Goal: Register for event/course

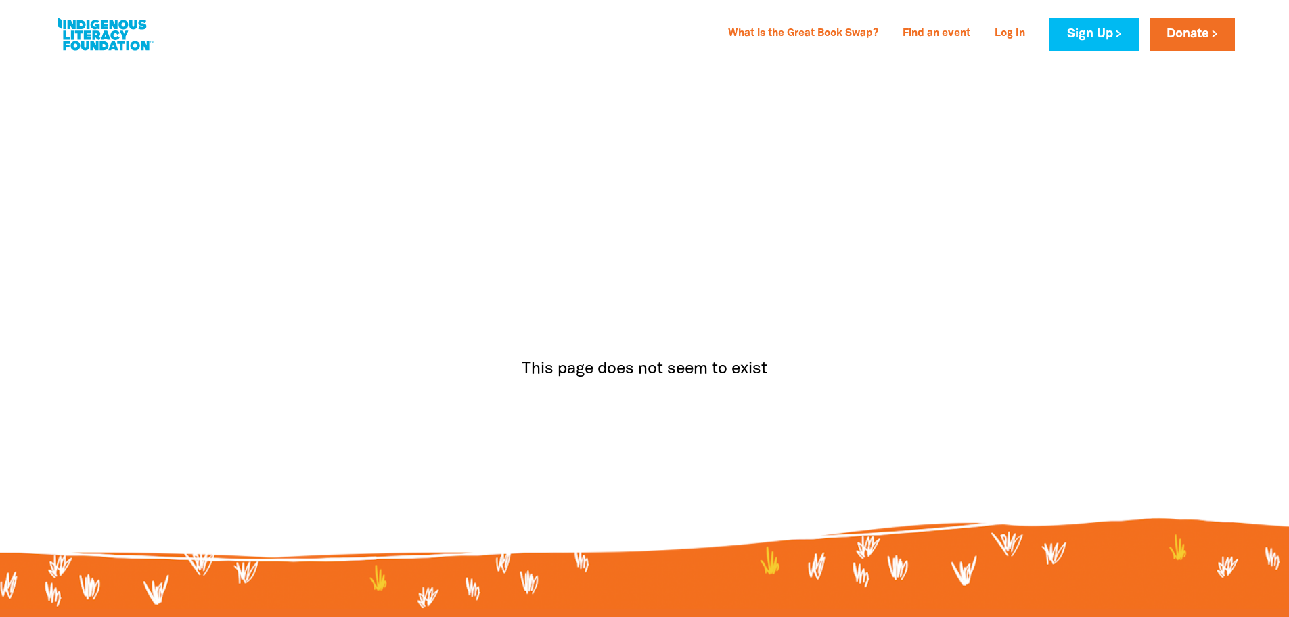
click at [113, 46] on link at bounding box center [105, 34] width 102 height 41
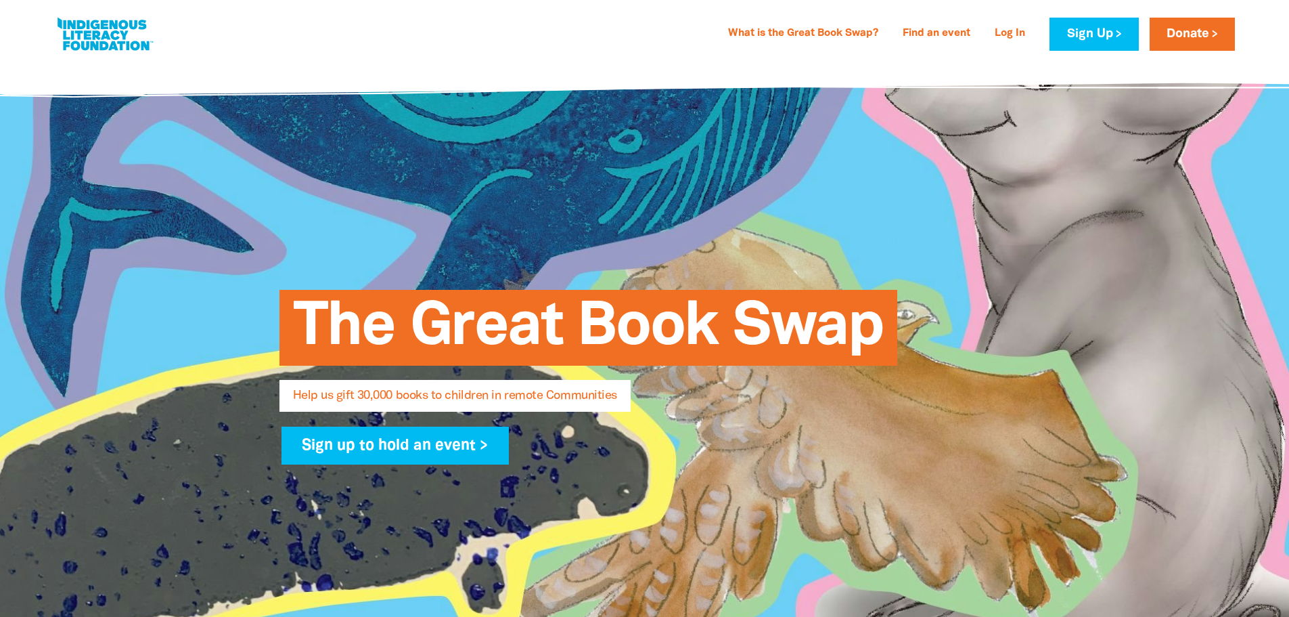
select select "AU"
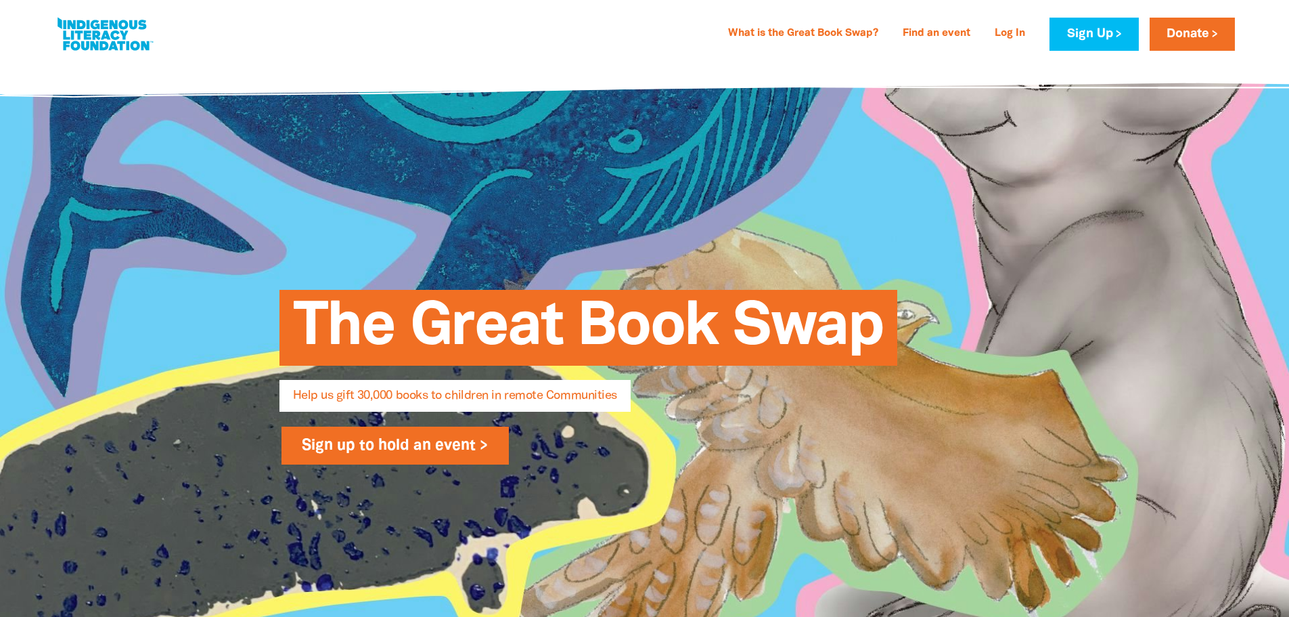
click at [405, 450] on link "Sign up to hold an event >" at bounding box center [396, 445] width 228 height 38
select select "AU"
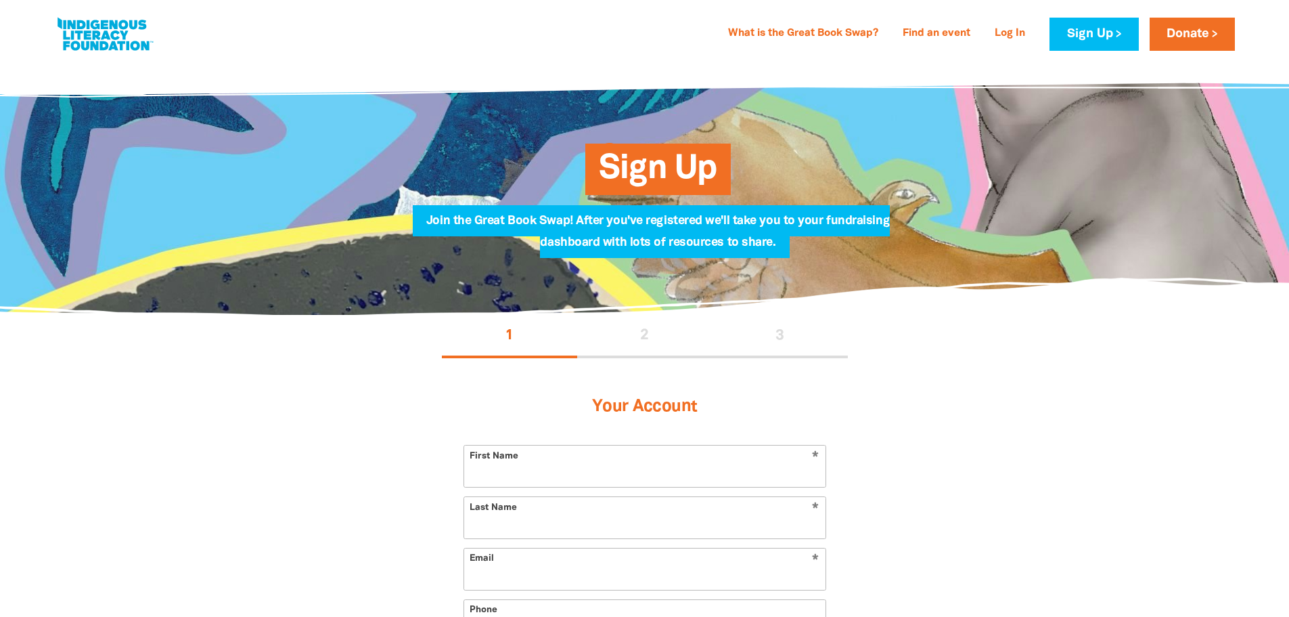
select select "AU"
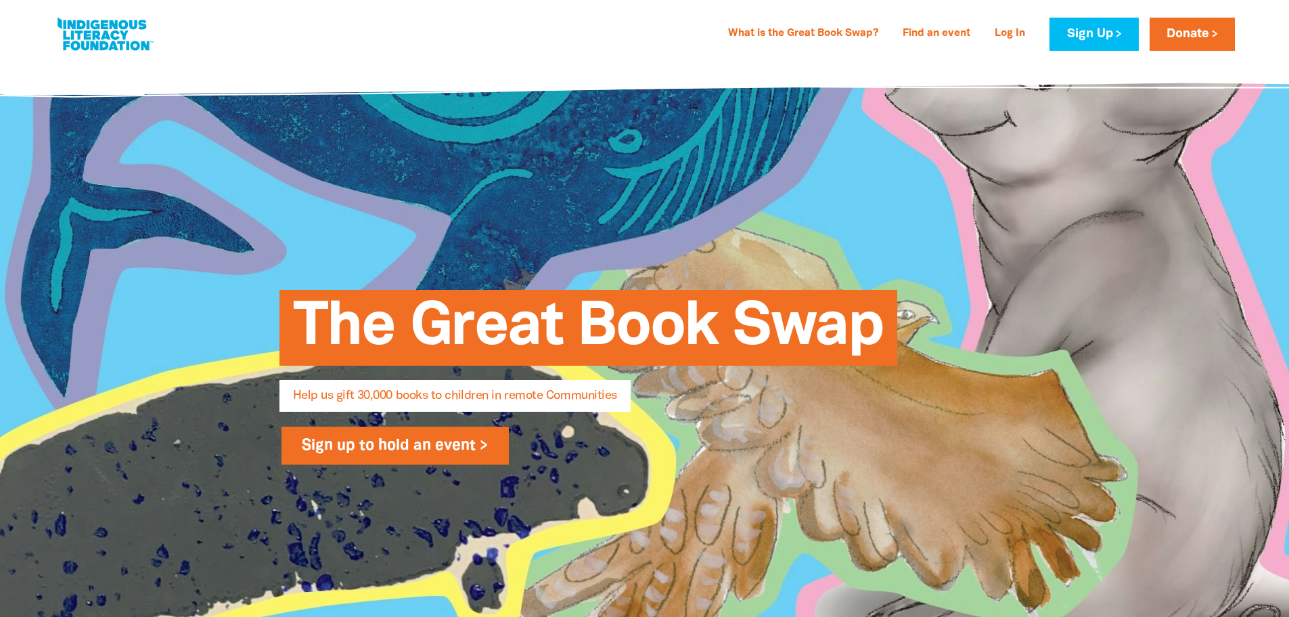
click at [403, 458] on link "Sign up to hold an event >" at bounding box center [396, 445] width 228 height 38
select select "AU"
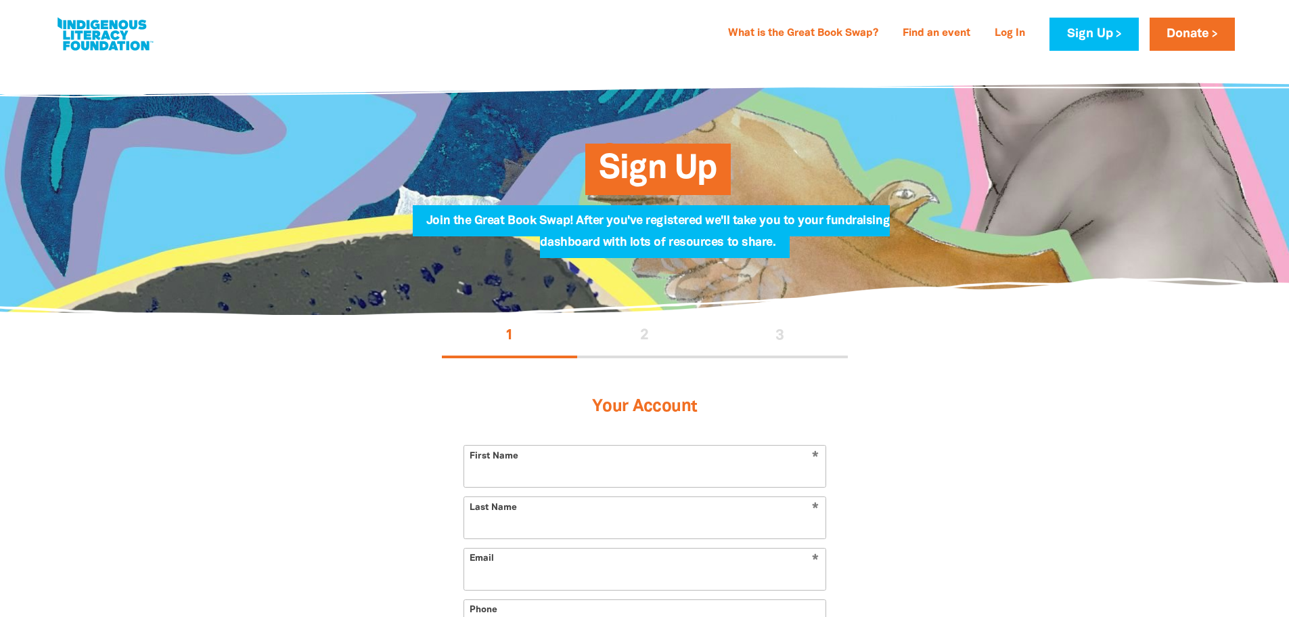
click at [591, 458] on input "First Name" at bounding box center [644, 465] width 361 height 41
type input "[PERSON_NAME]"
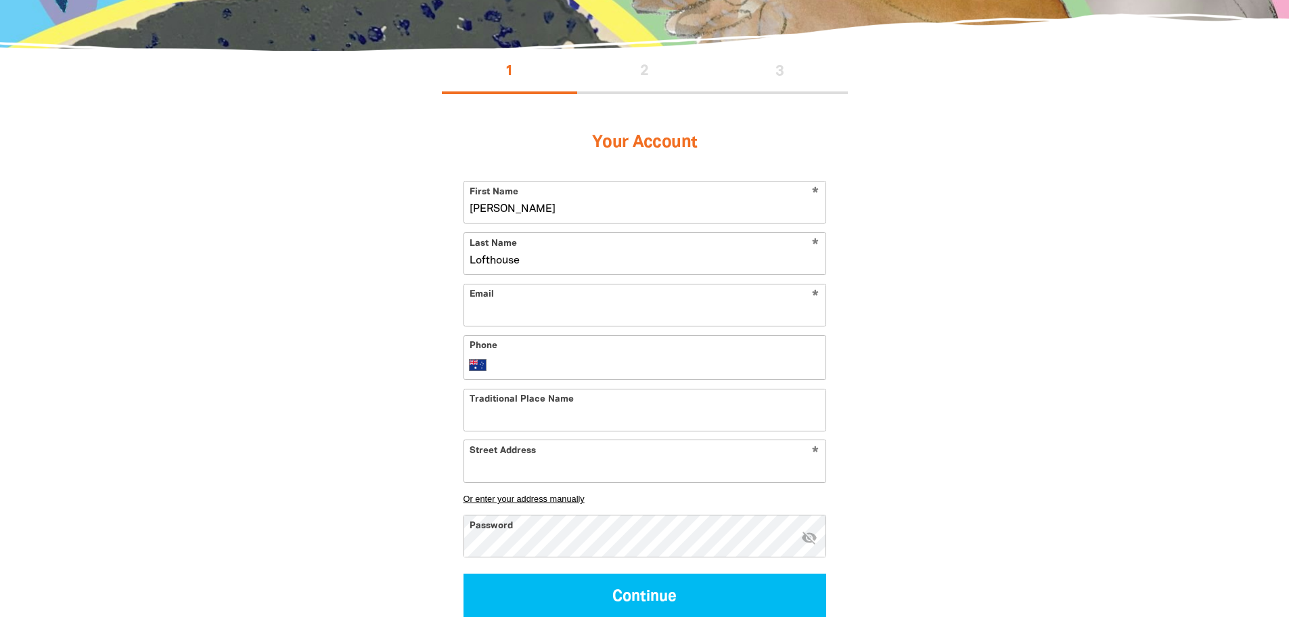
scroll to position [271, 0]
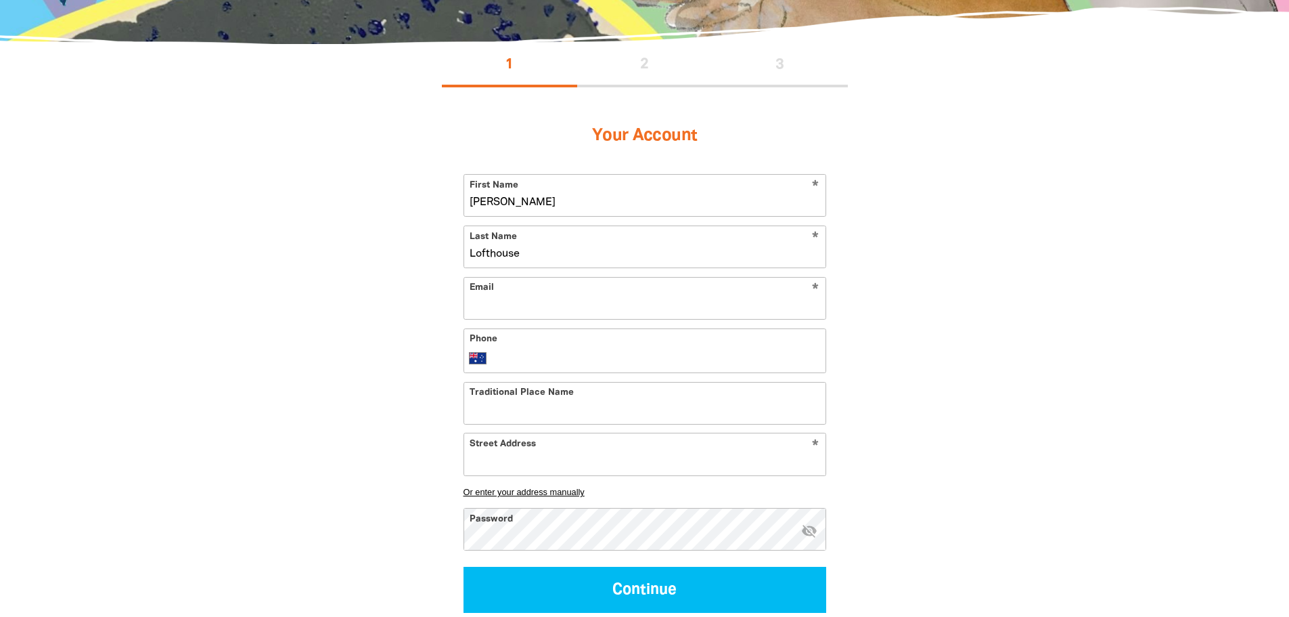
type input "Lofthouse"
click at [533, 300] on input "Email" at bounding box center [644, 298] width 361 height 41
type input "thomas.lofthouse@aveling.com.au"
click at [528, 361] on input "Phone" at bounding box center [658, 358] width 323 height 16
type input "0433 388 987"
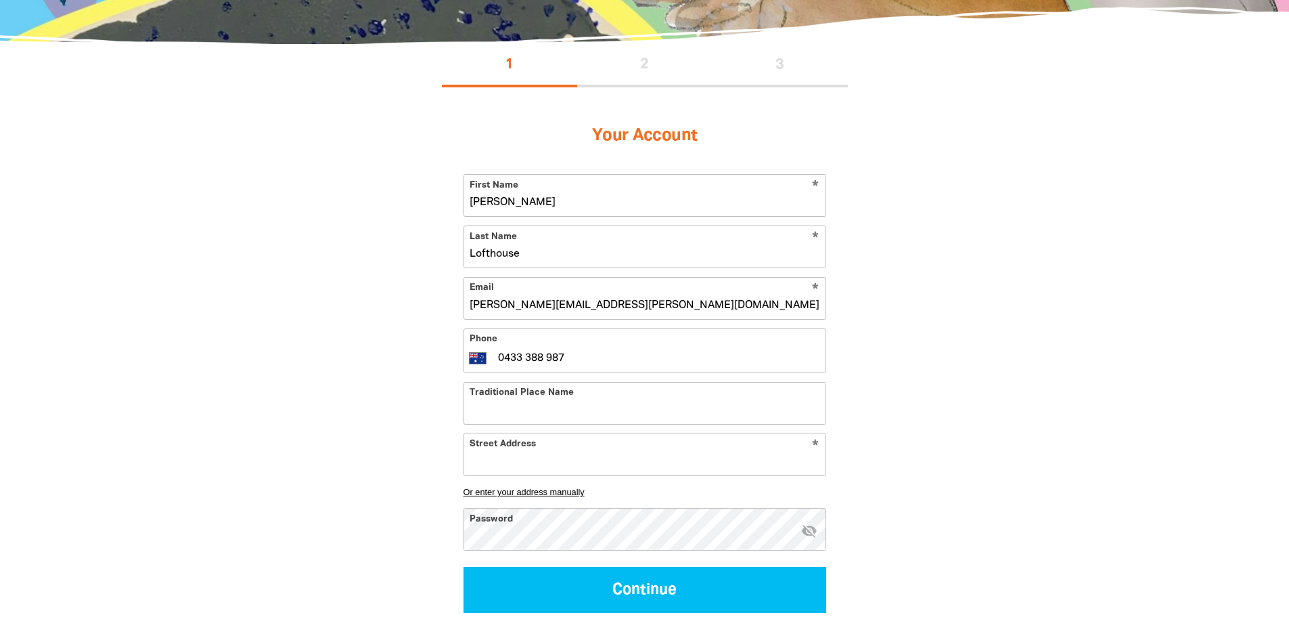
click at [582, 405] on input "Traditional Place Name" at bounding box center [644, 402] width 361 height 41
click at [610, 393] on input "Traditional Place Name" at bounding box center [644, 402] width 361 height 41
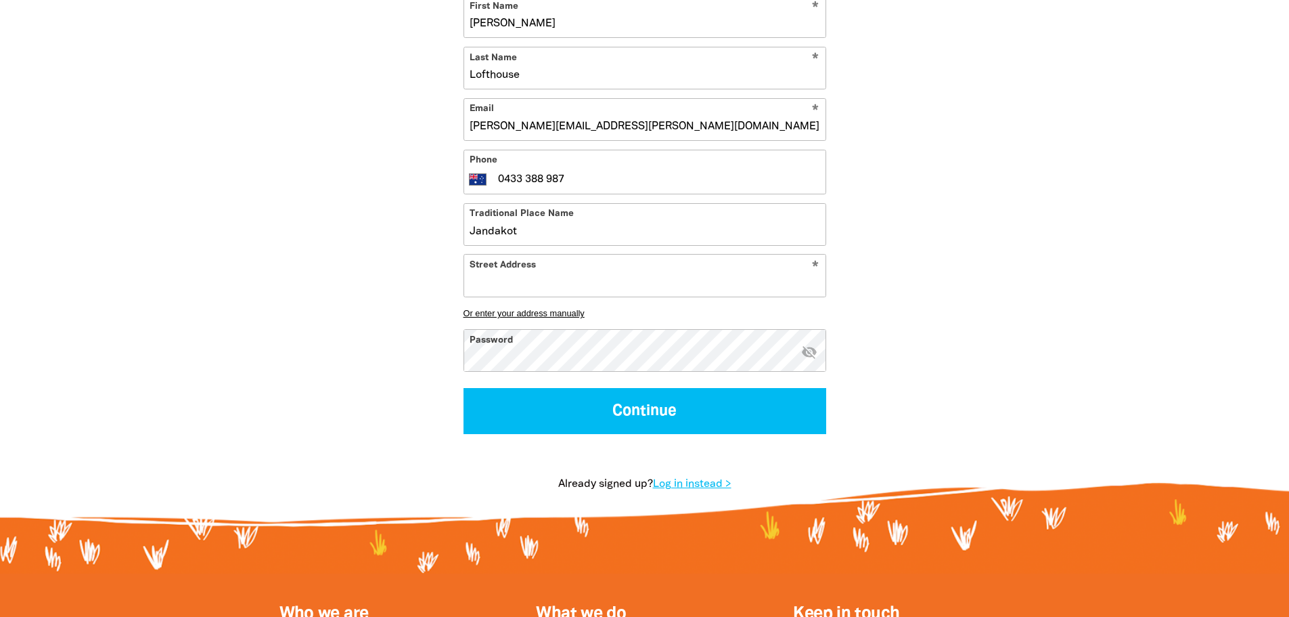
scroll to position [451, 0]
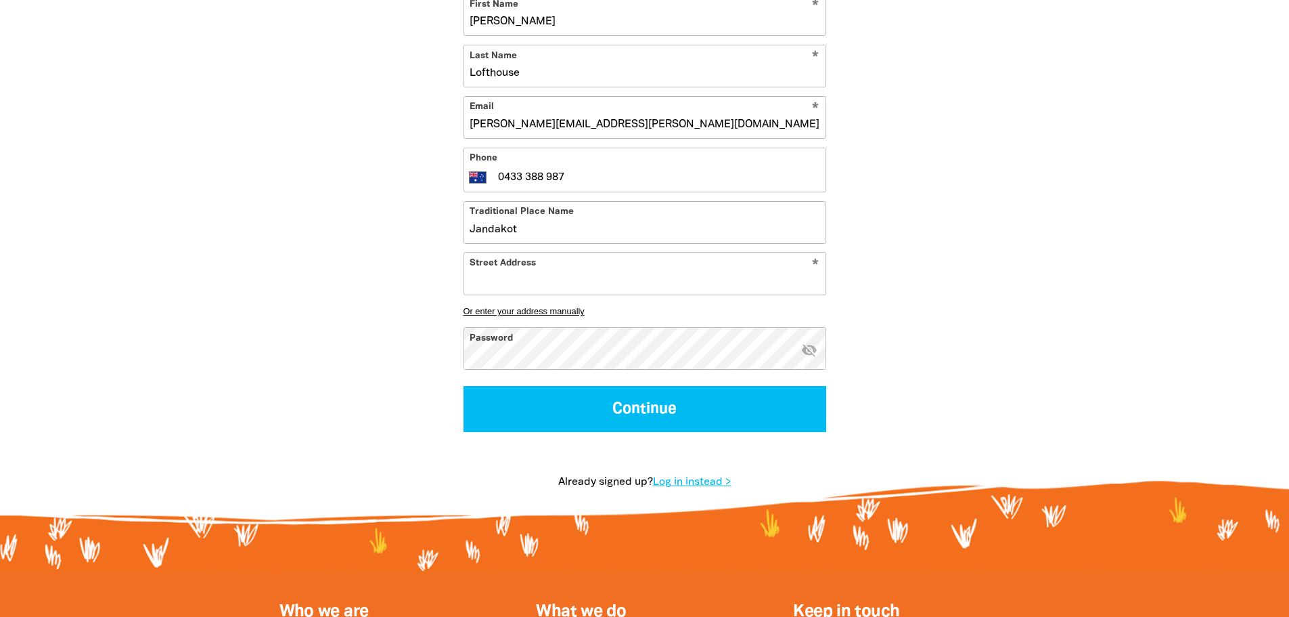
type input "Jandakot"
click at [531, 279] on input "Street Address" at bounding box center [644, 272] width 361 height 41
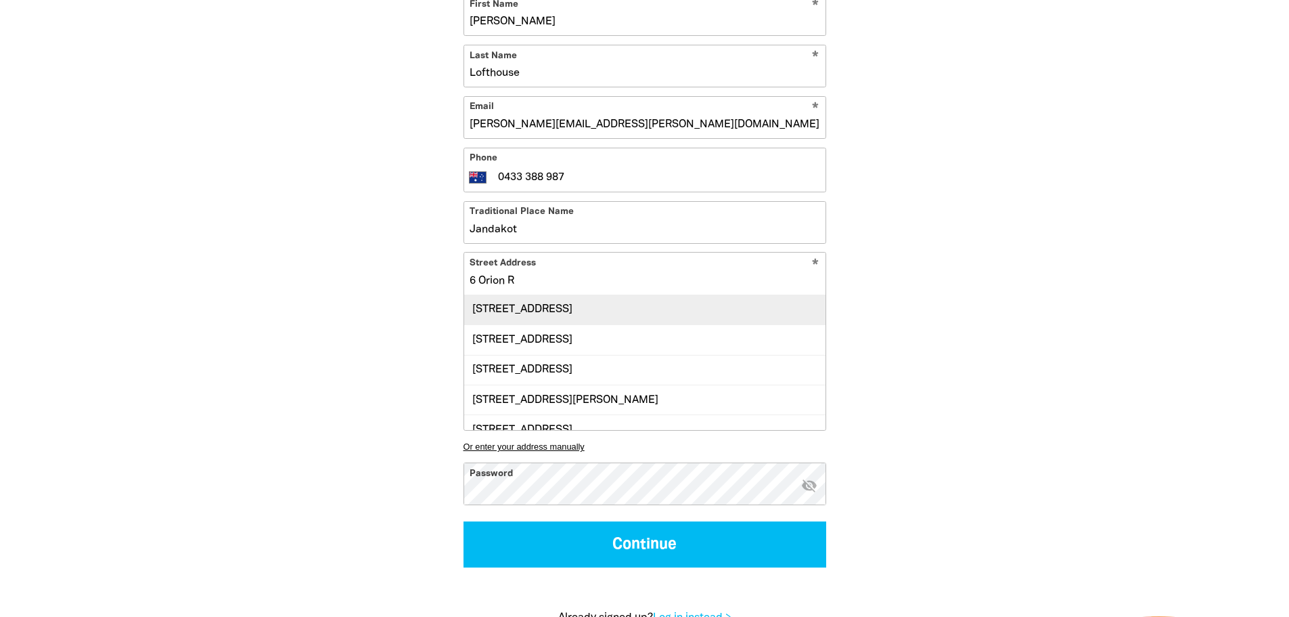
click at [563, 301] on div "6 Orion Road, JANDAKOT WA 6164" at bounding box center [644, 309] width 361 height 29
type input "6 Orion Road, JANDAKOT WA 6164"
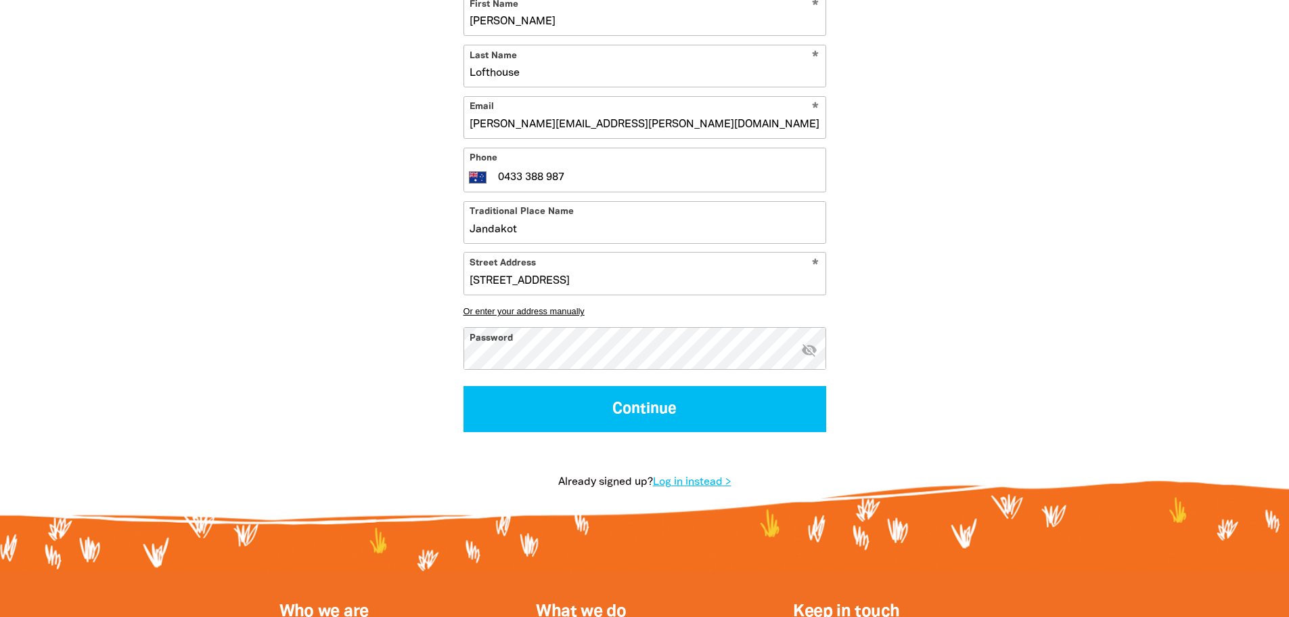
click at [808, 349] on icon "visibility_off" at bounding box center [809, 350] width 16 height 16
click at [808, 349] on icon "visibility" at bounding box center [809, 350] width 16 height 16
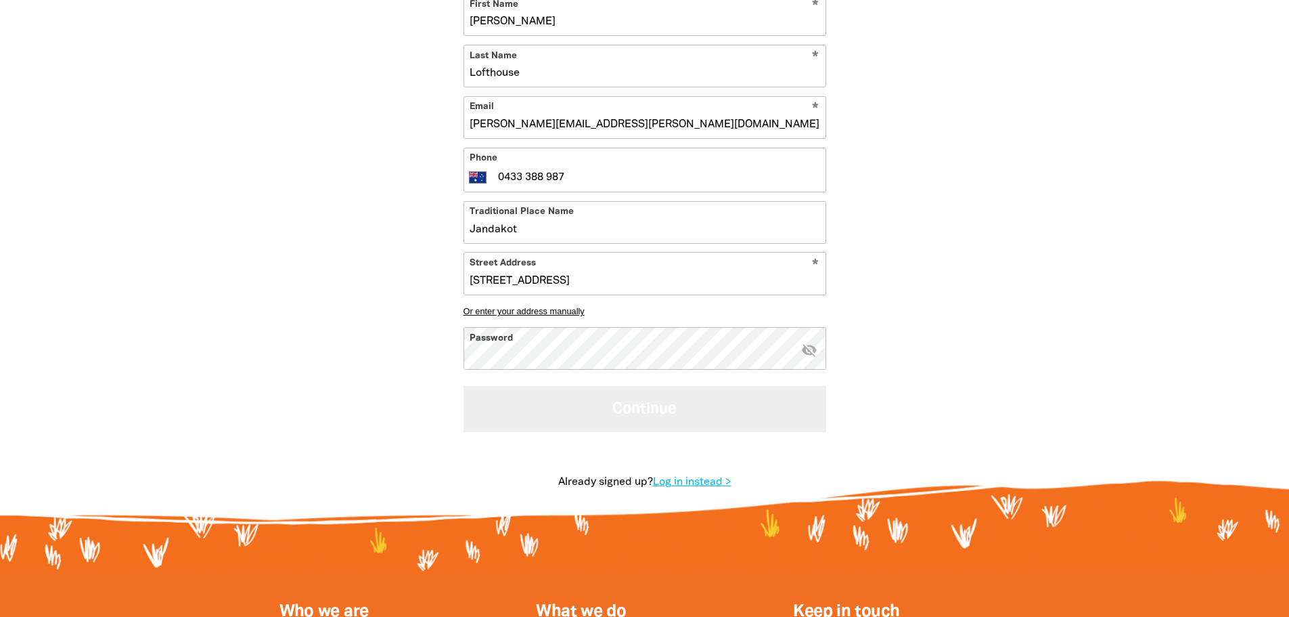
click at [745, 413] on button "Continue" at bounding box center [645, 408] width 363 height 45
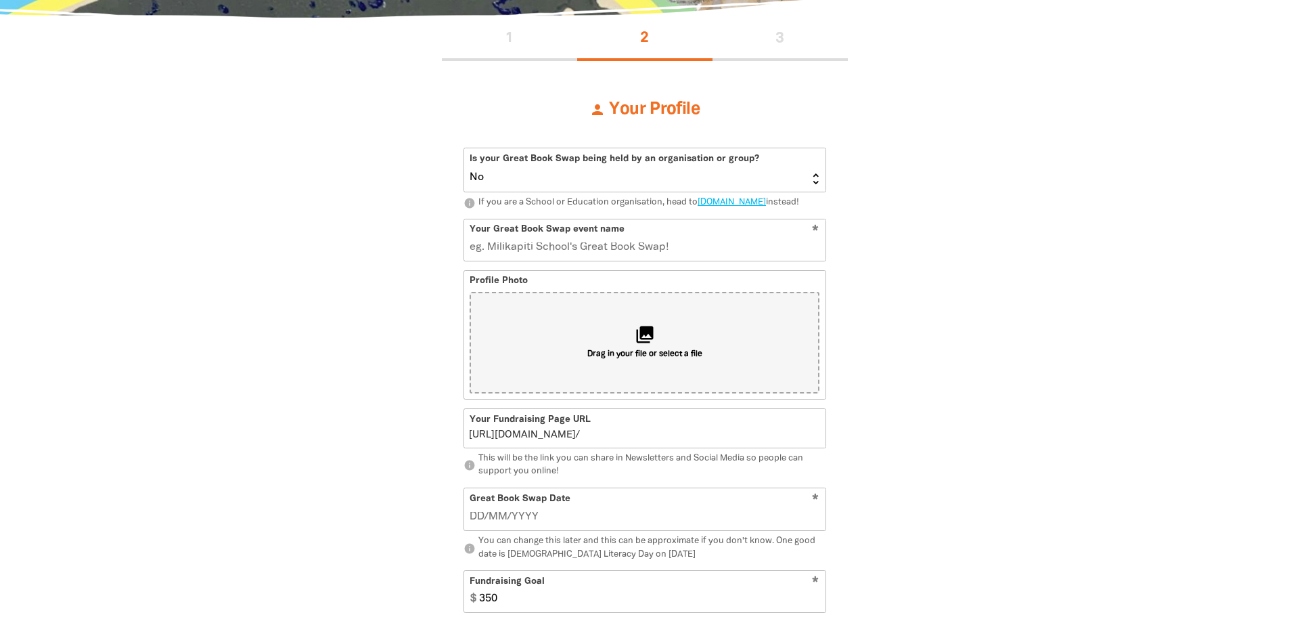
scroll to position [296, 0]
click at [732, 169] on select "Yes No" at bounding box center [644, 171] width 361 height 43
select select "Yes"
click at [464, 150] on select "Yes No" at bounding box center [644, 171] width 361 height 43
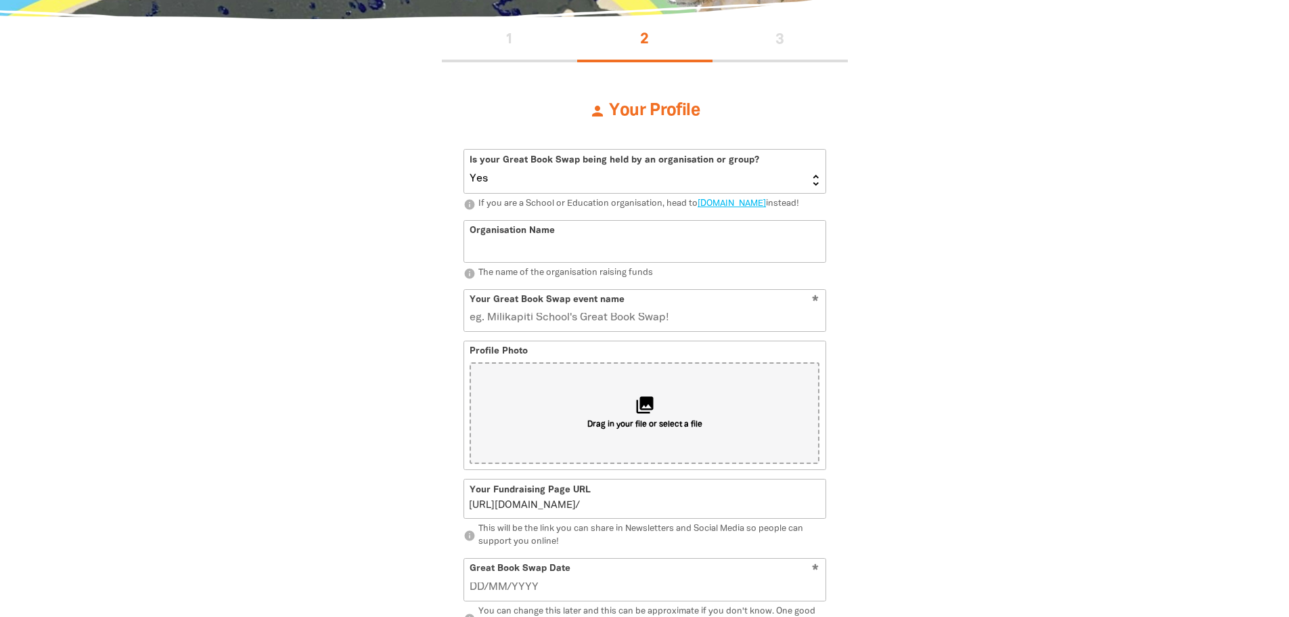
click at [632, 246] on input "Organisation Name" at bounding box center [644, 241] width 361 height 41
type input "Aveling"
click at [575, 330] on input "Your Great Book Swap event name" at bounding box center [644, 310] width 361 height 41
type input "Av"
type input "a"
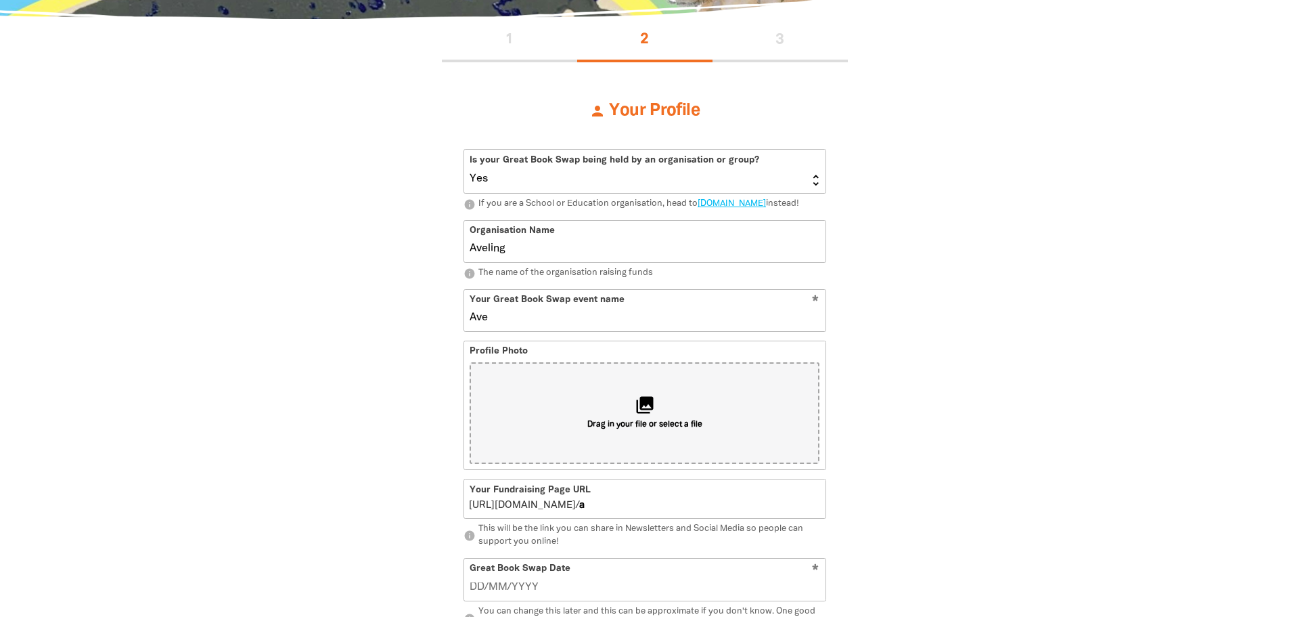
type input "Avel"
type input "av"
type input "Aveling"
type input "aveling"
type input "Aveling Great Book S"
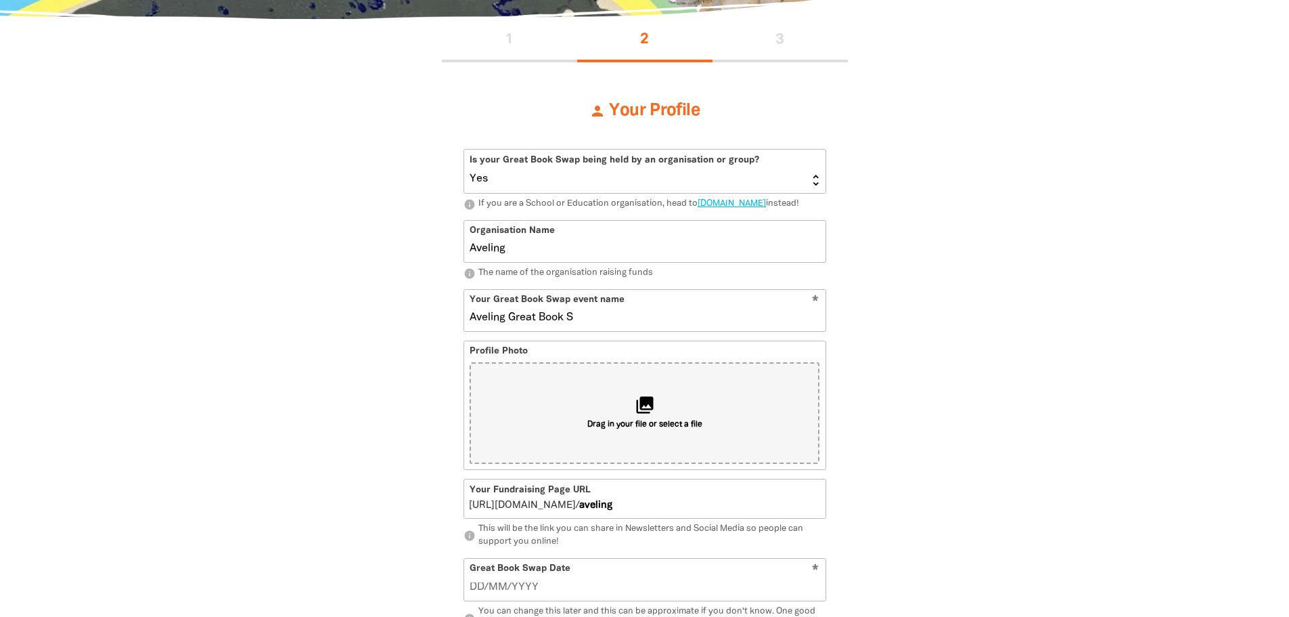
type input "avelinggreatbooks"
type input "Aveling Great Book Swap"
type input "avelinggreatbookswap"
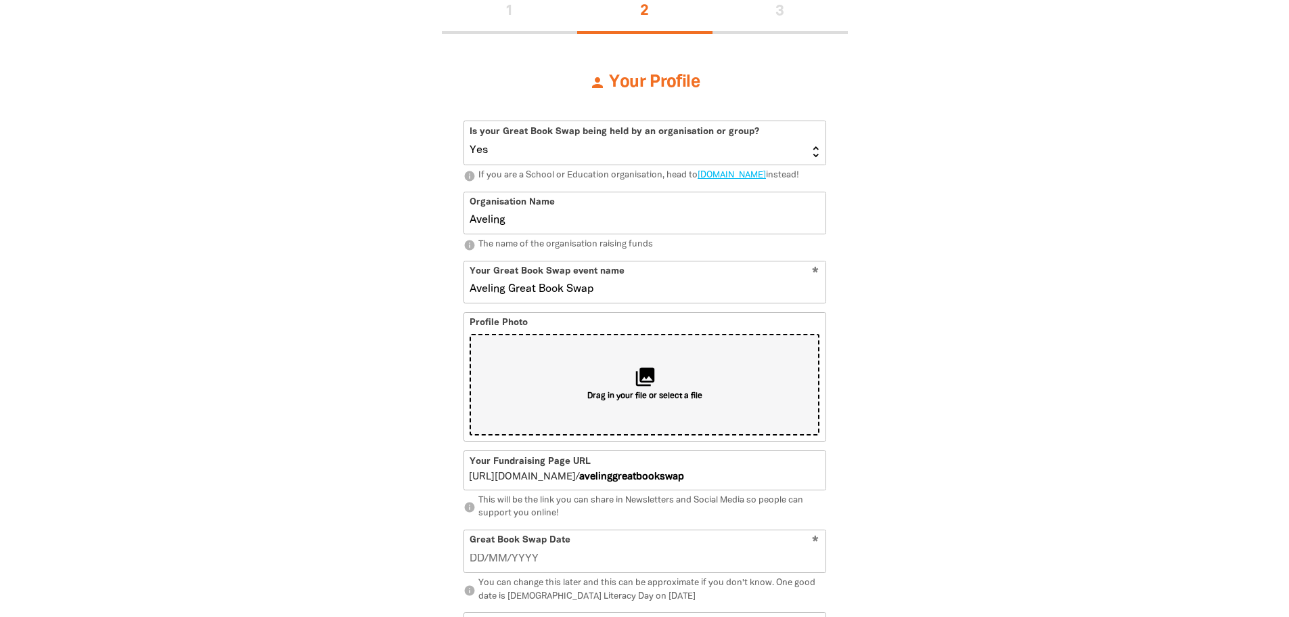
scroll to position [386, 0]
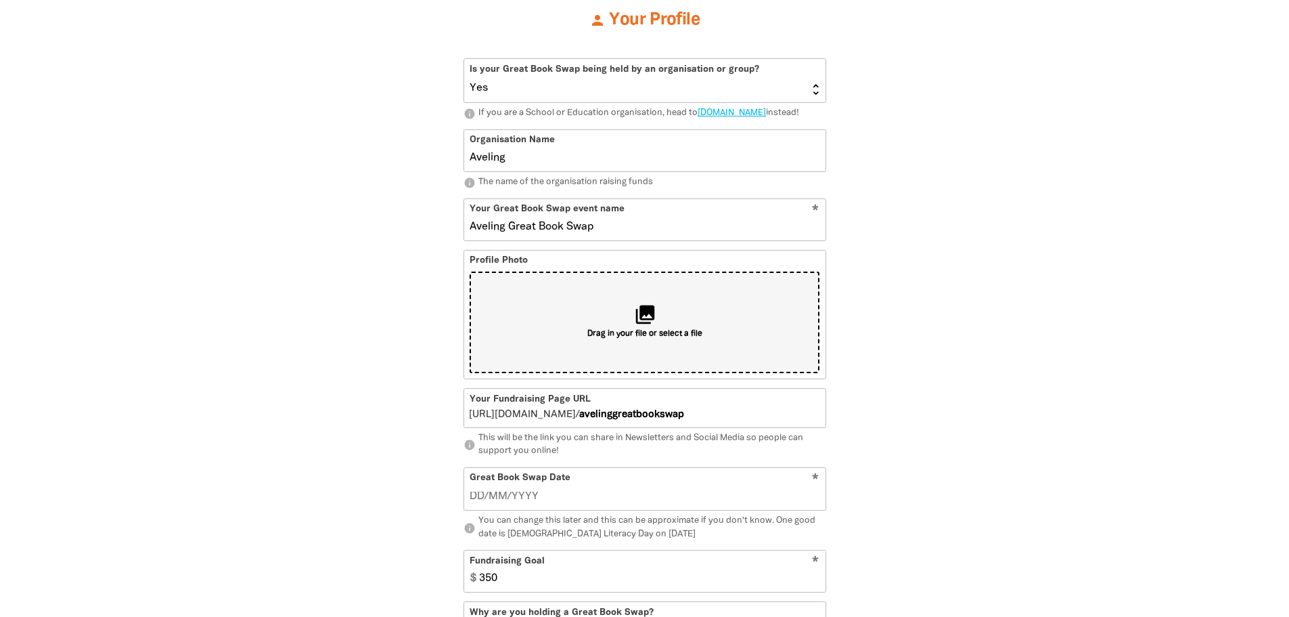
type input "Aveling Great Book Swap"
click at [641, 305] on div "collections Drag in your file or select a file" at bounding box center [645, 322] width 350 height 102
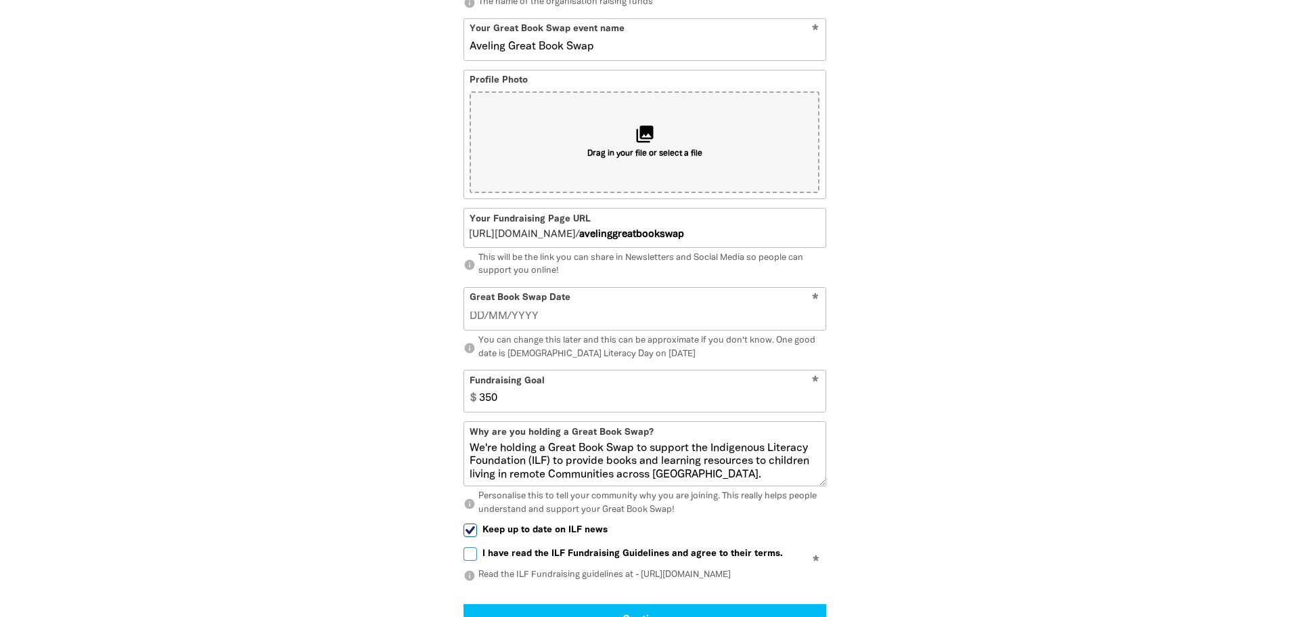
scroll to position [612, 0]
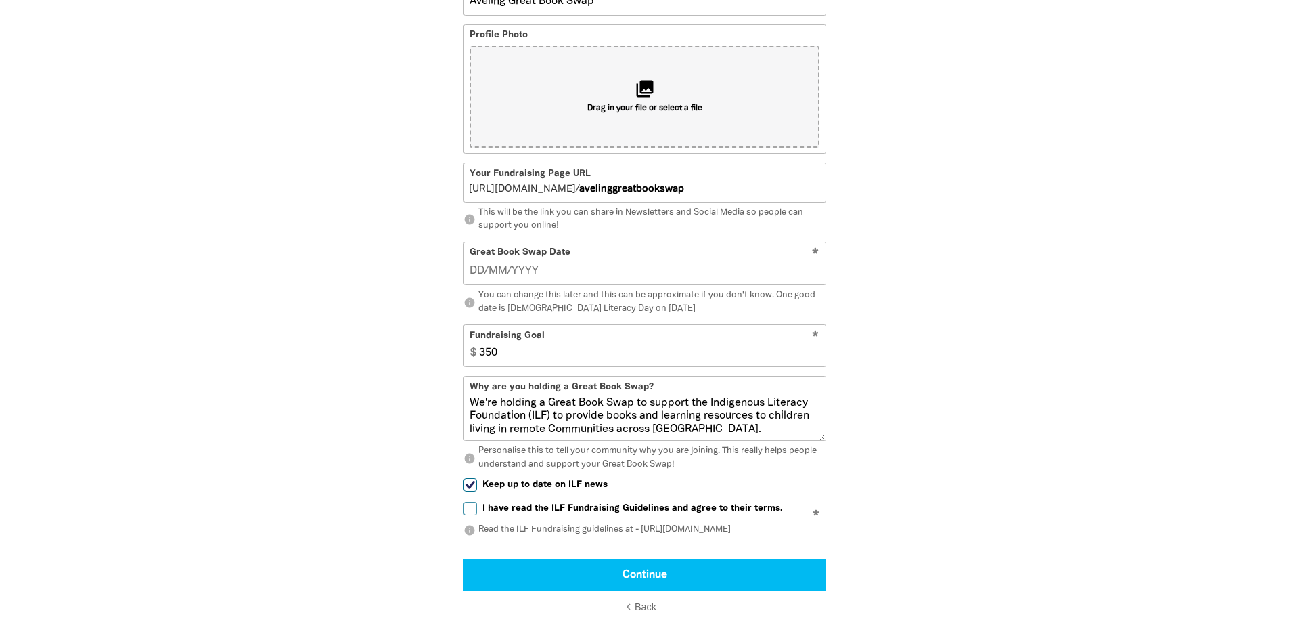
type input "__/__/____"
click at [658, 278] on input "__/__/____" at bounding box center [645, 270] width 350 height 15
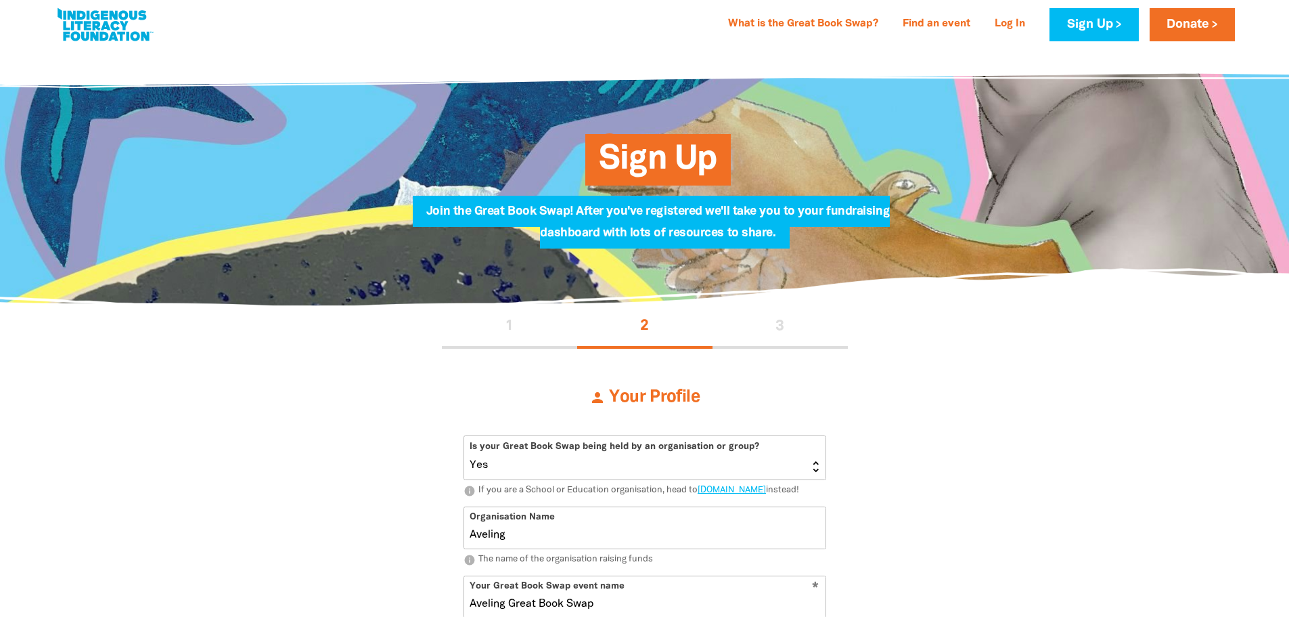
scroll to position [0, 0]
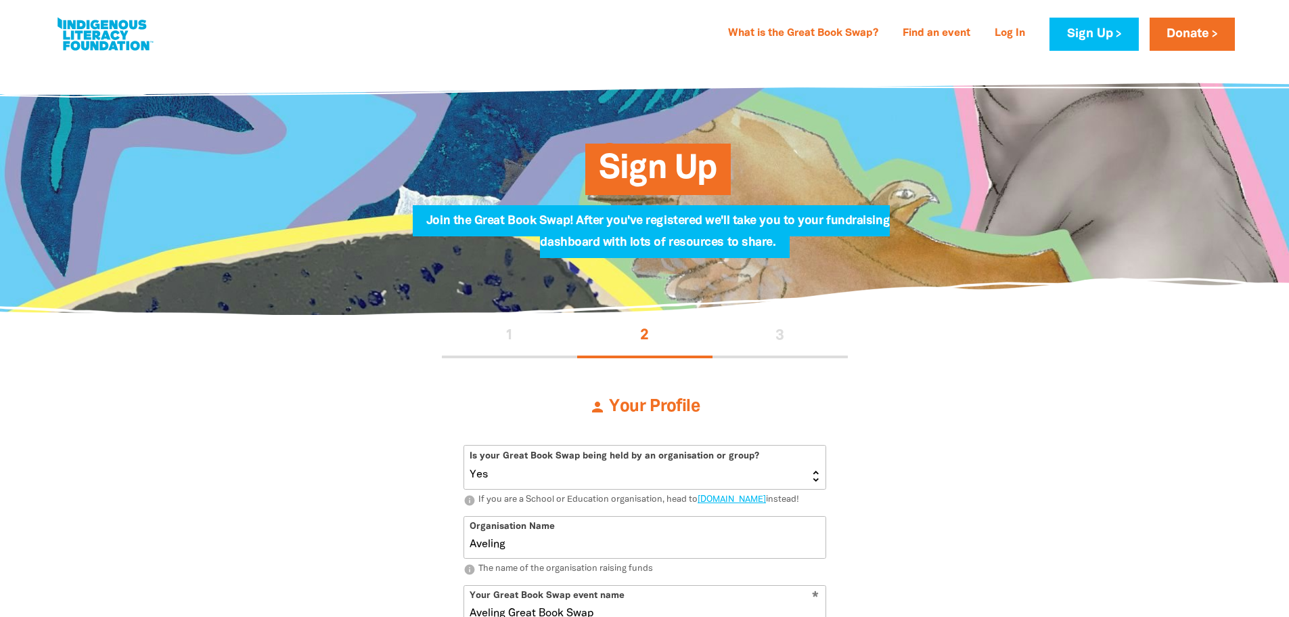
type input "__/__/____"
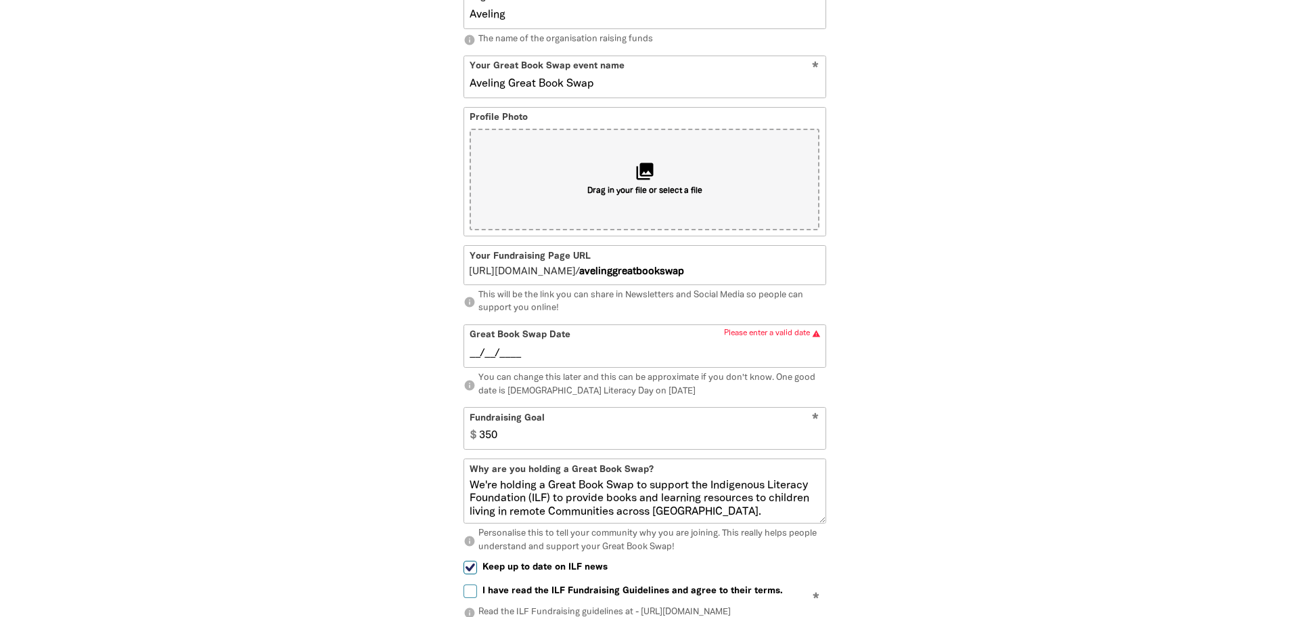
scroll to position [722, 0]
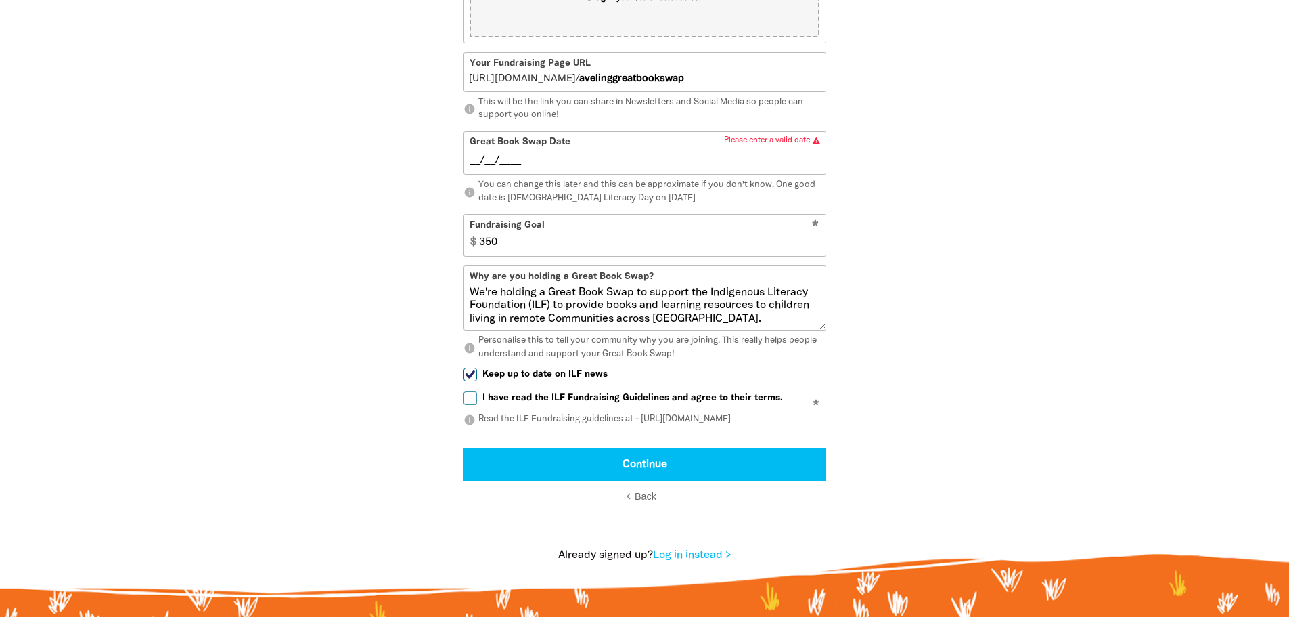
click at [751, 168] on input "__/__/____" at bounding box center [645, 160] width 350 height 15
click at [474, 168] on input "__/__/____" at bounding box center [645, 160] width 350 height 15
type input "__/__/____"
click at [483, 168] on input "__/__/____" at bounding box center [645, 160] width 350 height 15
click at [481, 168] on input "__/__/____" at bounding box center [645, 160] width 350 height 15
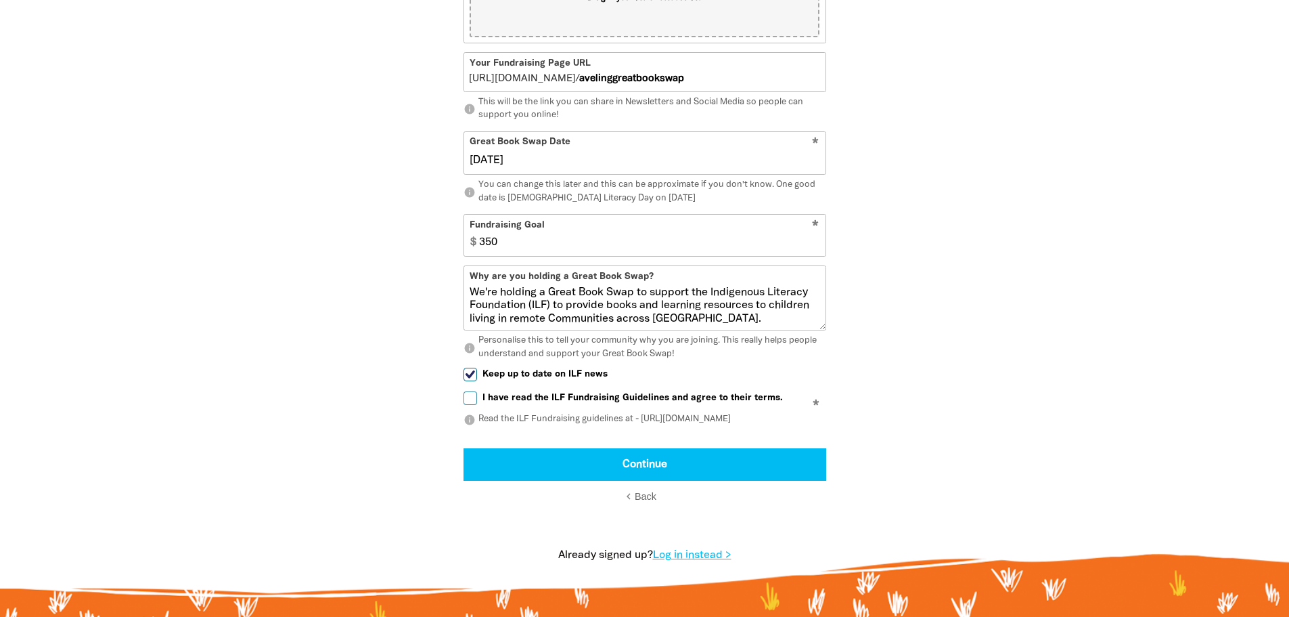
type input "[DATE]"
type input "300"
drag, startPoint x: 1085, startPoint y: 293, endPoint x: 1067, endPoint y: 288, distance: 18.9
click at [1080, 293] on section "1 2 3 person Your Profile Is your Great Book Swap being held by an organisation…" at bounding box center [644, 92] width 1289 height 998
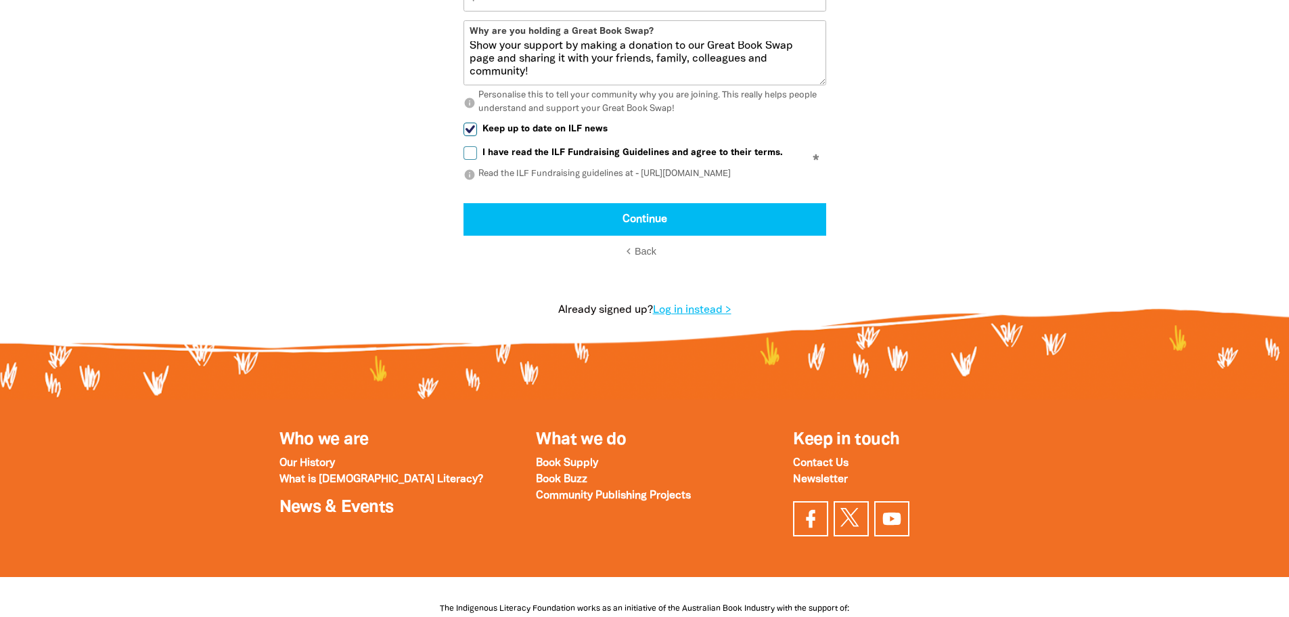
scroll to position [948, 0]
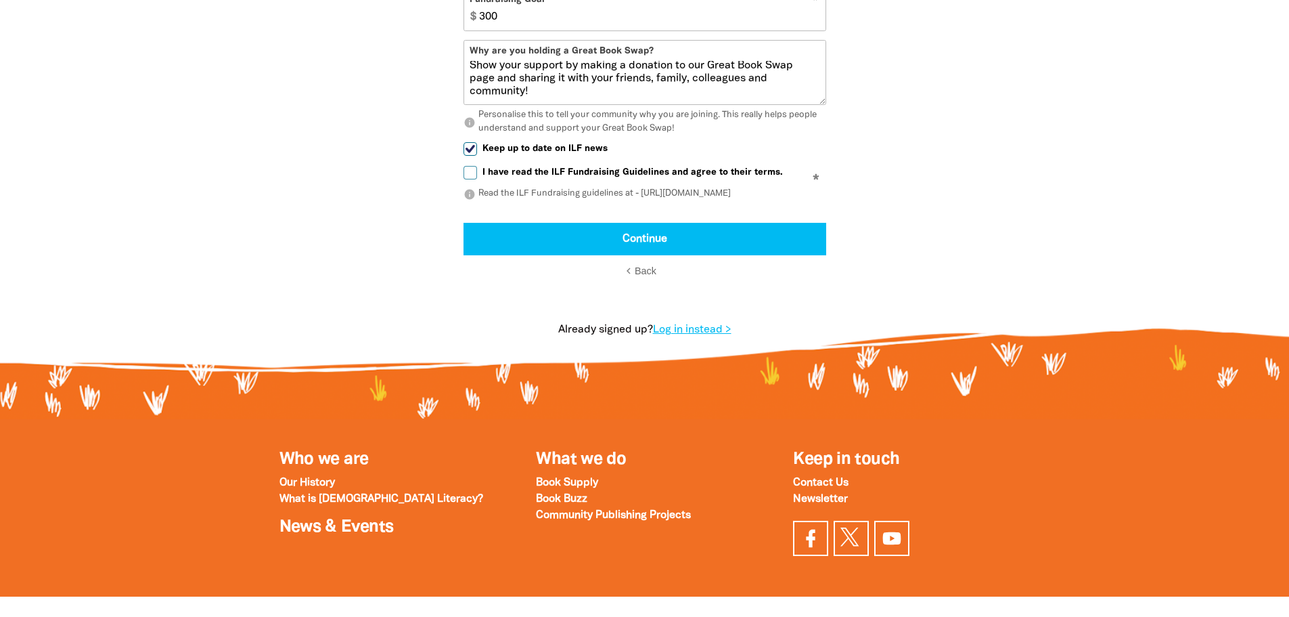
click at [471, 156] on input "Keep up to date on ILF news" at bounding box center [471, 149] width 14 height 14
checkbox input "false"
click at [475, 179] on input "I have read the ILF Fundraising Guidelines and agree to their terms." at bounding box center [471, 173] width 14 height 14
checkbox input "true"
click at [468, 200] on icon "info" at bounding box center [470, 194] width 12 height 12
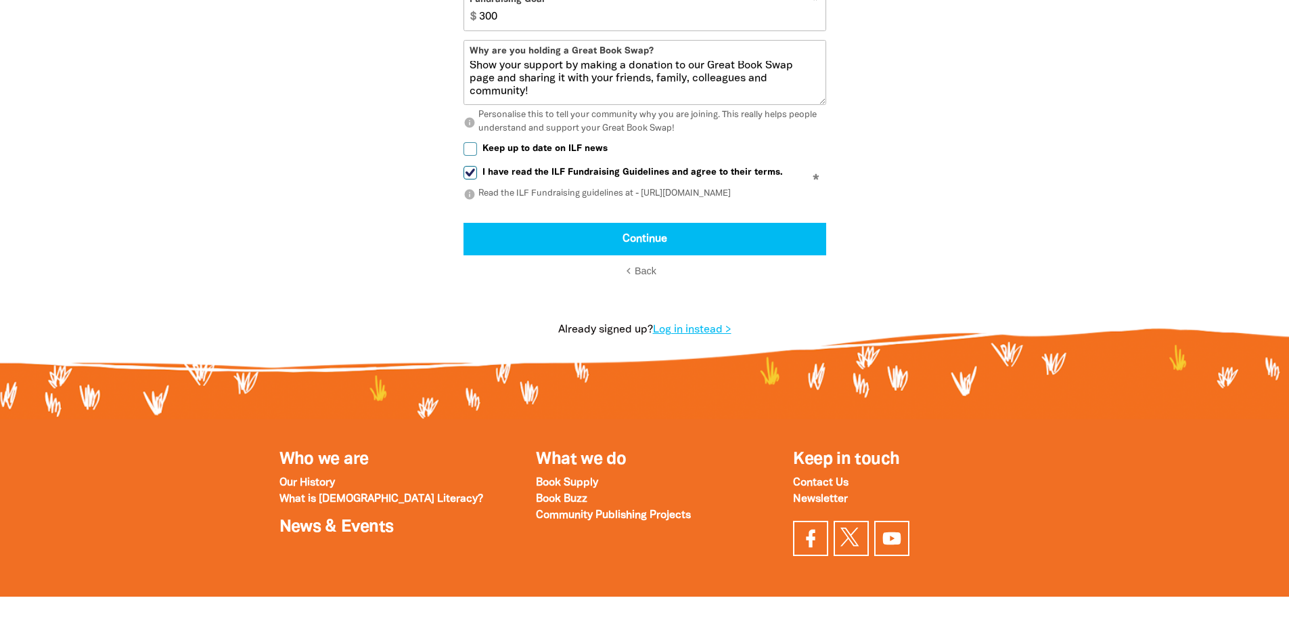
click at [548, 201] on p "info Read the ILF Fundraising guidelines at - https://ilf.org.au/fundraising-gu…" at bounding box center [645, 194] width 363 height 14
click at [720, 201] on p "info Read the ILF Fundraising guidelines at - https://ilf.org.au/fundraising-gu…" at bounding box center [645, 194] width 363 height 14
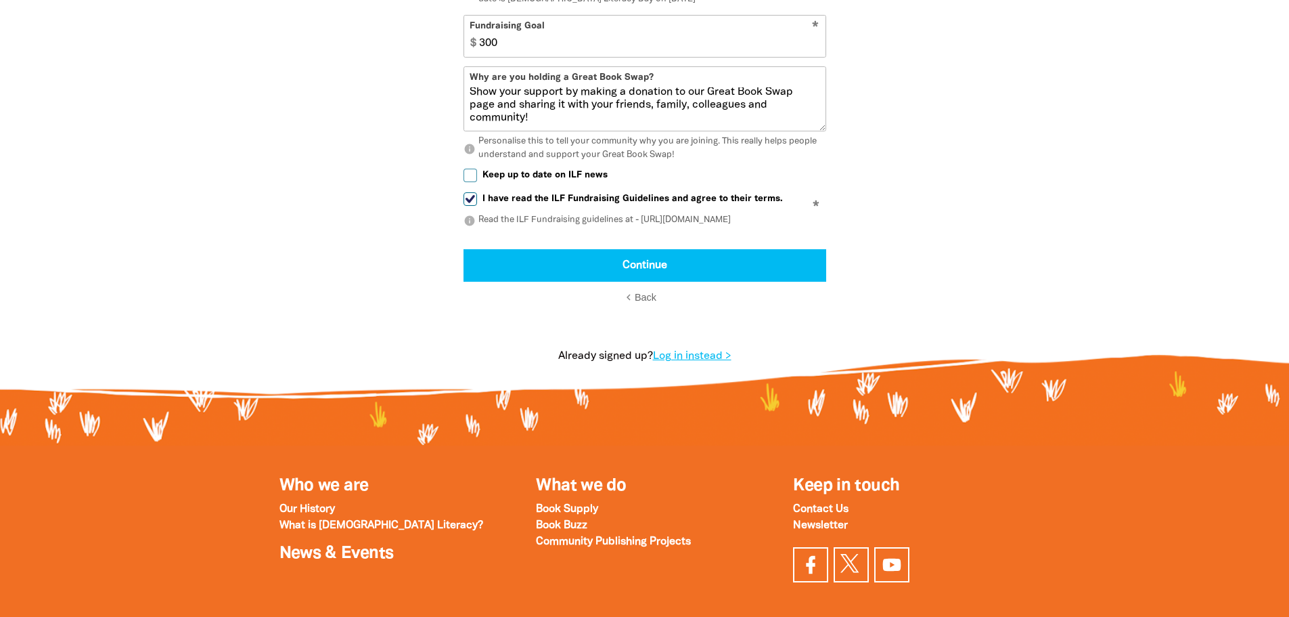
scroll to position [902, 0]
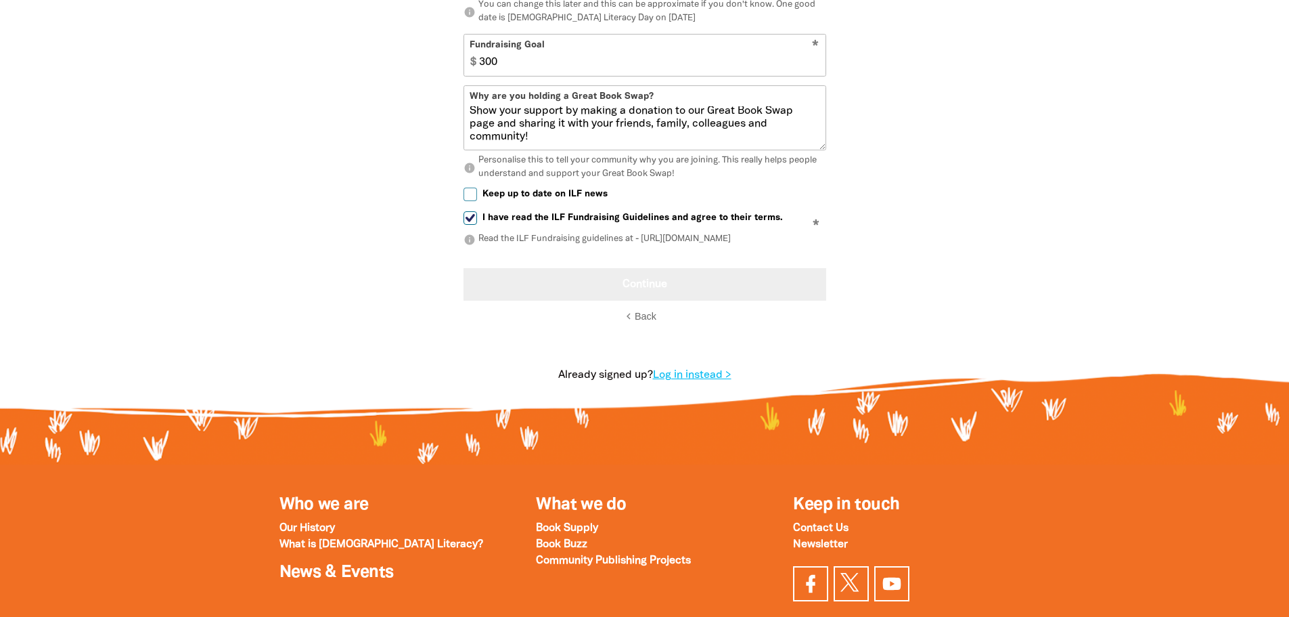
click at [684, 296] on button "Continue" at bounding box center [645, 284] width 363 height 32
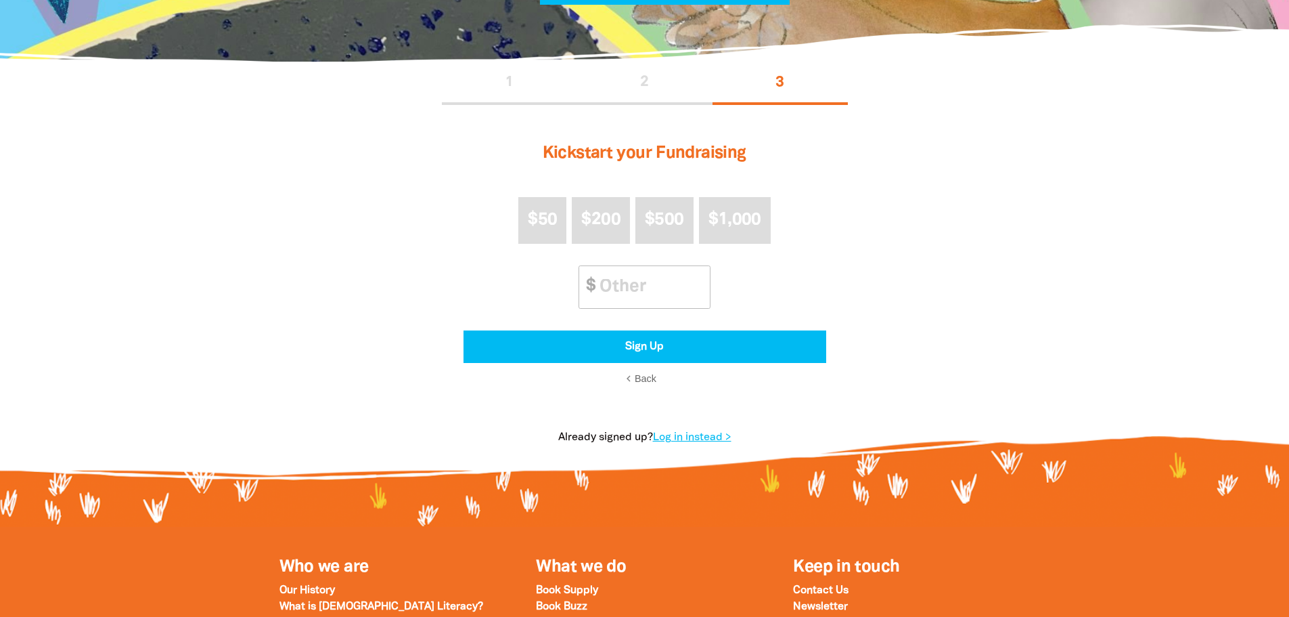
scroll to position [179, 0]
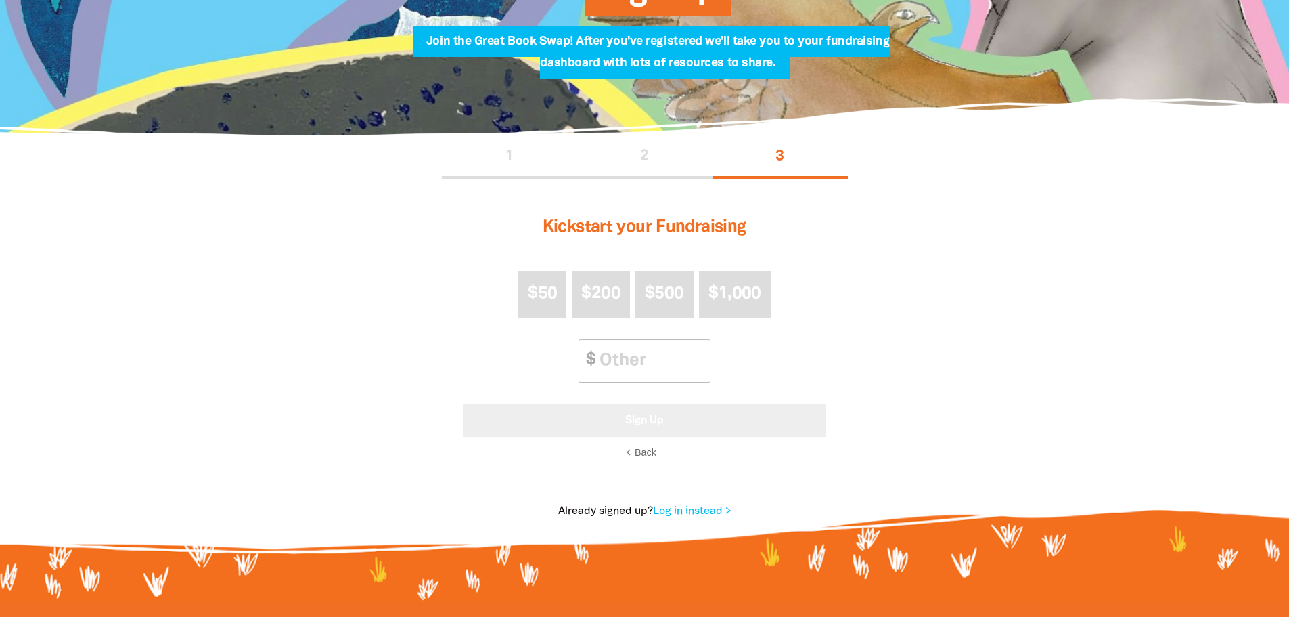
click at [656, 424] on button "Sign Up" at bounding box center [645, 420] width 363 height 32
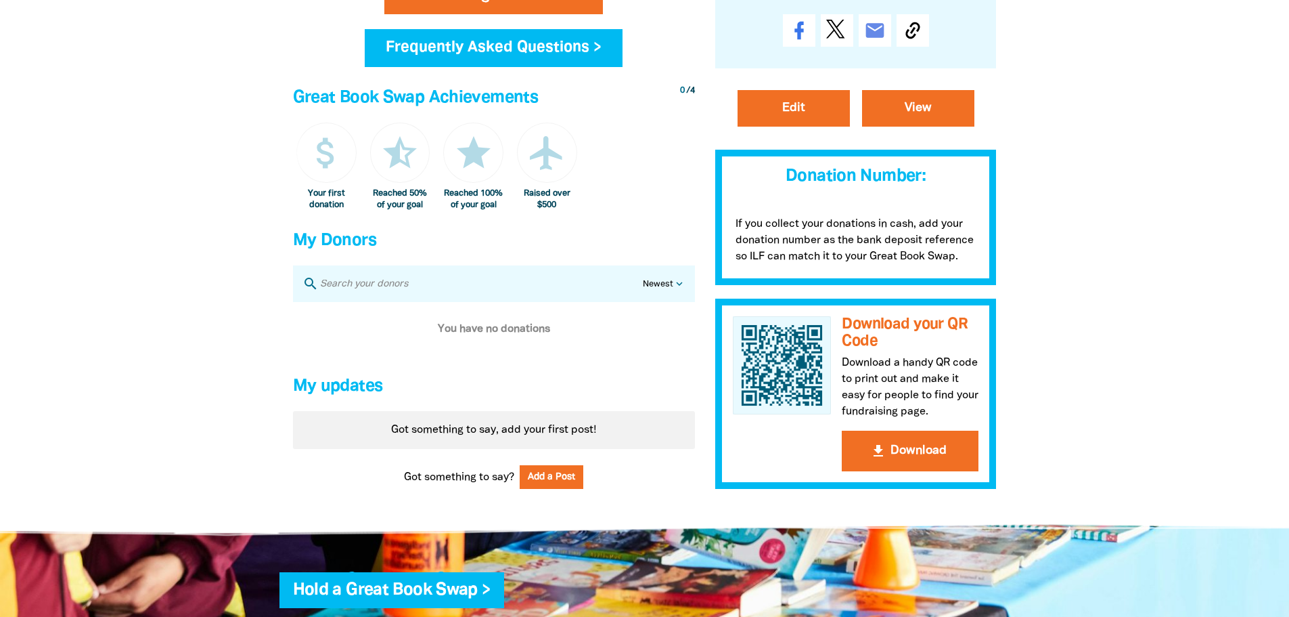
scroll to position [632, 0]
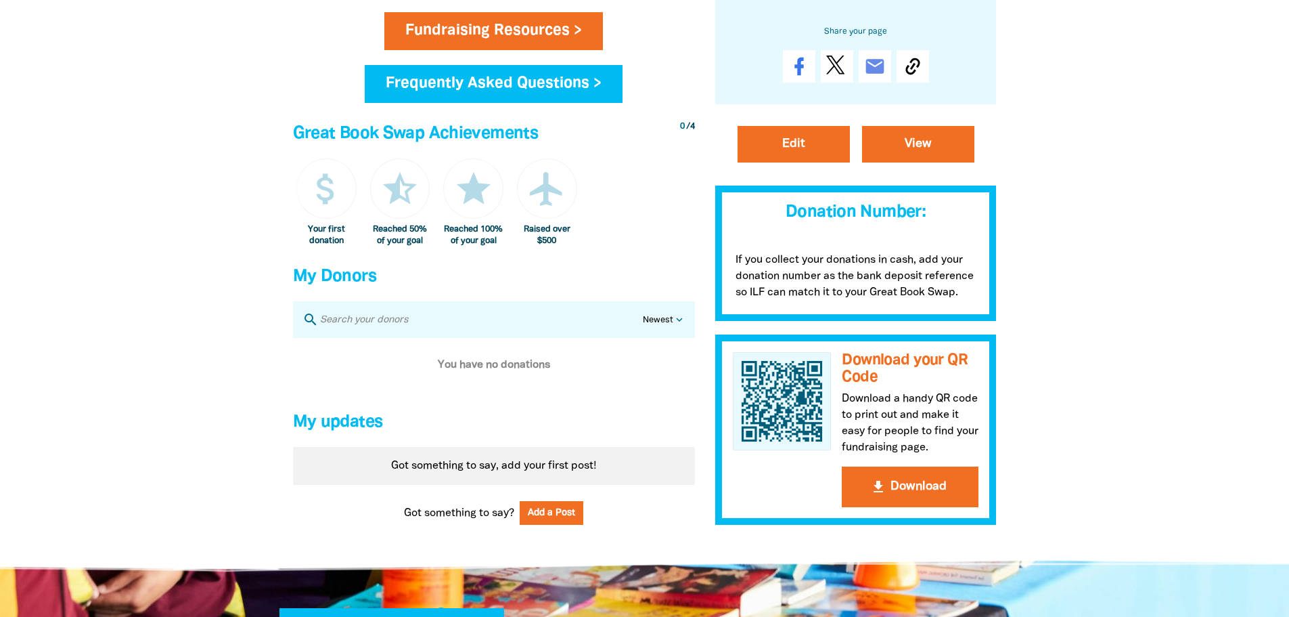
click at [399, 131] on h4 "Great Book Swap Achievements" at bounding box center [494, 133] width 402 height 27
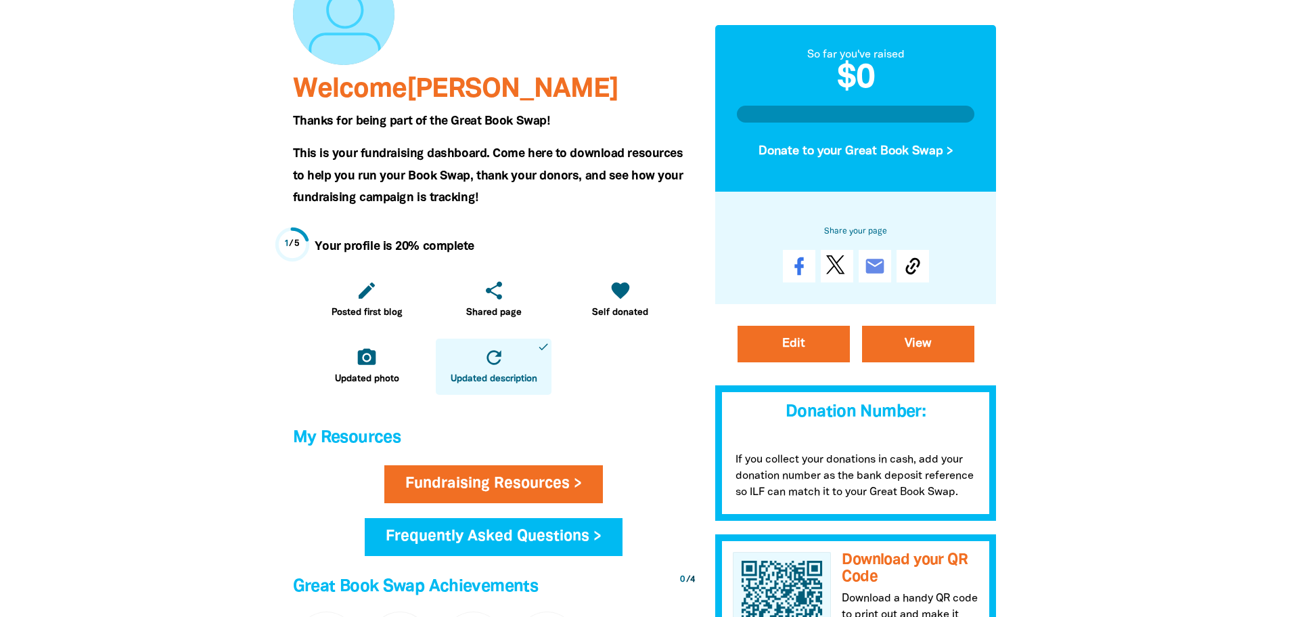
scroll to position [0, 0]
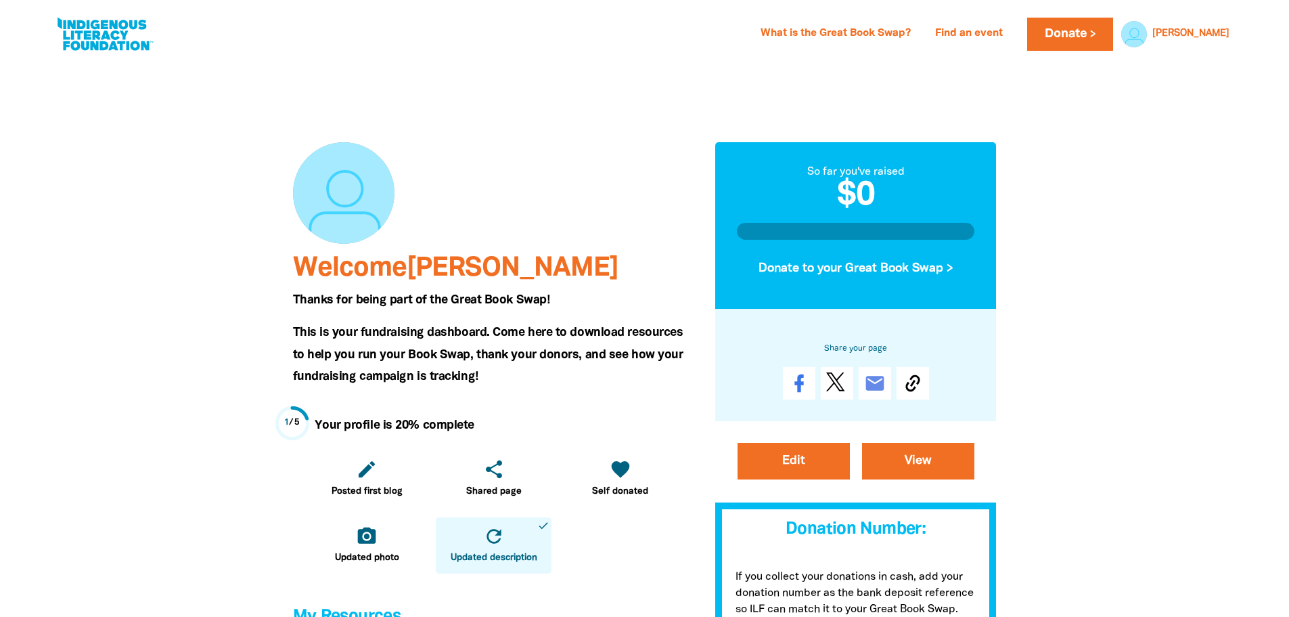
click at [95, 27] on link at bounding box center [105, 34] width 102 height 41
select select "AU"
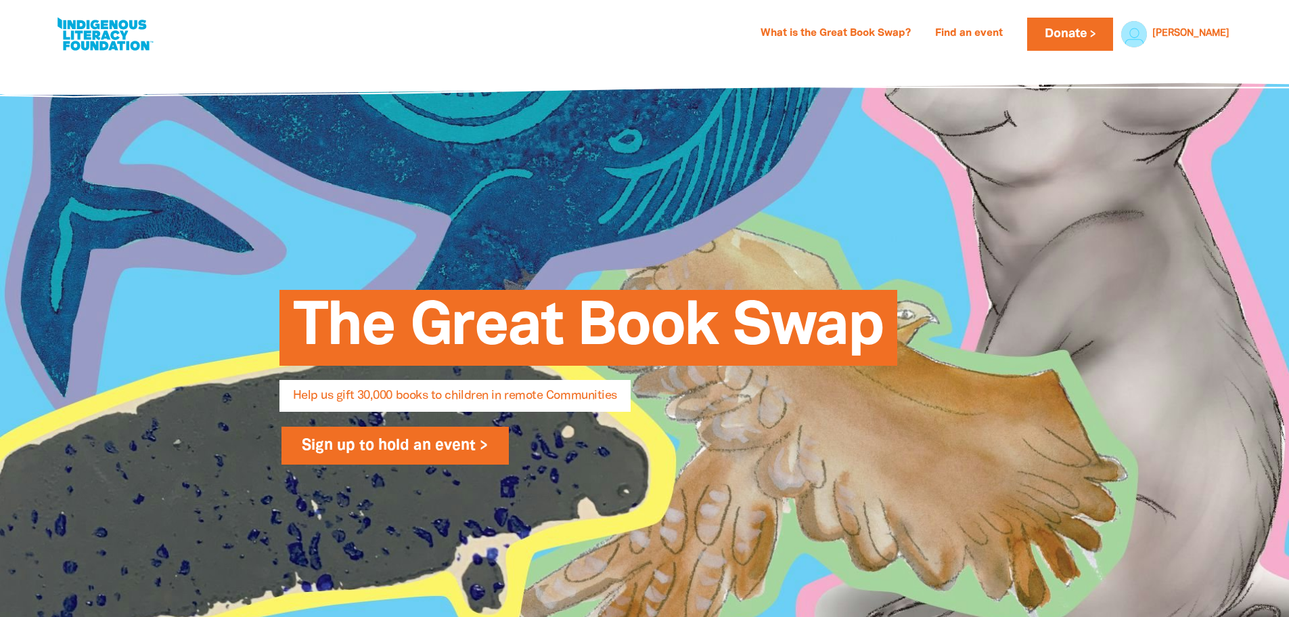
click at [432, 440] on link "Sign up to hold an event >" at bounding box center [396, 445] width 228 height 38
select select "AU"
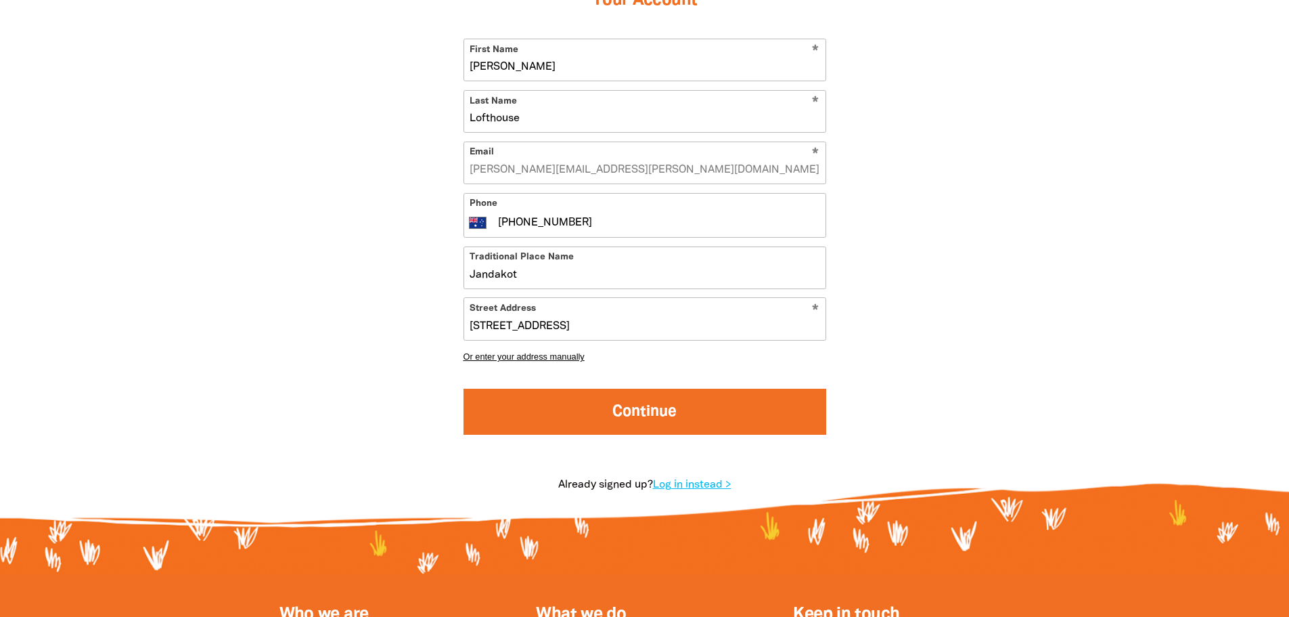
scroll to position [361, 0]
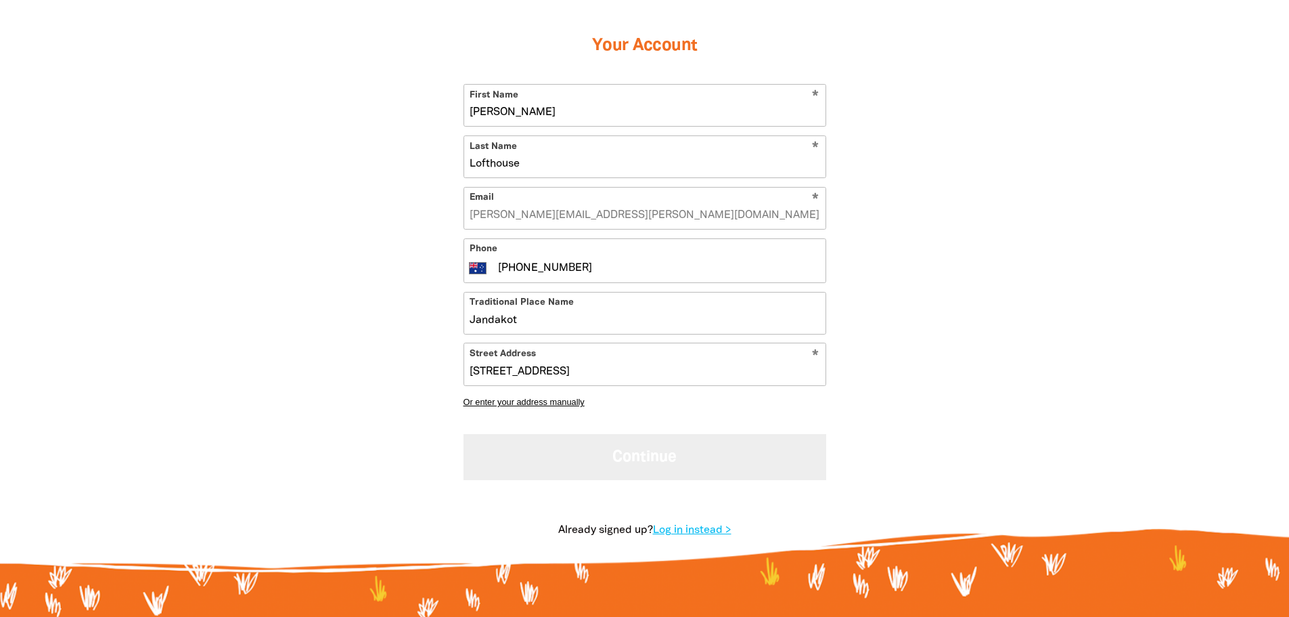
click at [596, 451] on button "Continue" at bounding box center [645, 456] width 363 height 45
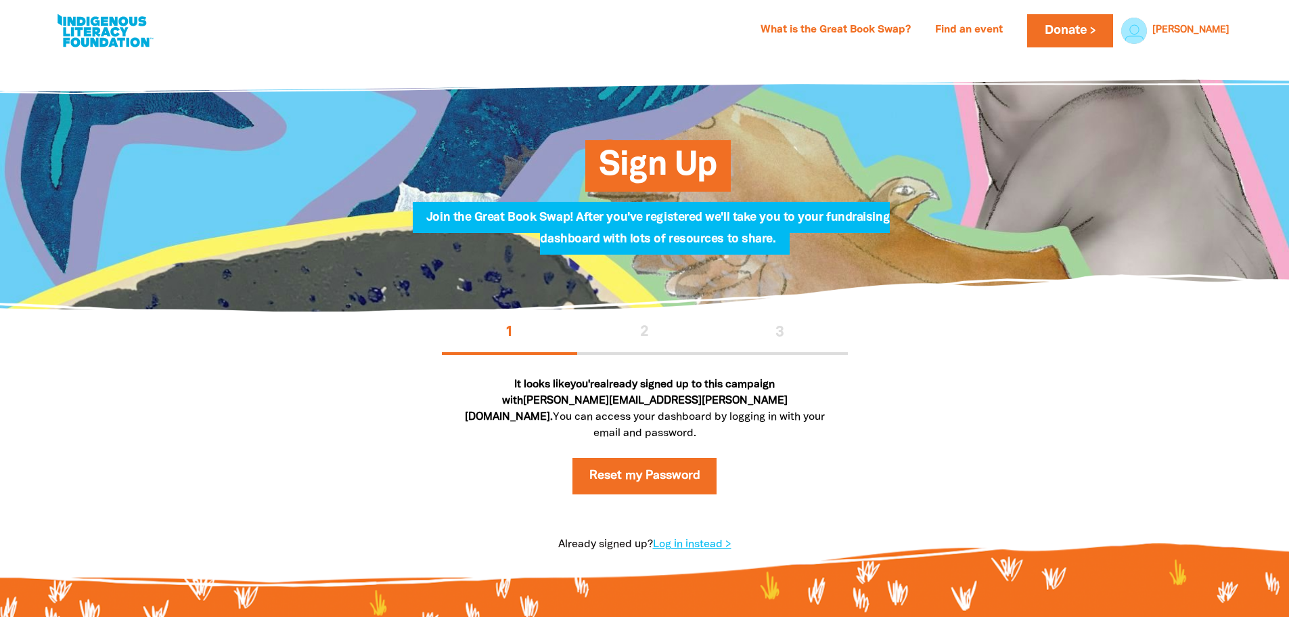
scroll to position [0, 0]
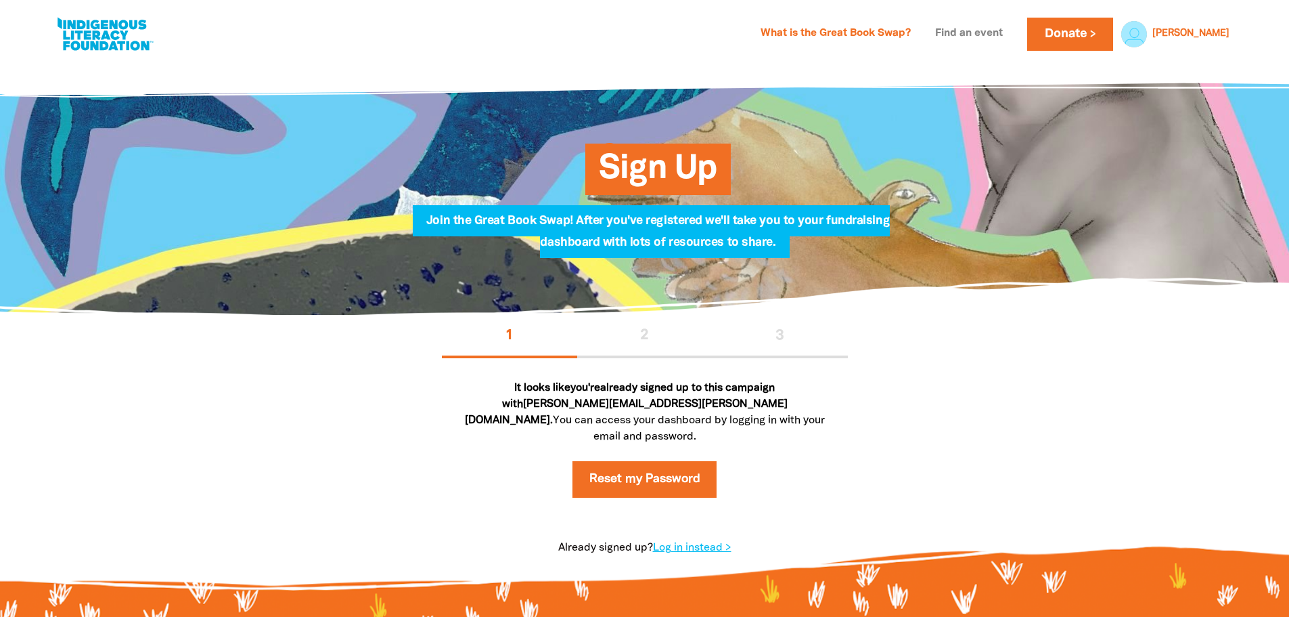
click at [1011, 28] on link "Find an event" at bounding box center [969, 34] width 84 height 22
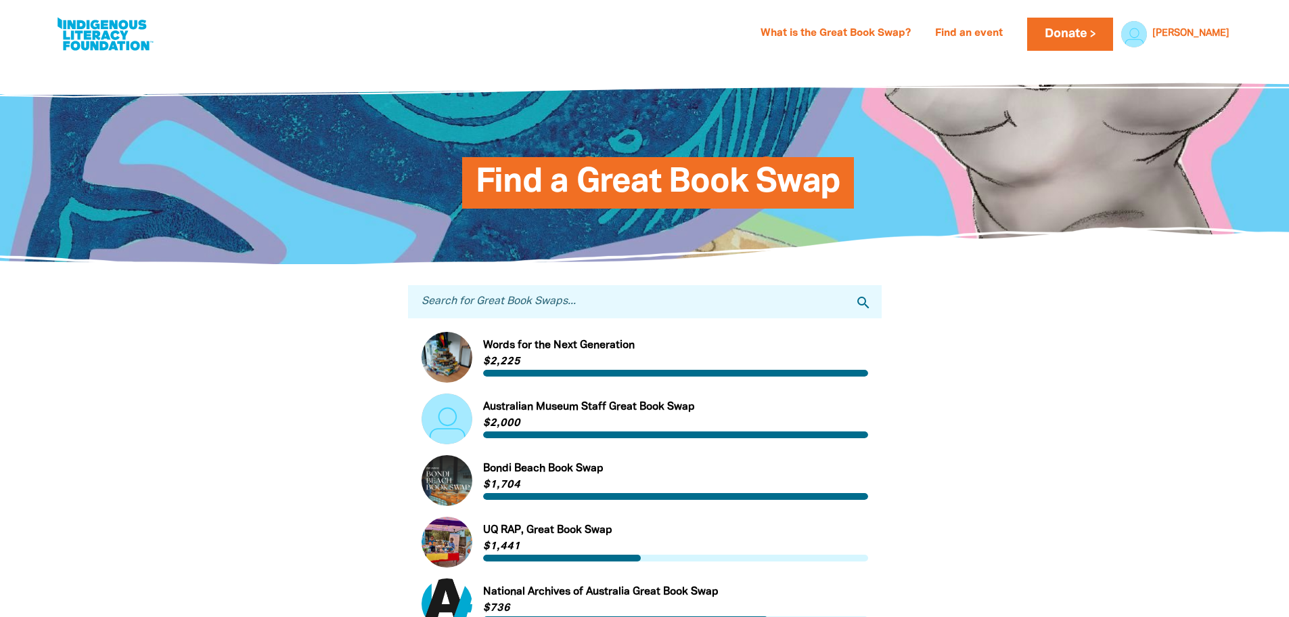
click at [686, 288] on input "Search for Great Book Swaps..." at bounding box center [645, 301] width 474 height 33
type input "Aveling"
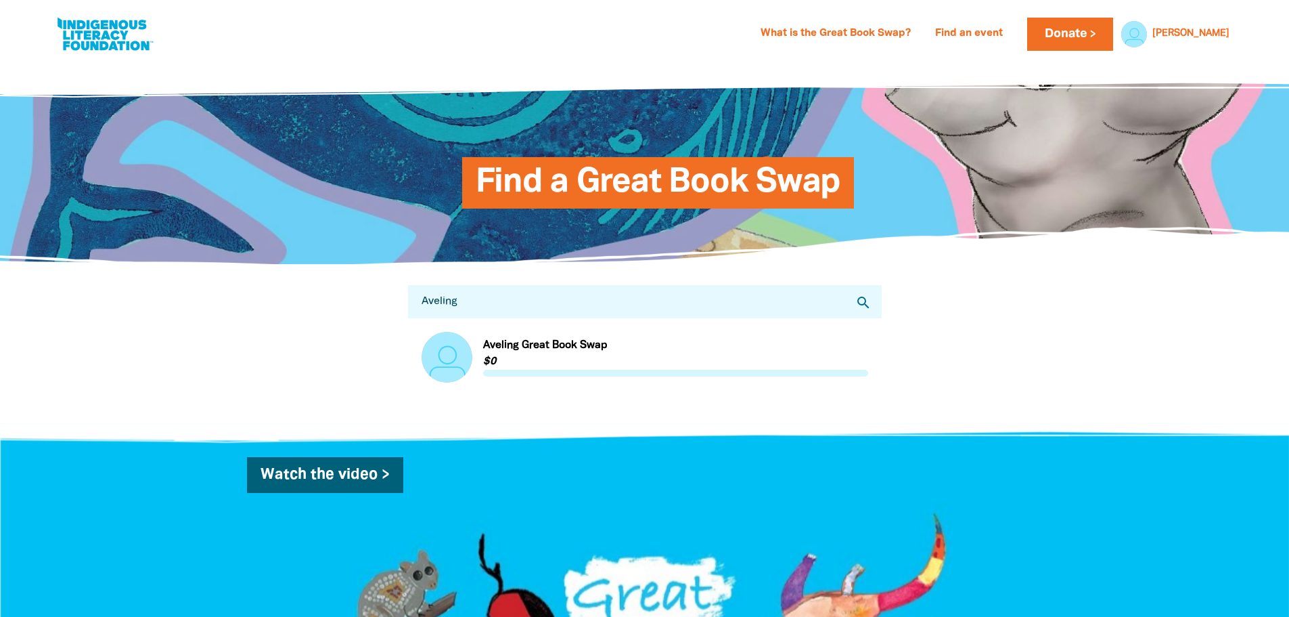
click at [574, 344] on link "Link to Aveling Great Book Swap" at bounding box center [645, 357] width 447 height 51
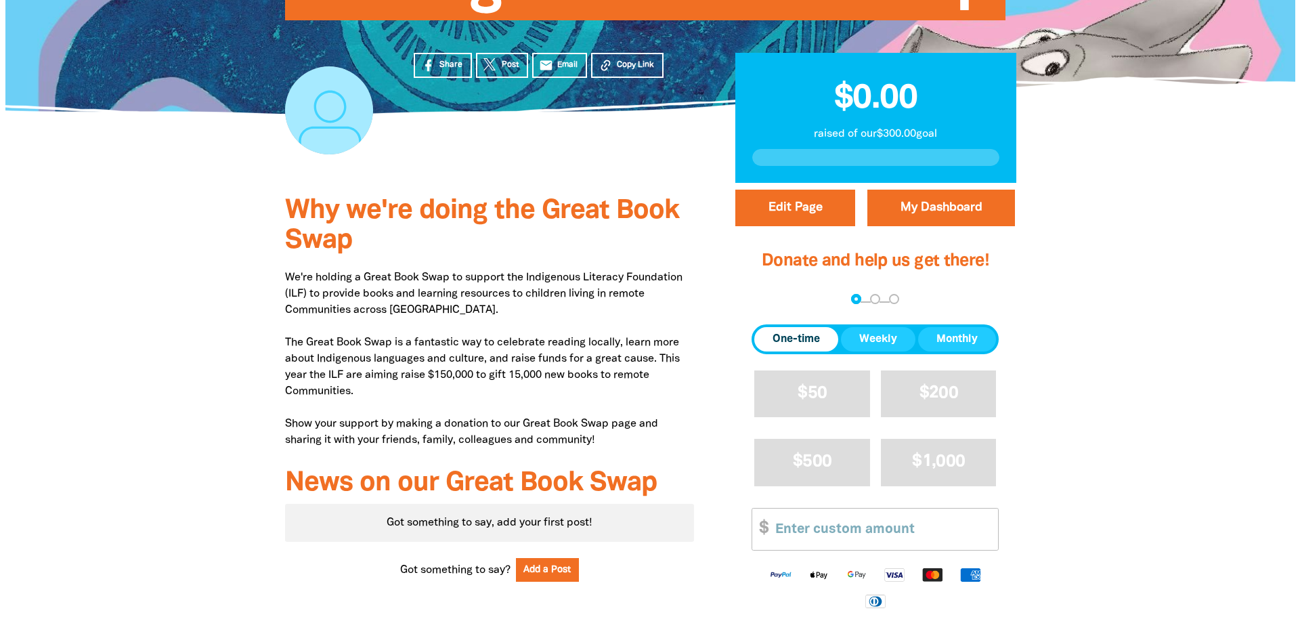
scroll to position [225, 0]
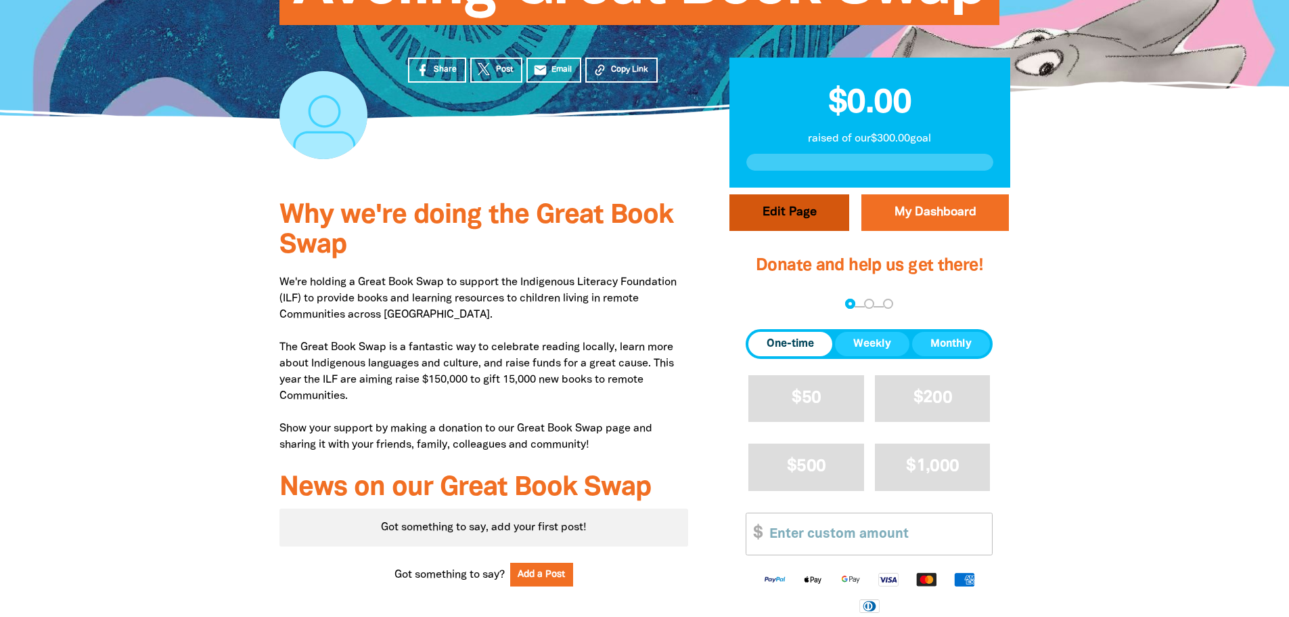
click at [820, 205] on button "Edit Page" at bounding box center [790, 212] width 120 height 37
select select "Yes"
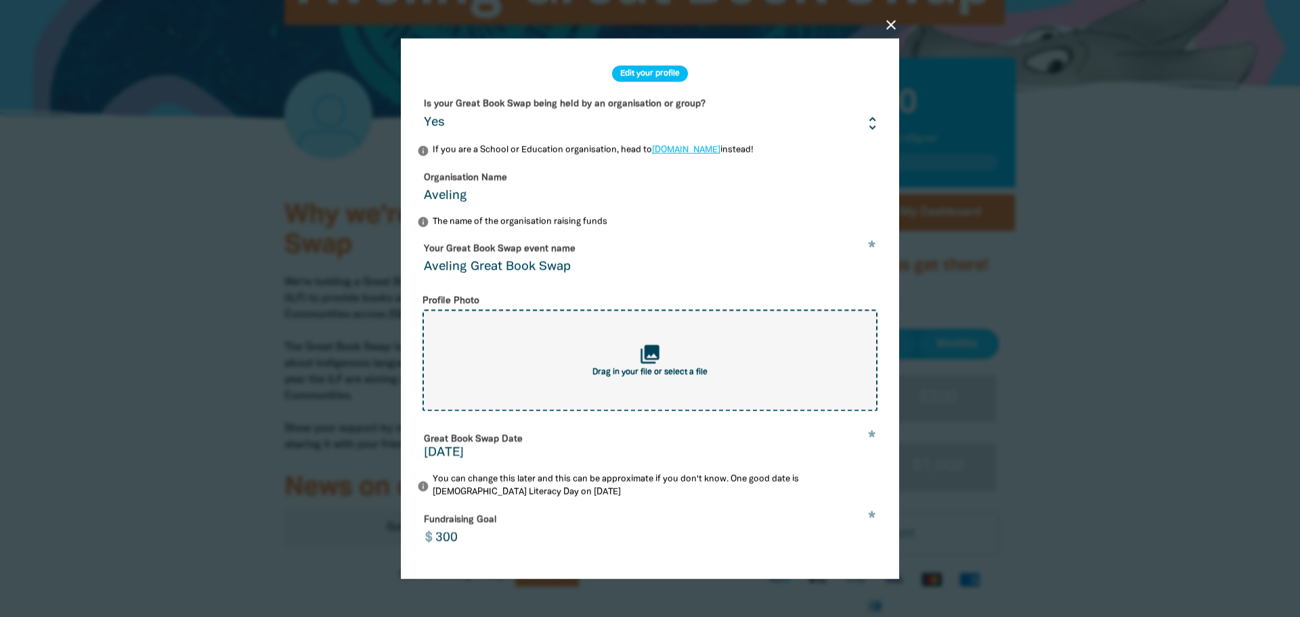
click at [725, 366] on div "collections Drag in your file or select a file" at bounding box center [649, 360] width 455 height 102
type input "C:\fakepath\AVE-Logo Tie-up.png"
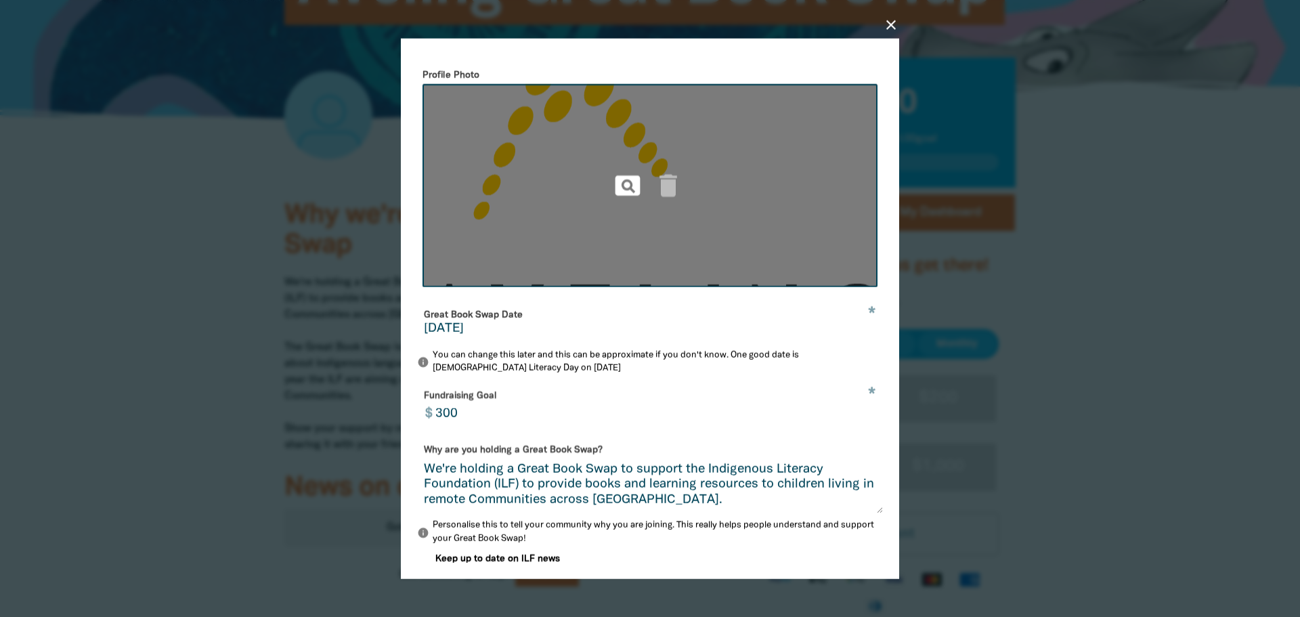
click at [623, 197] on icon "pageview" at bounding box center [628, 186] width 30 height 30
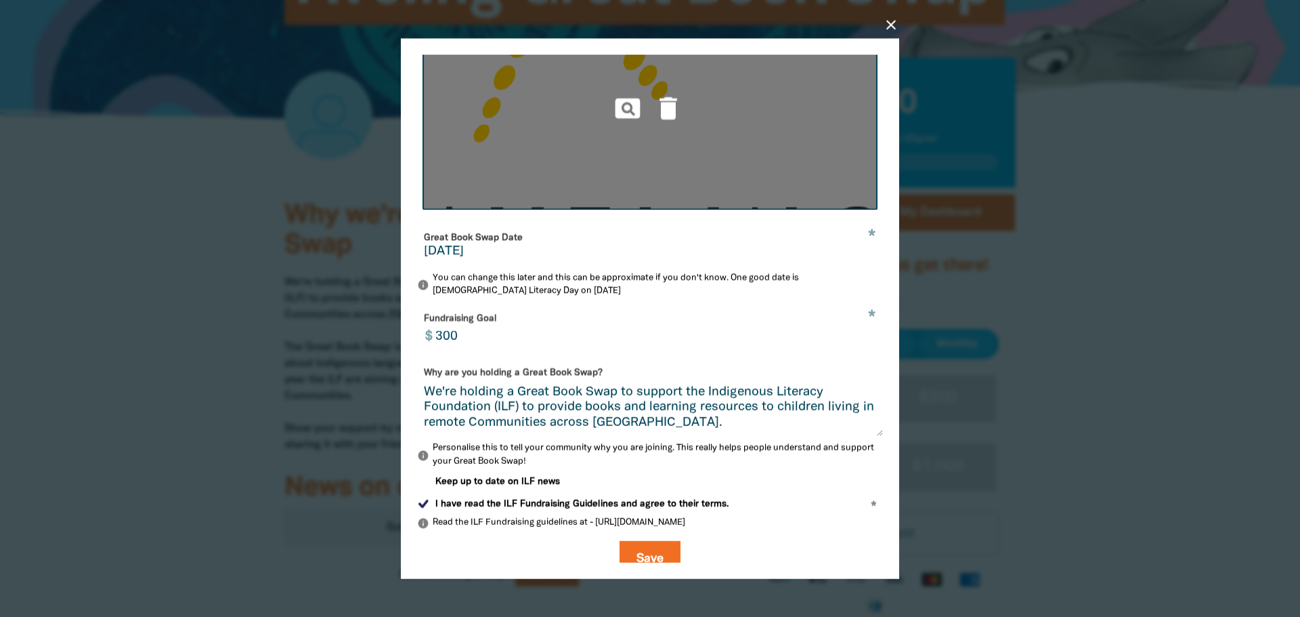
scroll to position [327, 0]
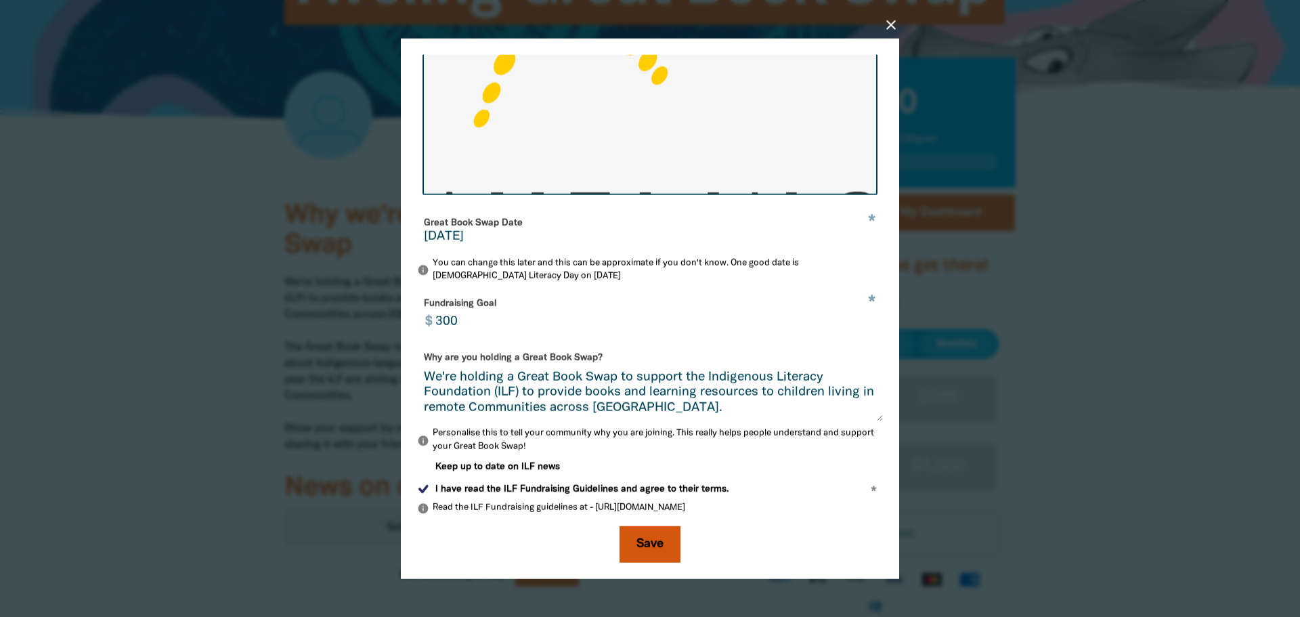
click at [655, 537] on button "Save" at bounding box center [649, 544] width 61 height 37
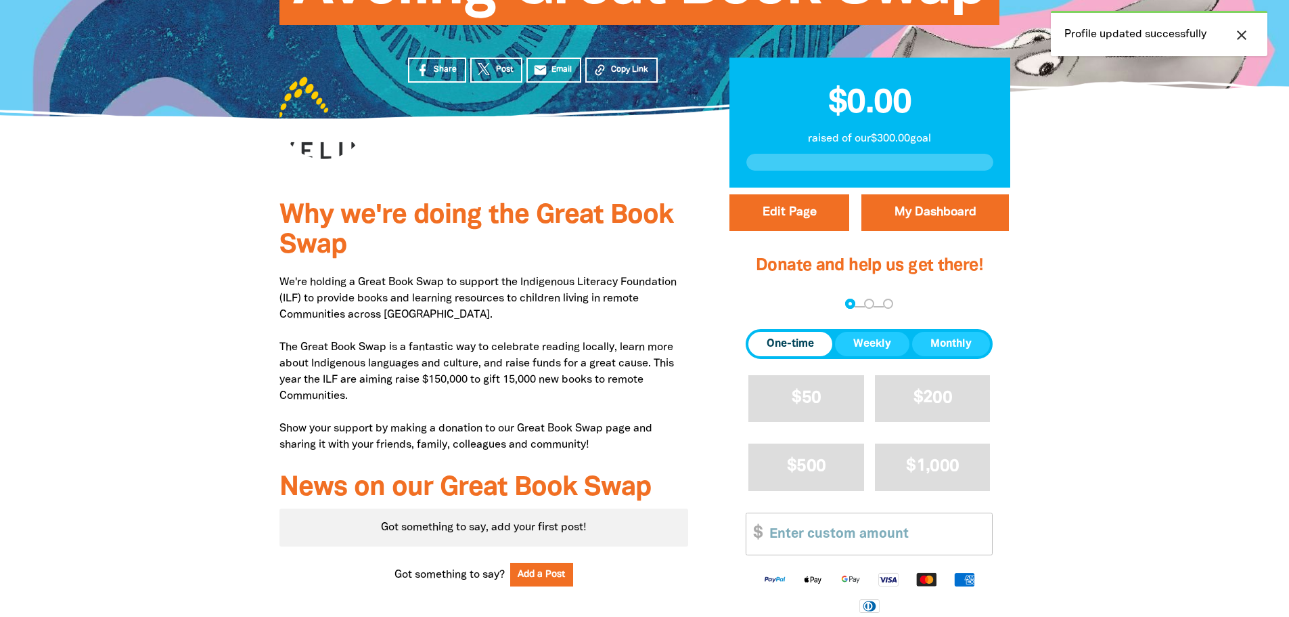
click at [326, 131] on div at bounding box center [324, 115] width 88 height 88
click at [808, 215] on button "Edit Page" at bounding box center [790, 212] width 120 height 37
select select "Yes"
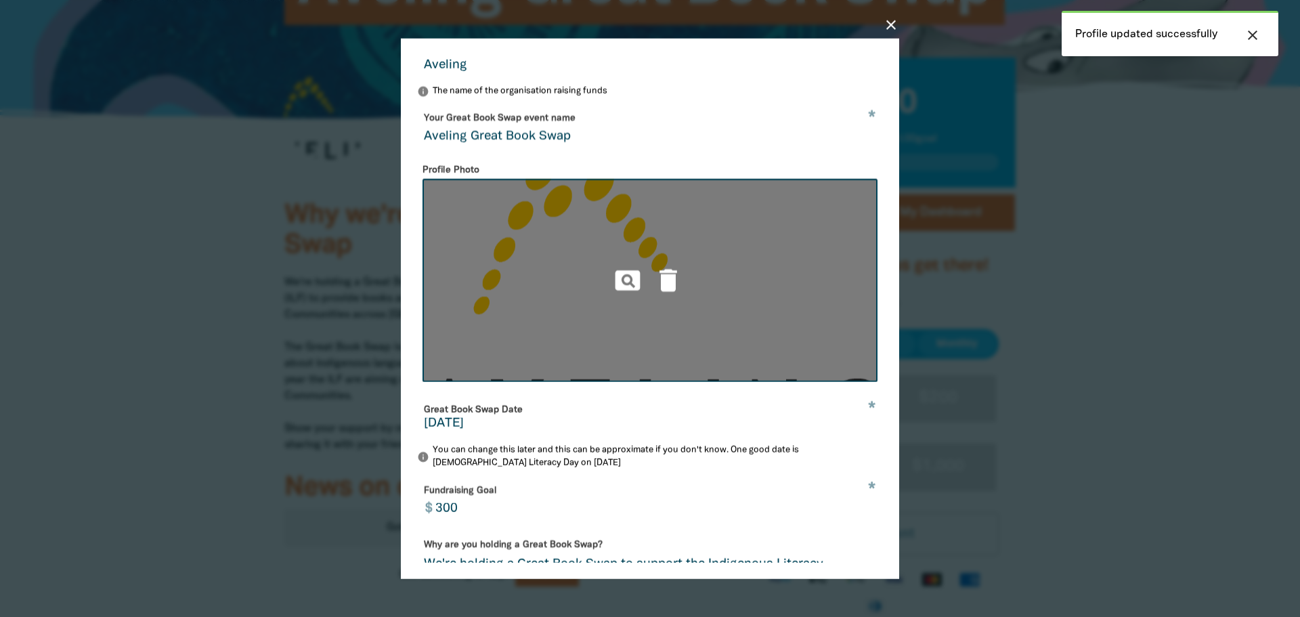
scroll to position [135, 0]
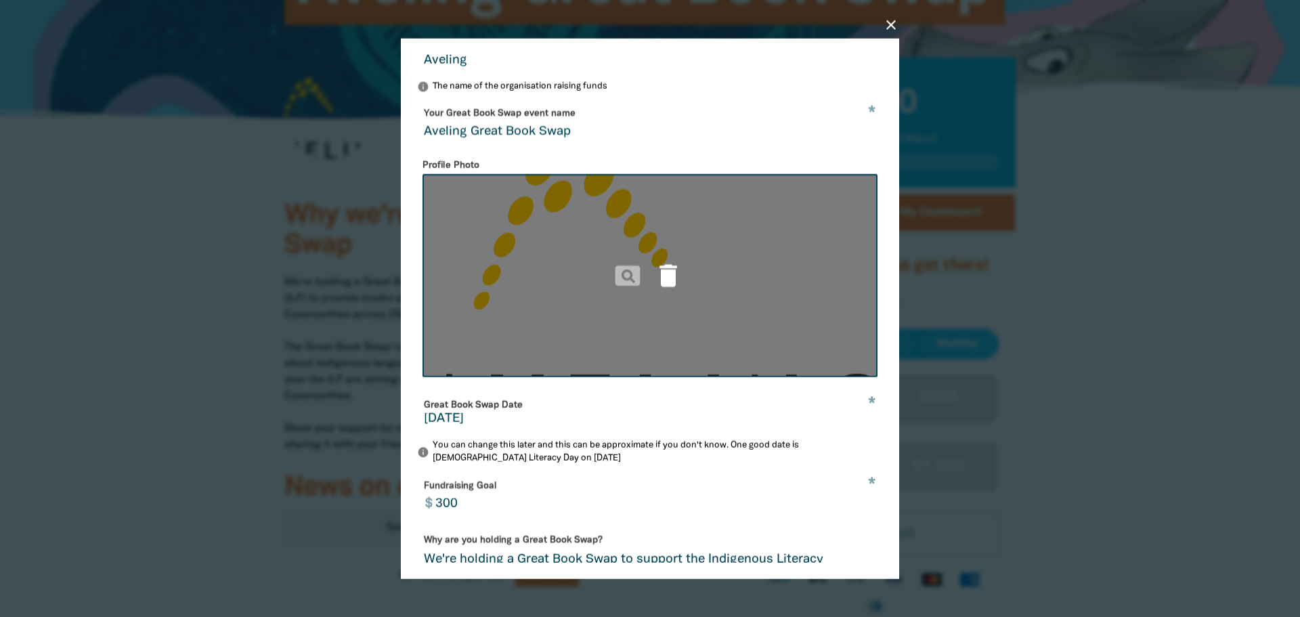
click at [664, 277] on icon "delete" at bounding box center [668, 276] width 30 height 30
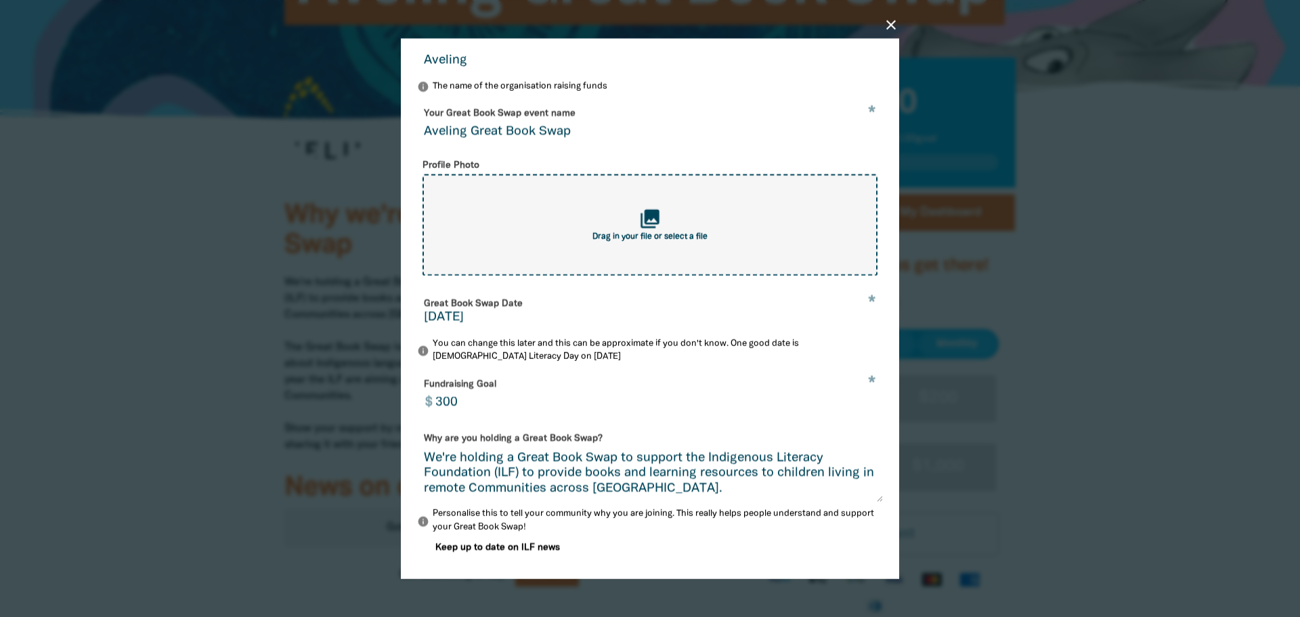
click at [651, 225] on icon "collections" at bounding box center [650, 218] width 22 height 22
click at [655, 161] on div "Profile Photo collections Drag in your file or select a file" at bounding box center [650, 218] width 466 height 125
type input "C:\fakepath\AVE-Icon (Yellow) CMYK.png"
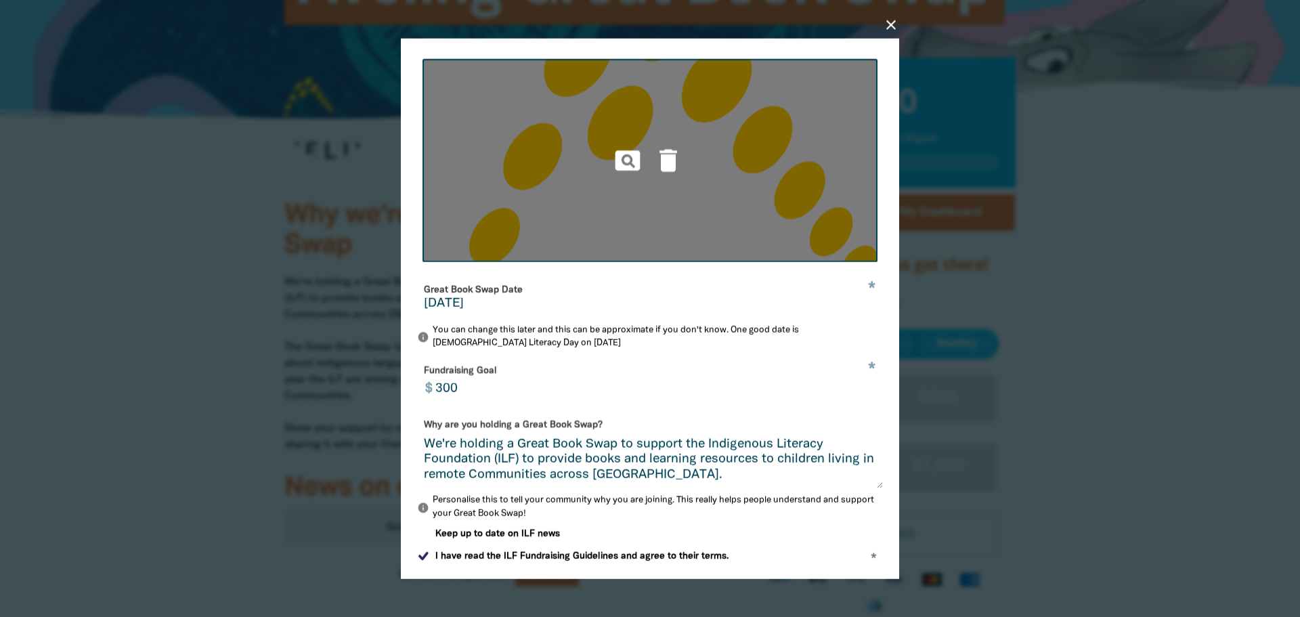
scroll to position [225, 0]
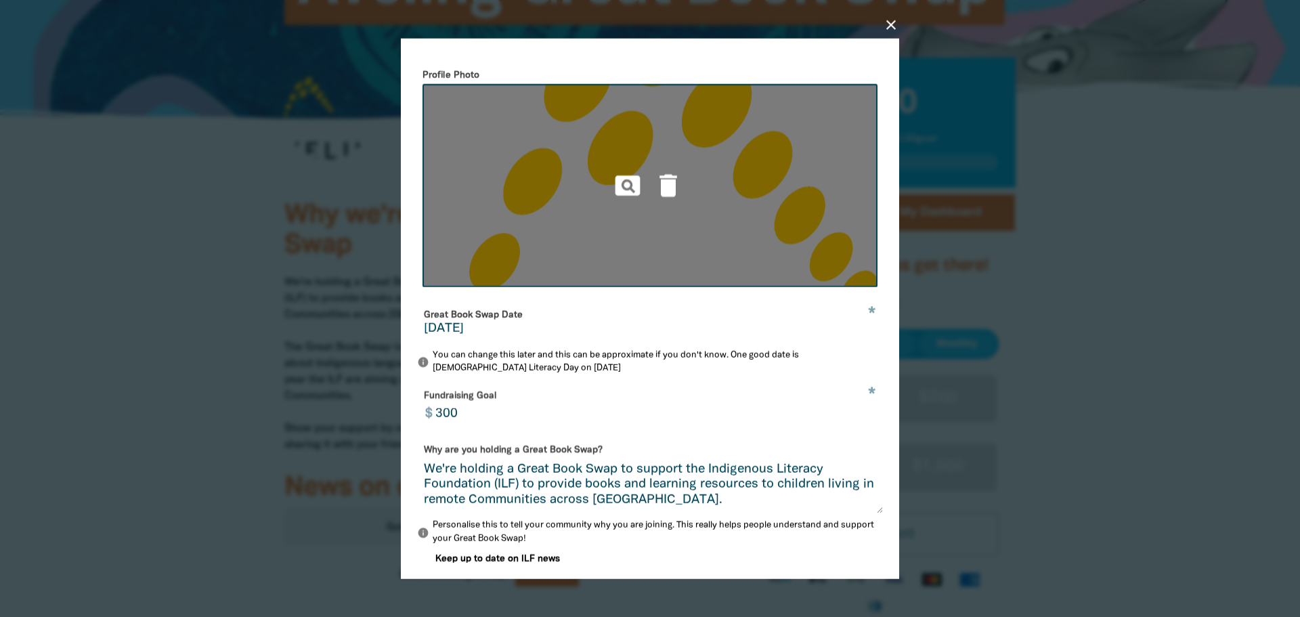
click at [693, 365] on p "info You can change this later and this can be approximate if you don't know. O…" at bounding box center [650, 362] width 466 height 26
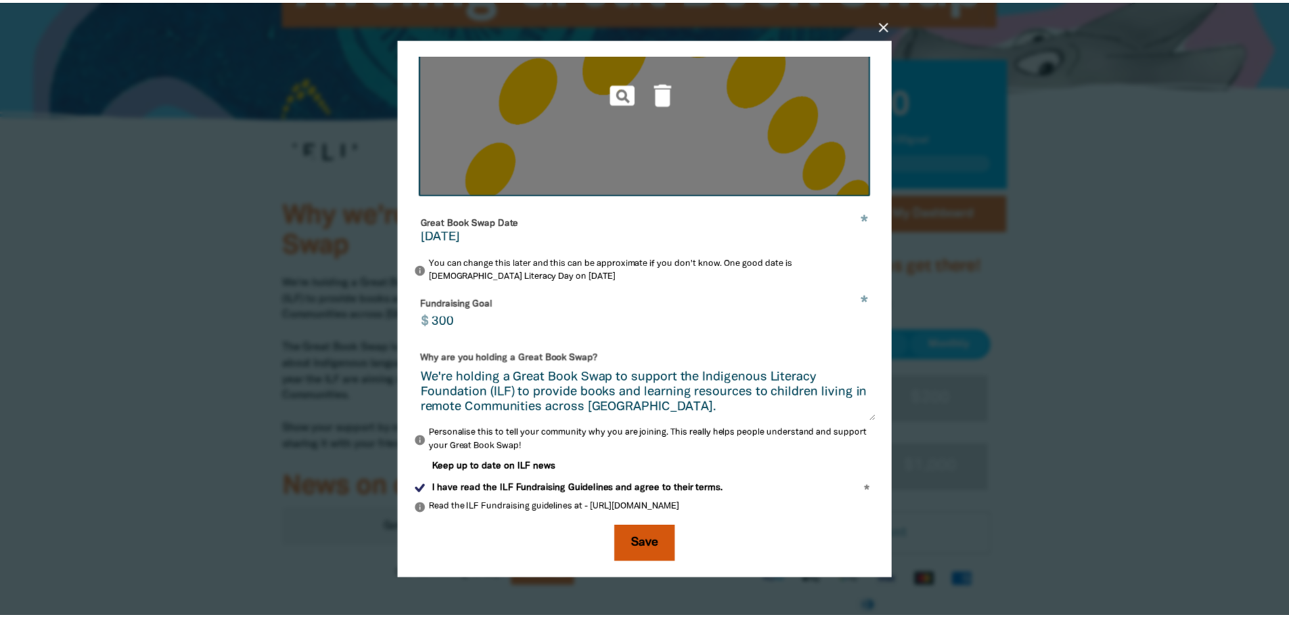
scroll to position [327, 0]
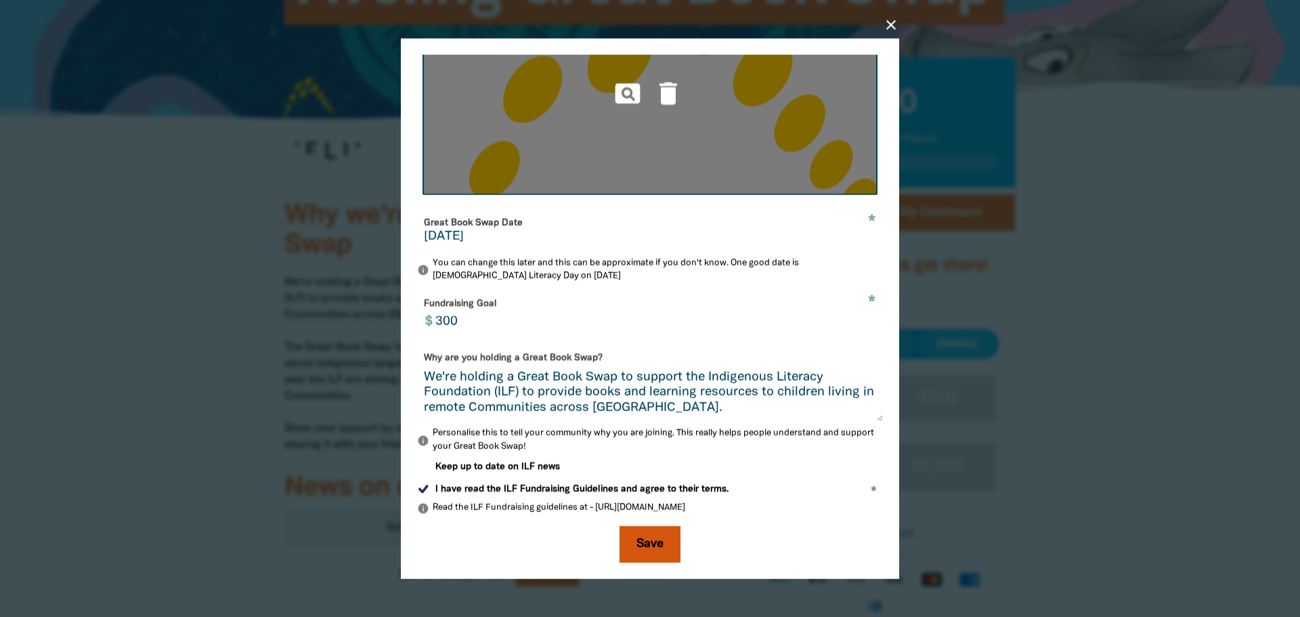
click at [651, 545] on button "Save" at bounding box center [649, 544] width 61 height 37
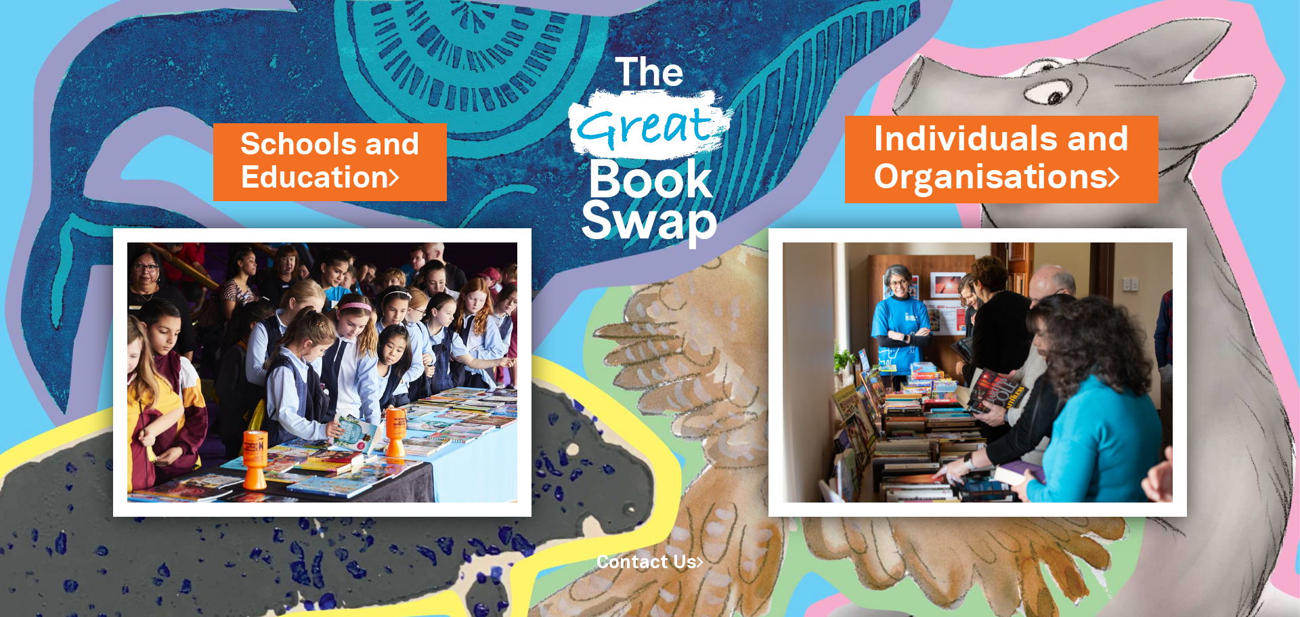
click at [950, 169] on link "Individuals and Organisations" at bounding box center [1001, 158] width 257 height 85
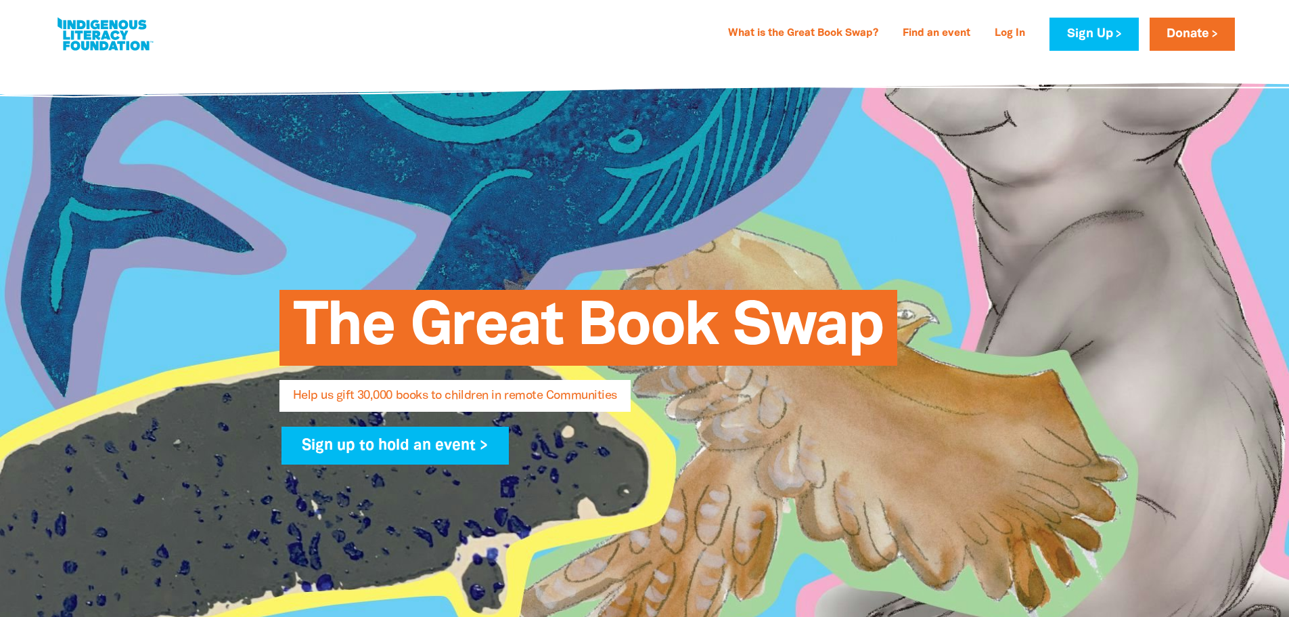
select select "AU"
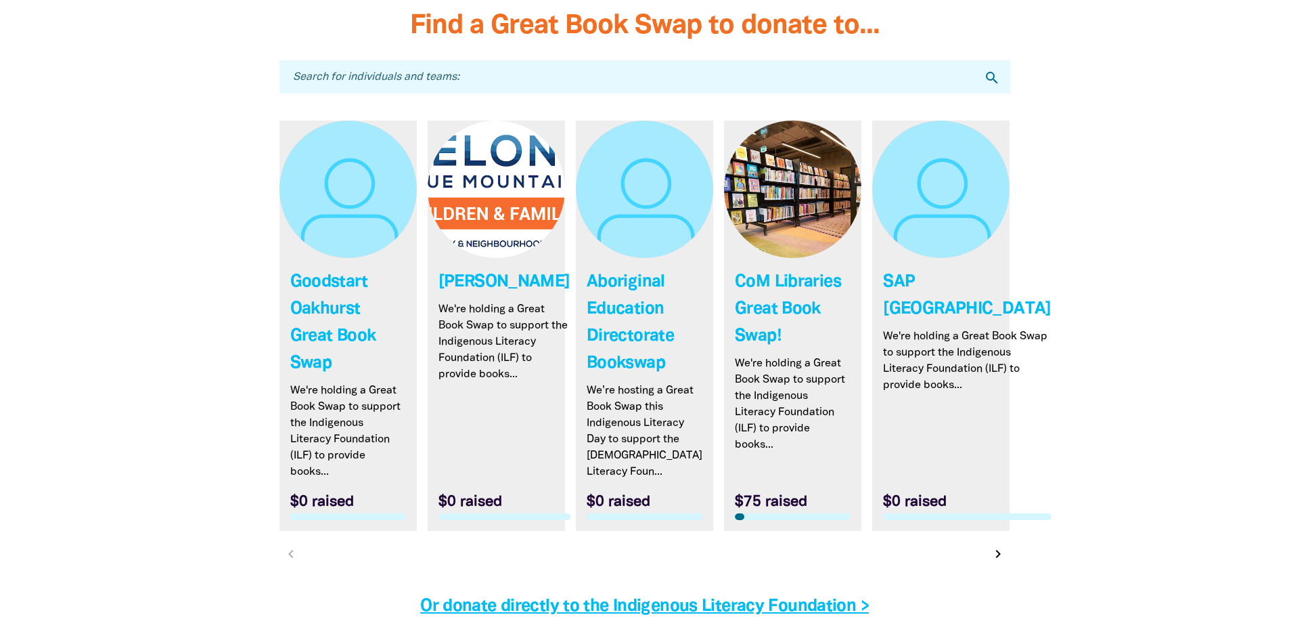
scroll to position [3971, 0]
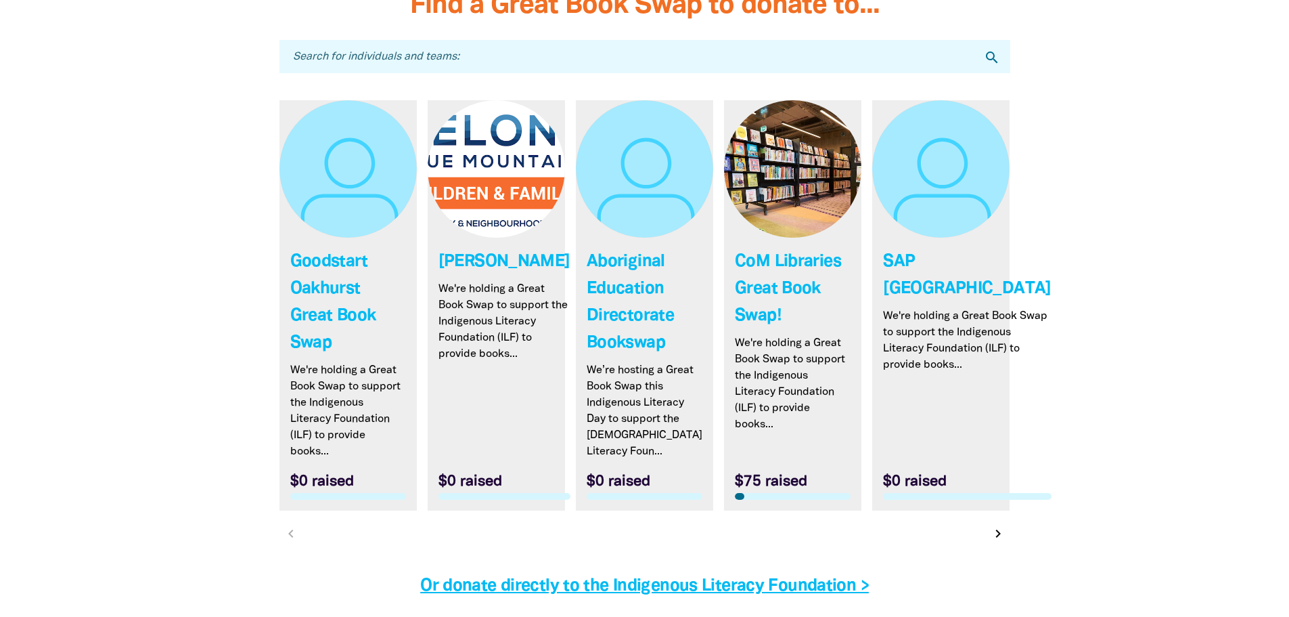
click at [347, 268] on link "Link to Goodstart Oakhurst Great Book Swap" at bounding box center [348, 305] width 137 height 410
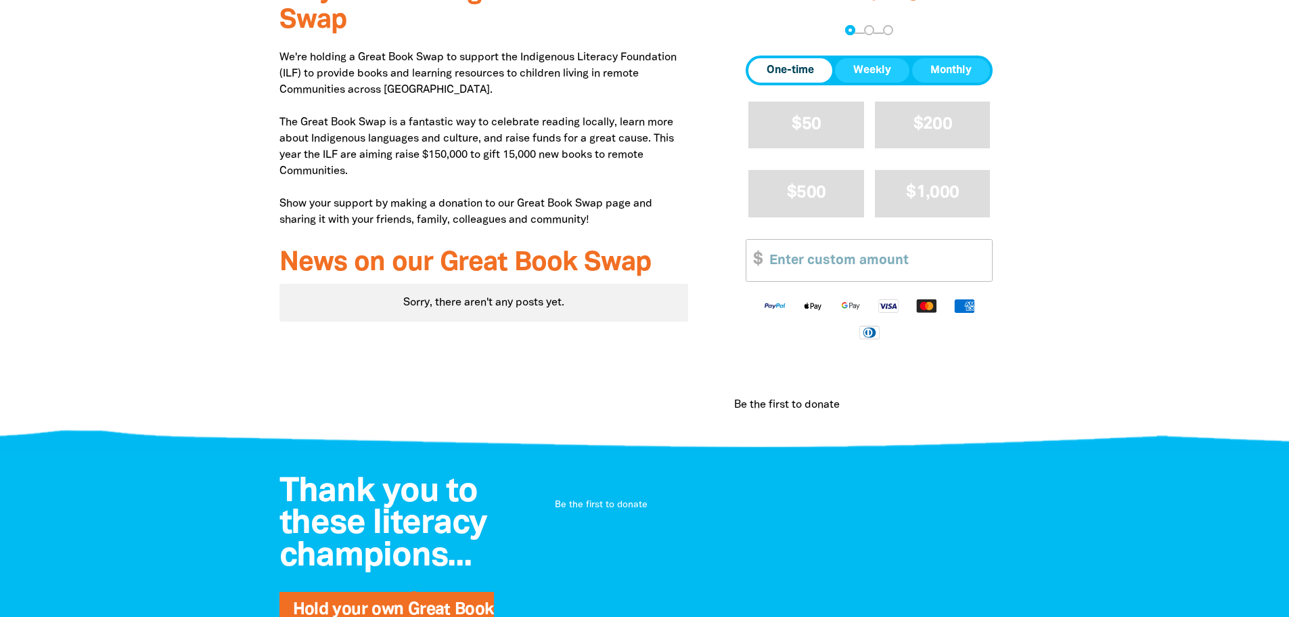
scroll to position [271, 0]
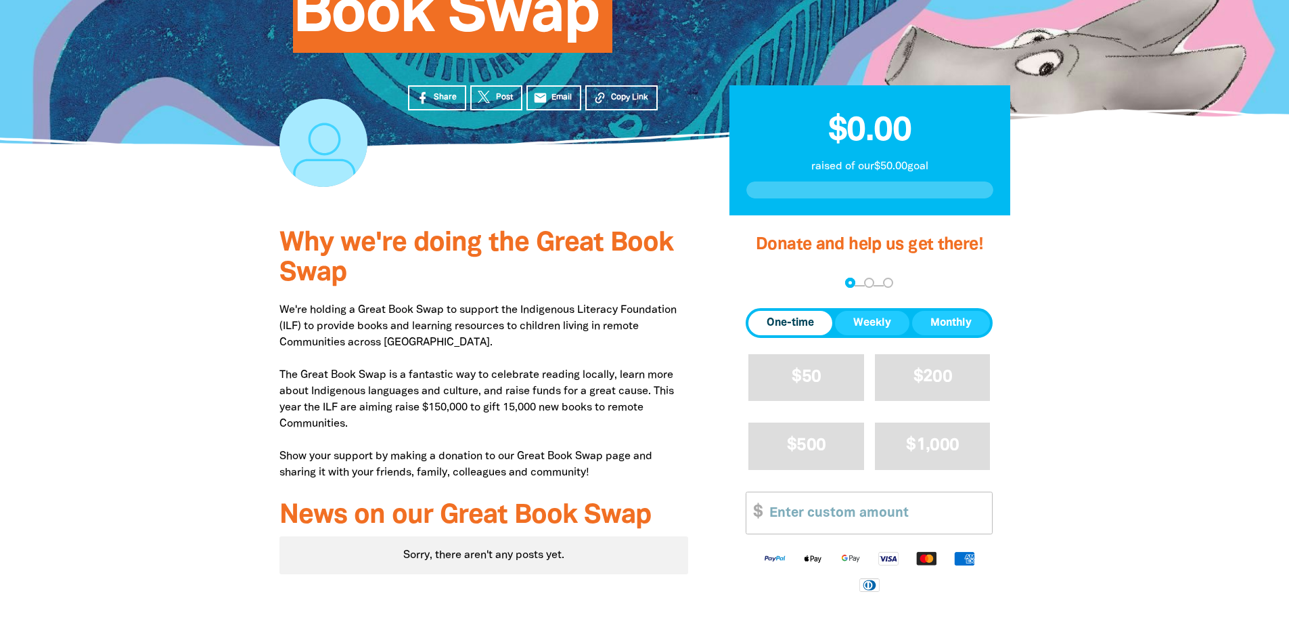
select select "AU"
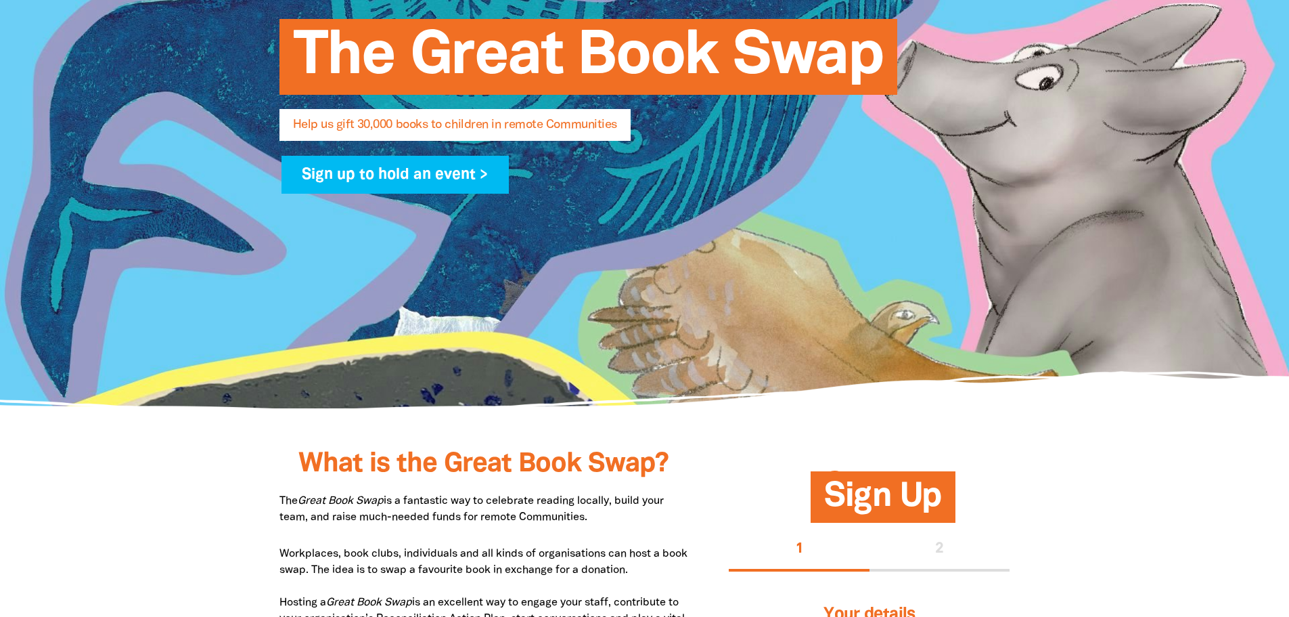
scroll to position [3993, 0]
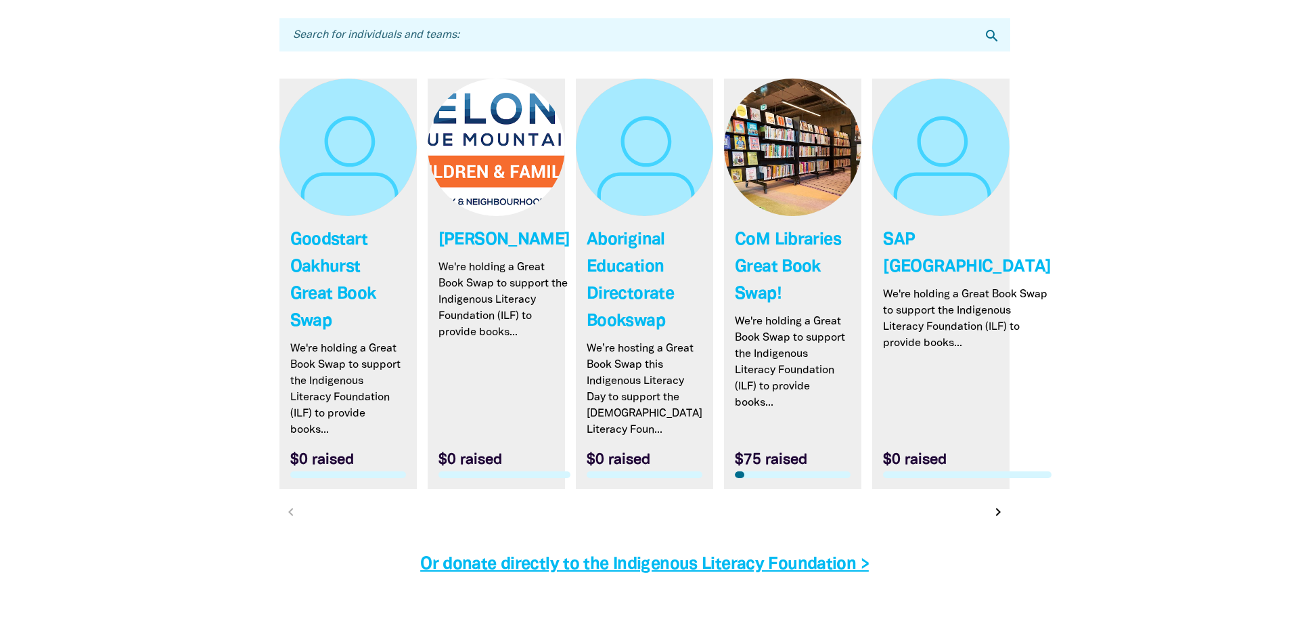
click at [830, 273] on link "Link to CoM Libraries Great Book Swap!" at bounding box center [792, 284] width 137 height 410
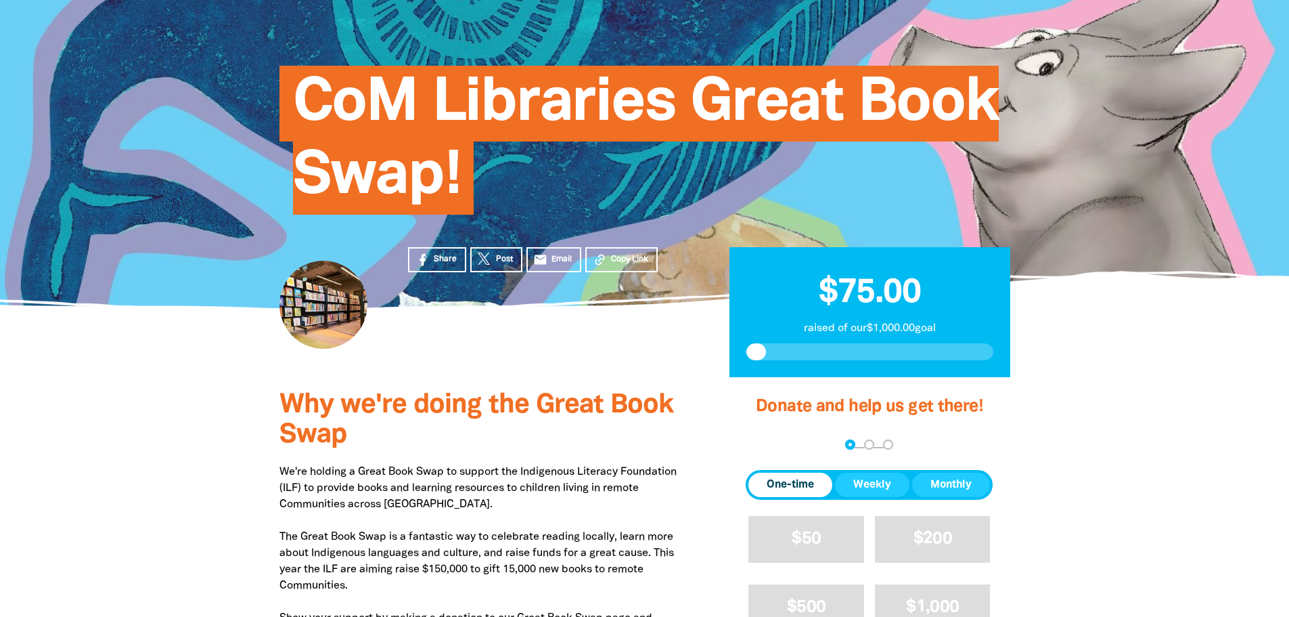
scroll to position [90, 0]
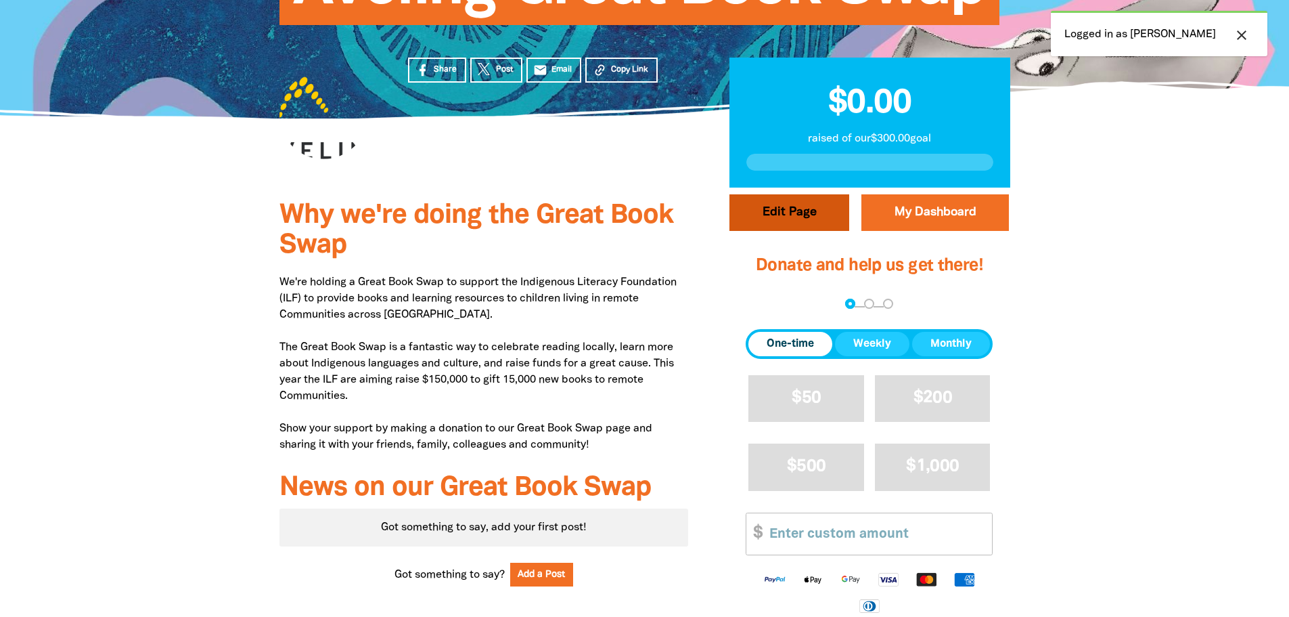
click at [775, 211] on button "Edit Page" at bounding box center [790, 212] width 120 height 37
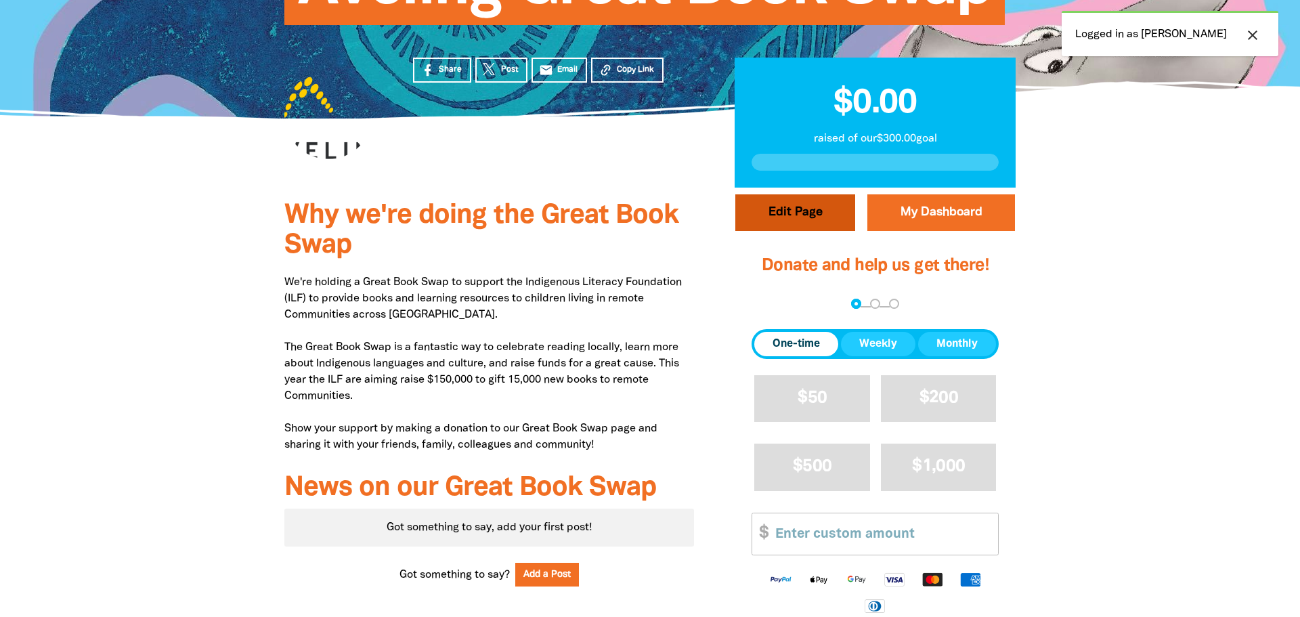
select select "Yes"
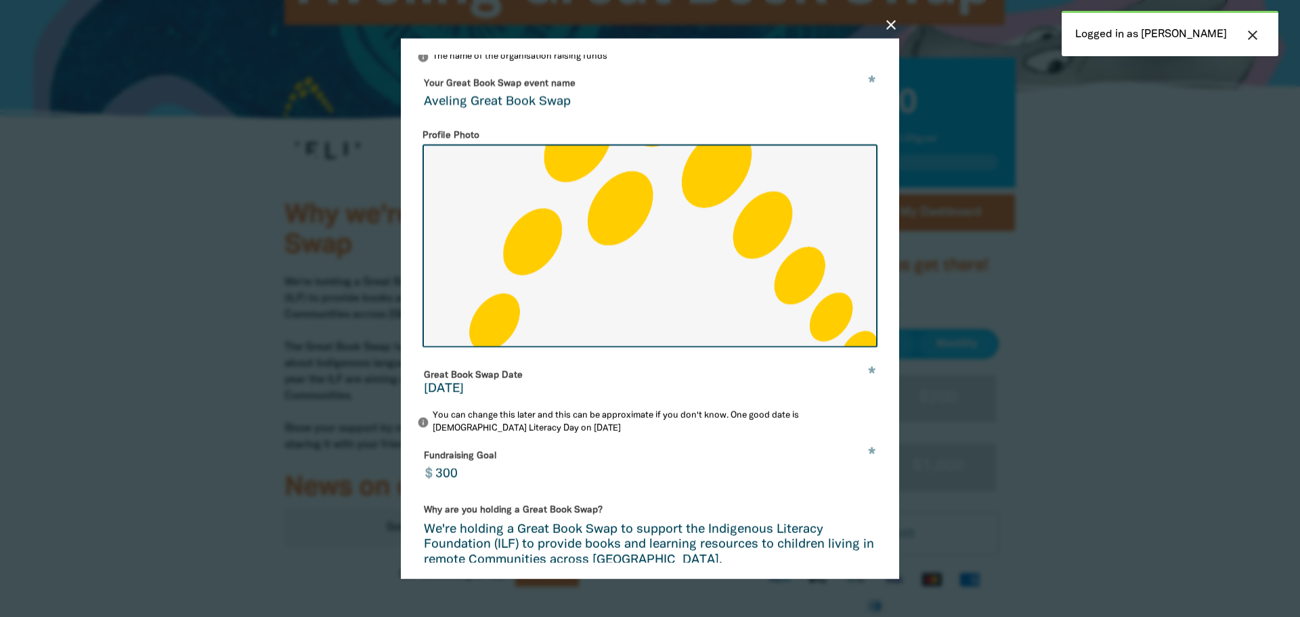
scroll to position [181, 0]
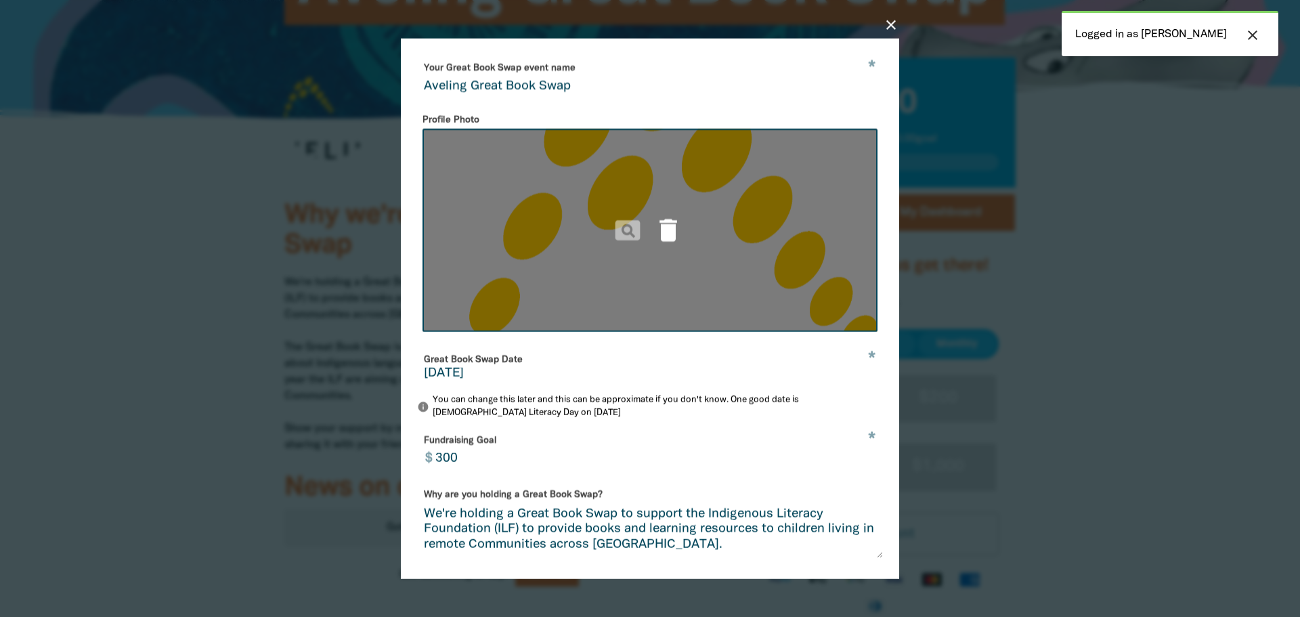
click at [667, 244] on icon "delete" at bounding box center [668, 230] width 30 height 30
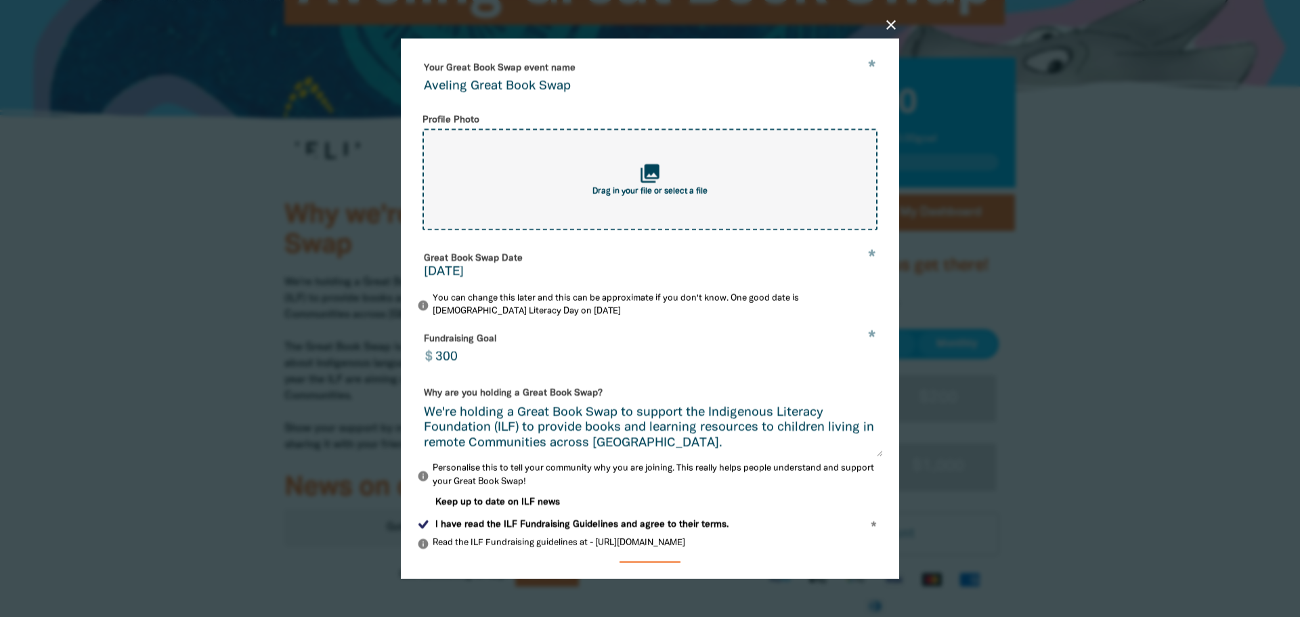
click at [582, 196] on div "collections Drag in your file or select a file" at bounding box center [649, 180] width 455 height 102
type input "C:\fakepath\ILF.png"
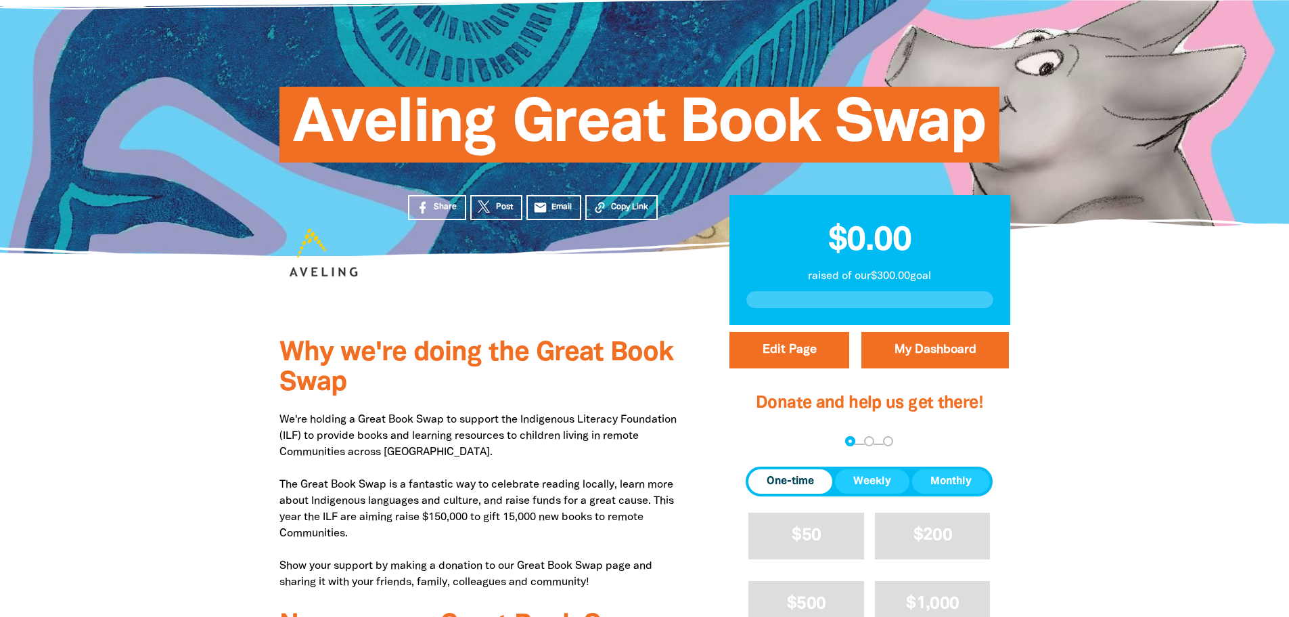
scroll to position [90, 0]
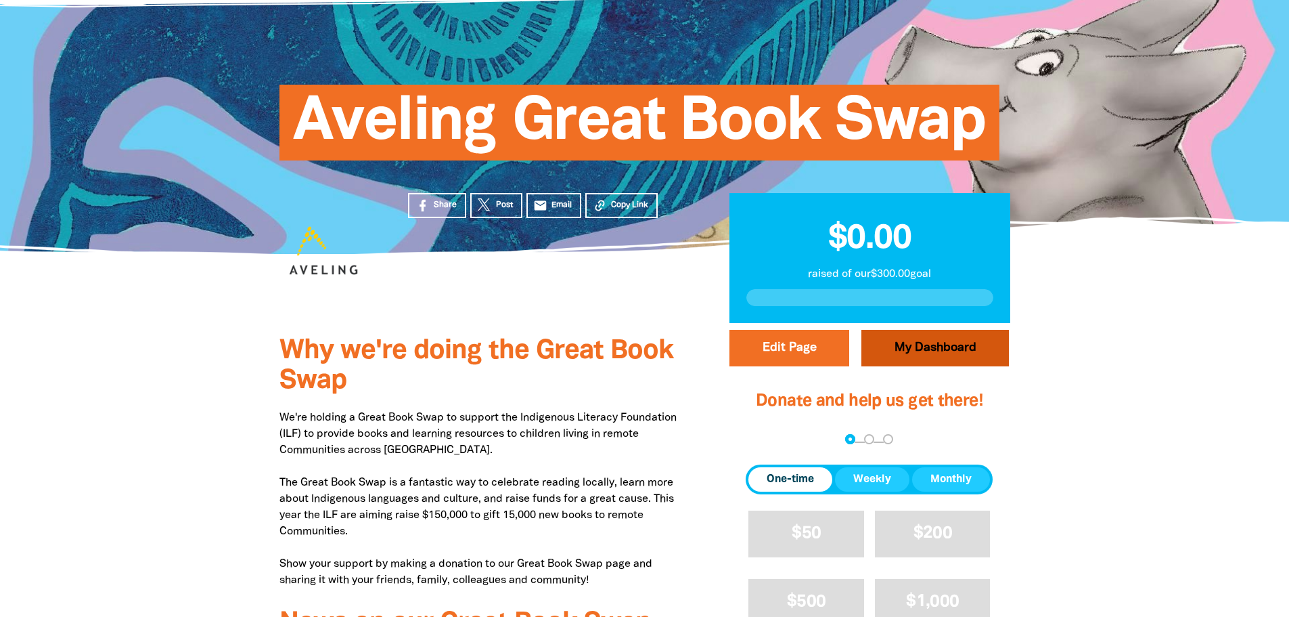
click at [915, 350] on link "My Dashboard" at bounding box center [936, 348] width 148 height 37
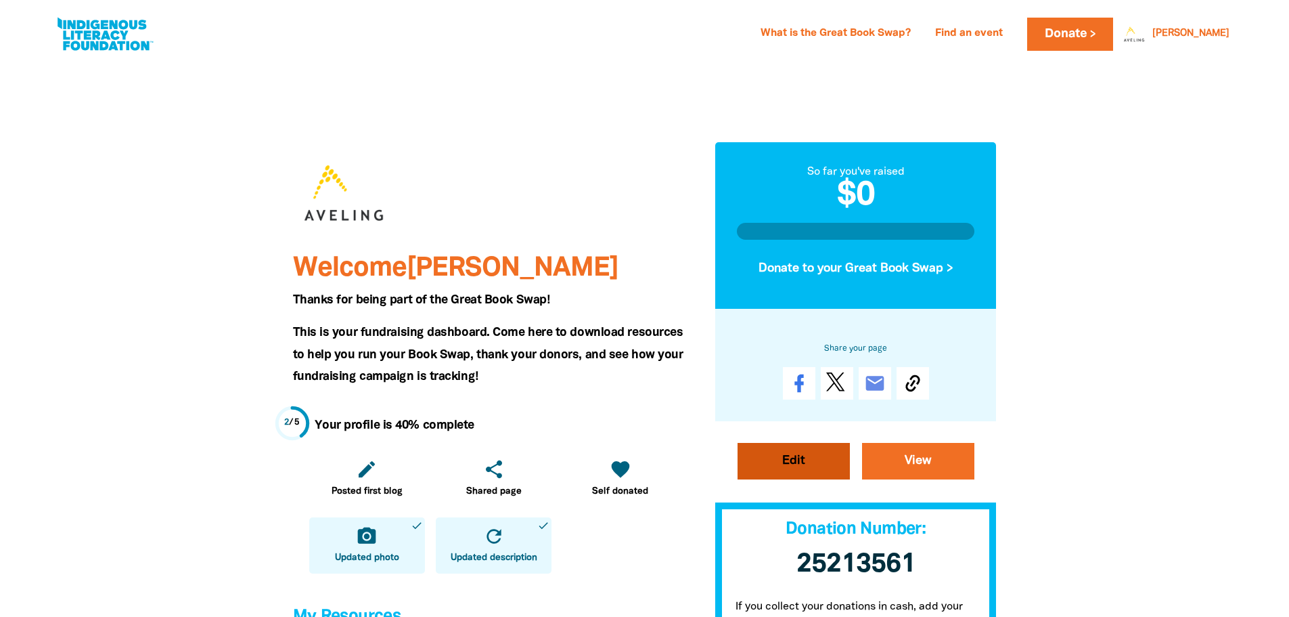
click at [826, 450] on link "Edit" at bounding box center [794, 461] width 112 height 37
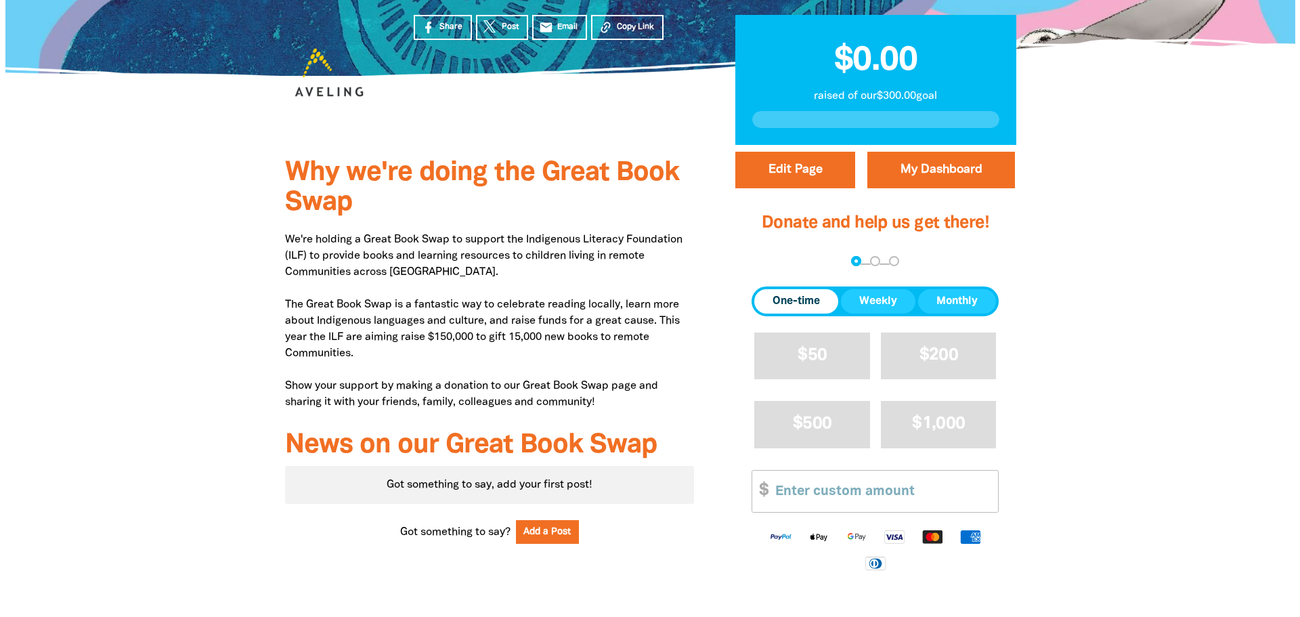
scroll to position [275, 0]
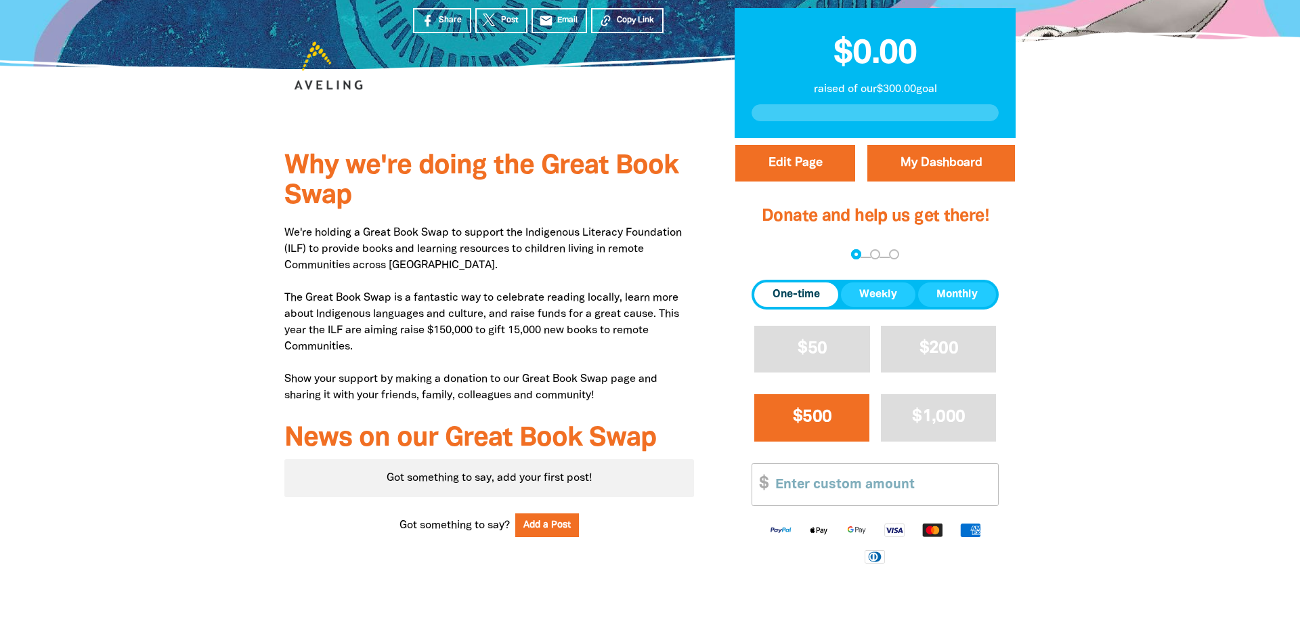
select select "Yes"
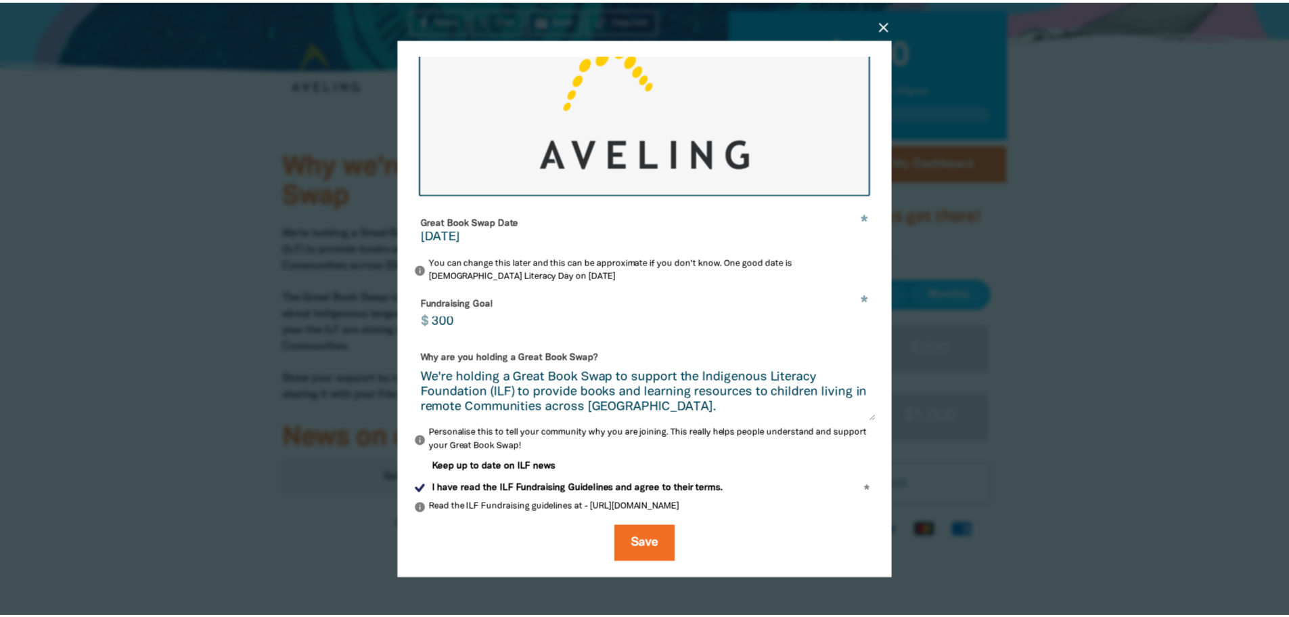
scroll to position [327, 0]
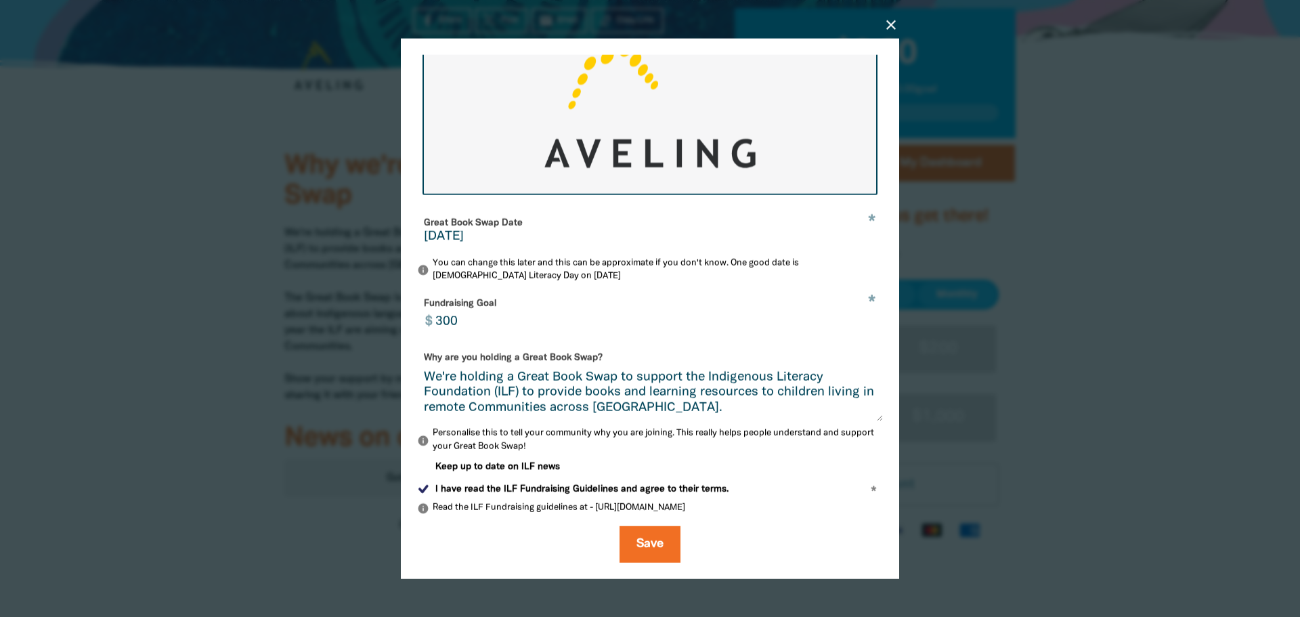
click at [891, 24] on icon "close" at bounding box center [891, 24] width 16 height 16
click at [648, 539] on button "Save" at bounding box center [649, 544] width 61 height 37
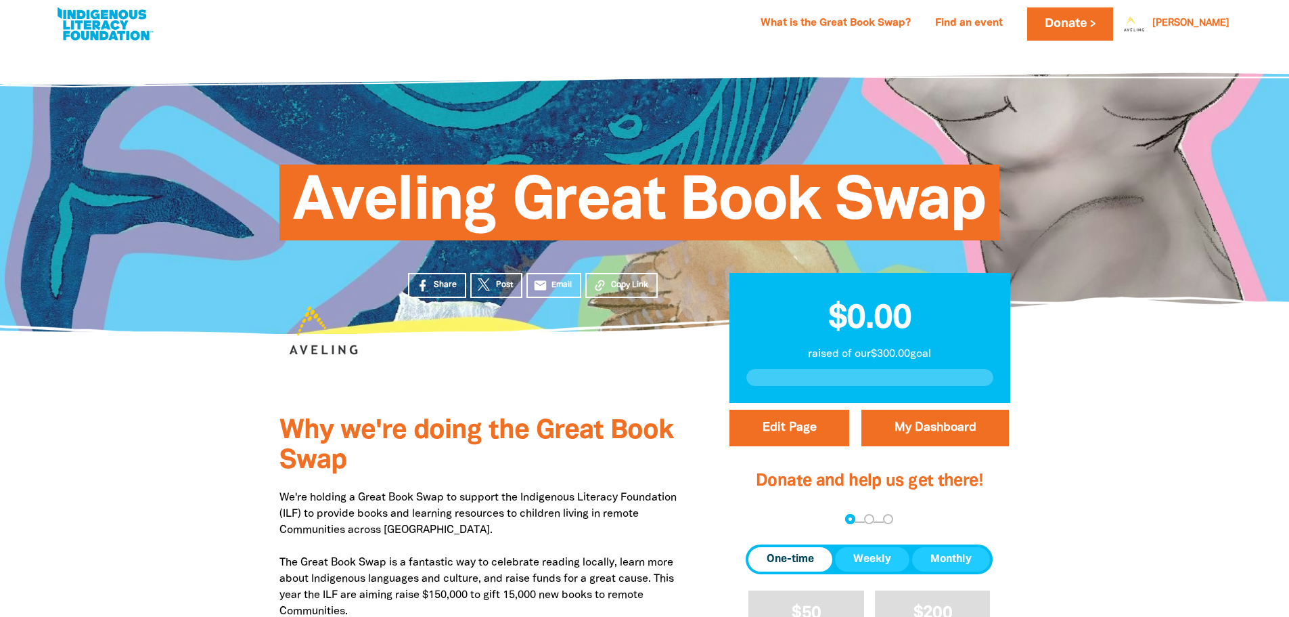
scroll to position [0, 0]
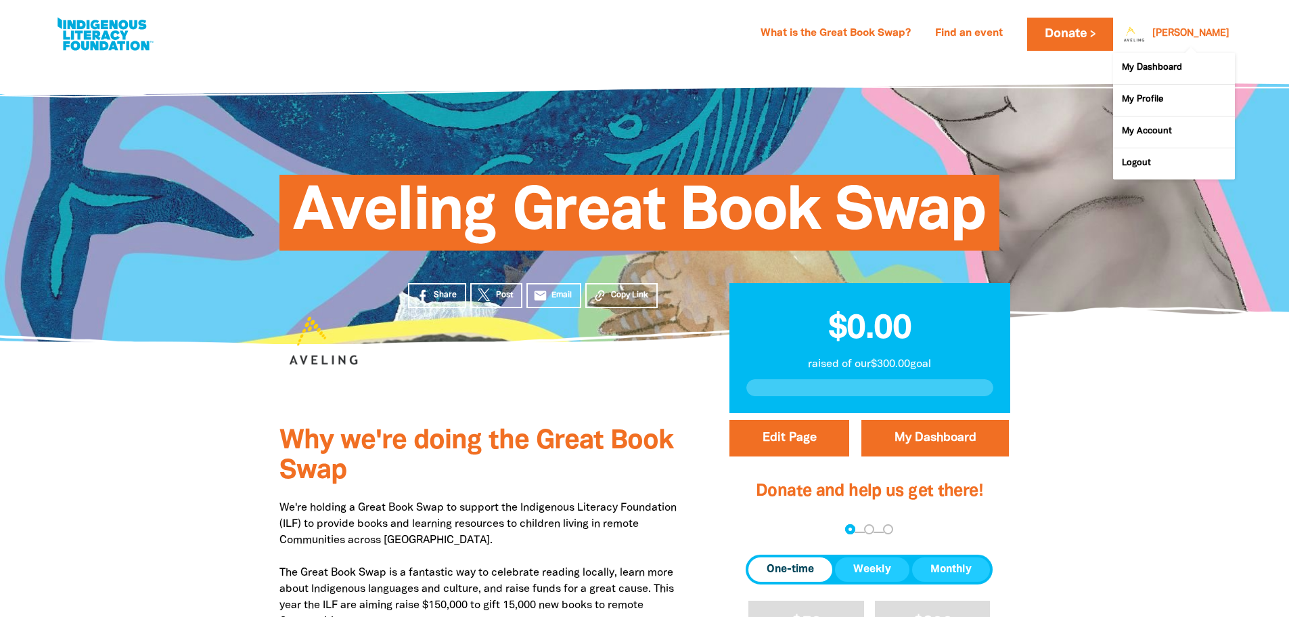
click at [1147, 38] on div at bounding box center [1131, 34] width 32 height 32
click at [1155, 123] on link "My Account" at bounding box center [1174, 131] width 122 height 31
select select "AU"
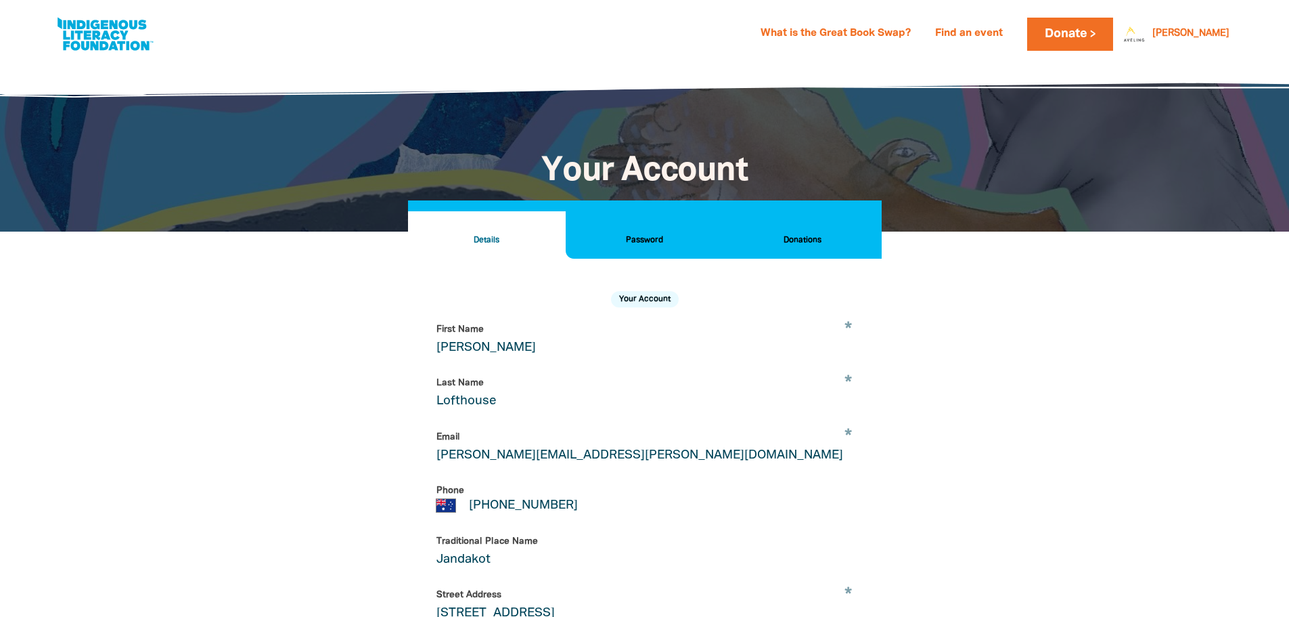
click at [810, 240] on h2 "Donations" at bounding box center [802, 240] width 136 height 15
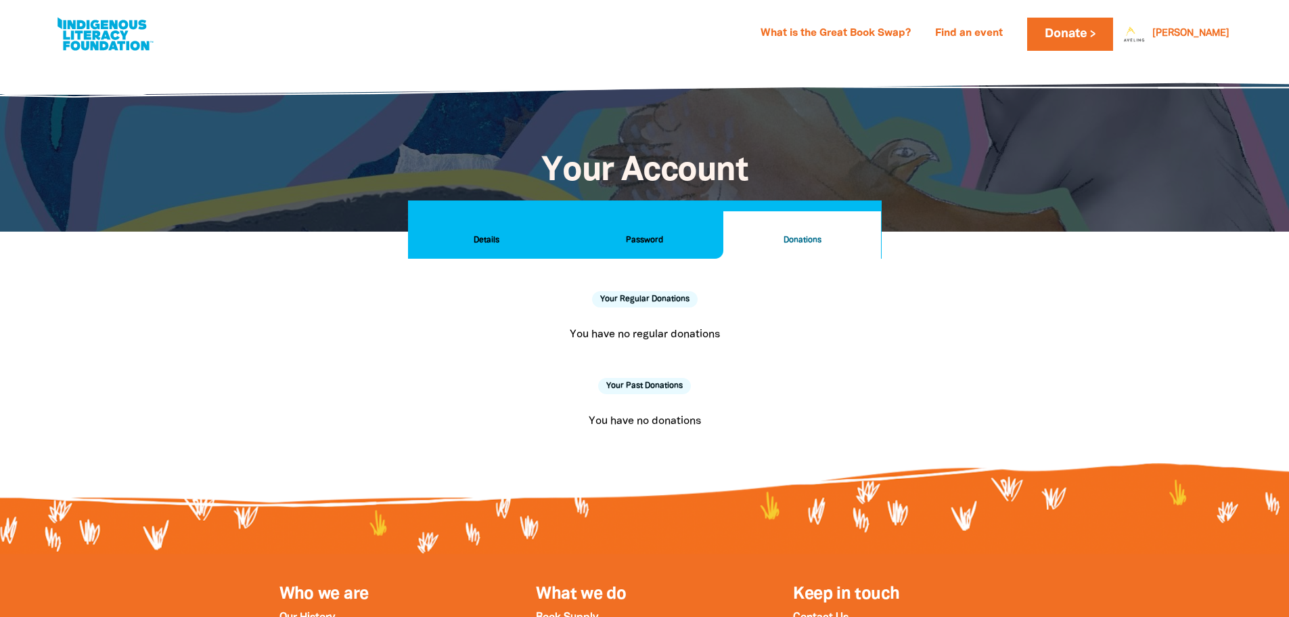
click at [507, 243] on h2 "Details" at bounding box center [487, 240] width 136 height 15
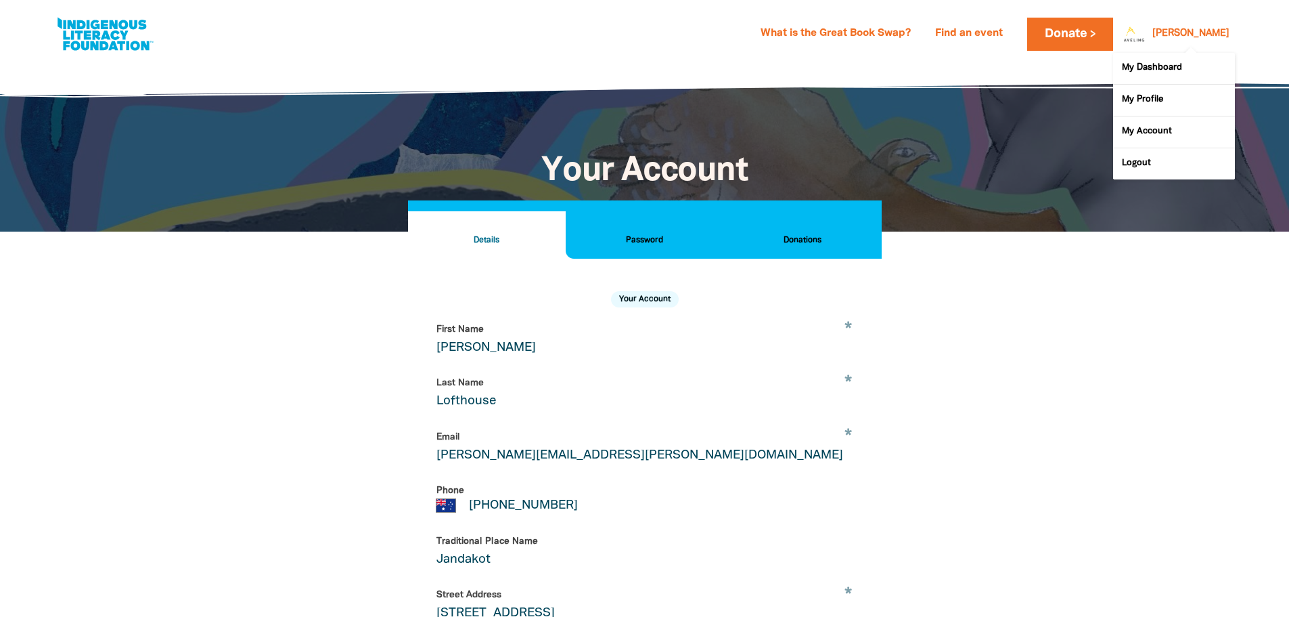
click at [1147, 22] on div at bounding box center [1131, 34] width 32 height 32
click at [1178, 130] on link "My Account" at bounding box center [1174, 131] width 122 height 31
click at [1162, 106] on link "My Profile" at bounding box center [1174, 100] width 122 height 31
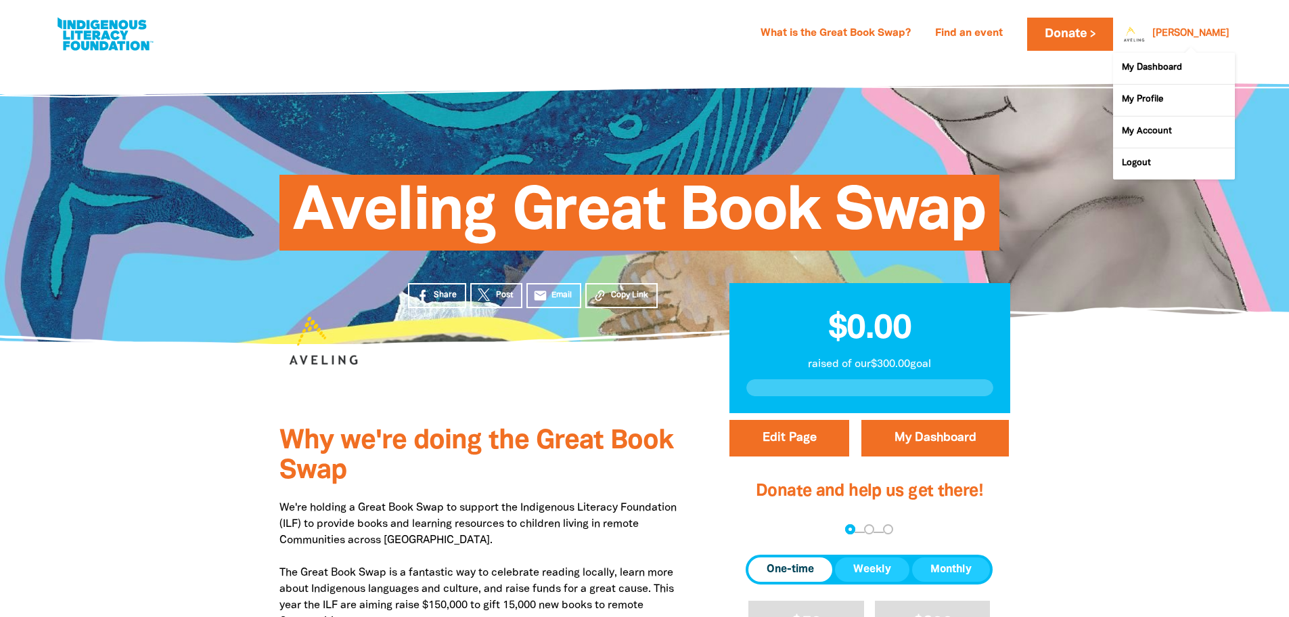
click at [1147, 23] on div at bounding box center [1131, 34] width 32 height 32
click at [1169, 71] on link "My Dashboard" at bounding box center [1174, 68] width 122 height 31
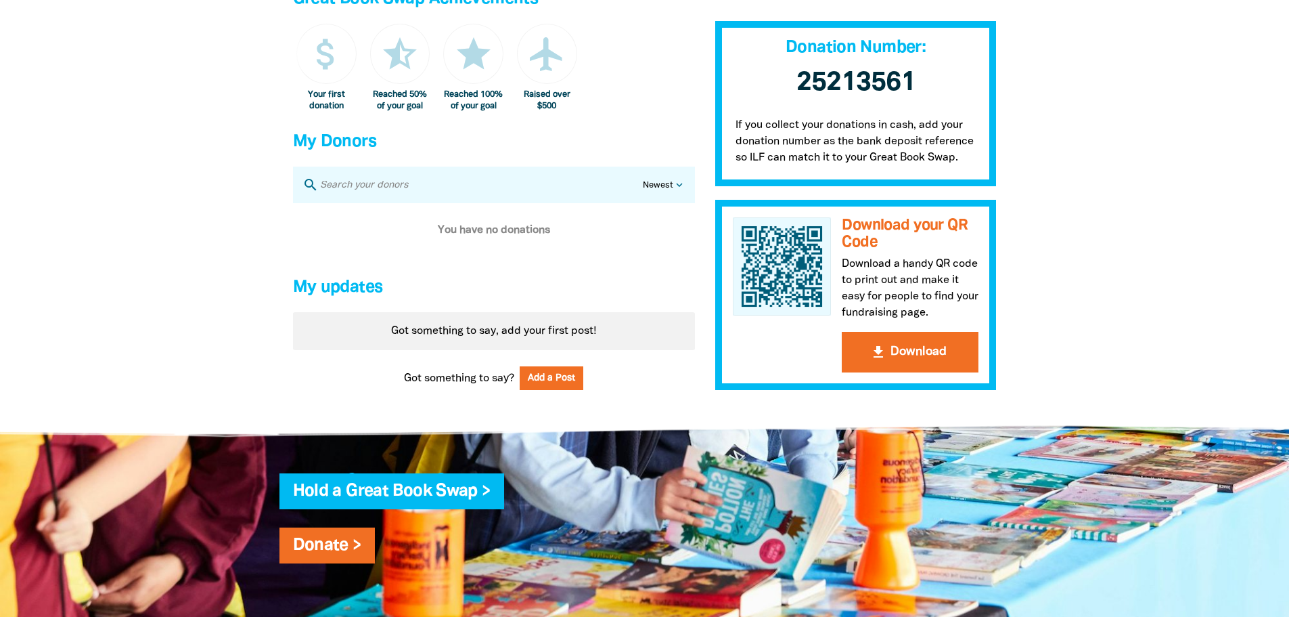
scroll to position [767, 0]
